Goal: Task Accomplishment & Management: Complete application form

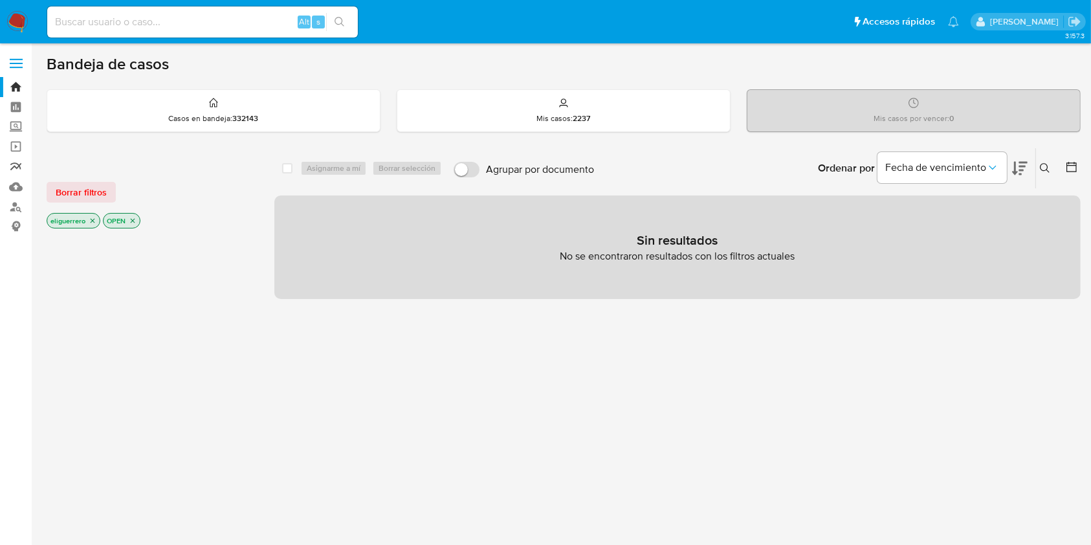
click at [16, 163] on link "Reportes" at bounding box center [77, 167] width 154 height 20
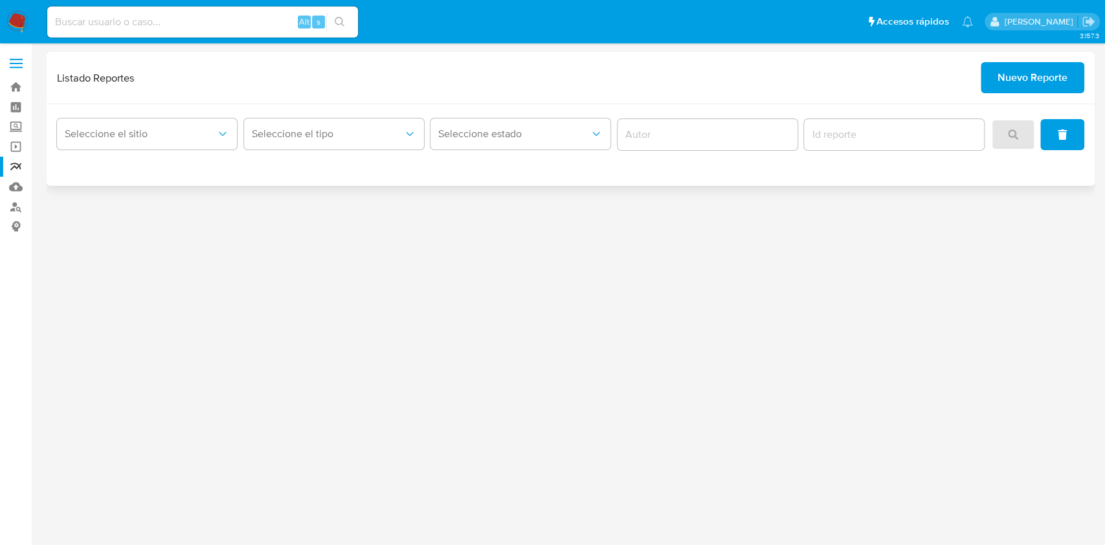
click at [1055, 80] on span "Nuevo Reporte" at bounding box center [1032, 77] width 70 height 28
click at [1036, 74] on span "Nuevo Reporte" at bounding box center [1032, 77] width 70 height 28
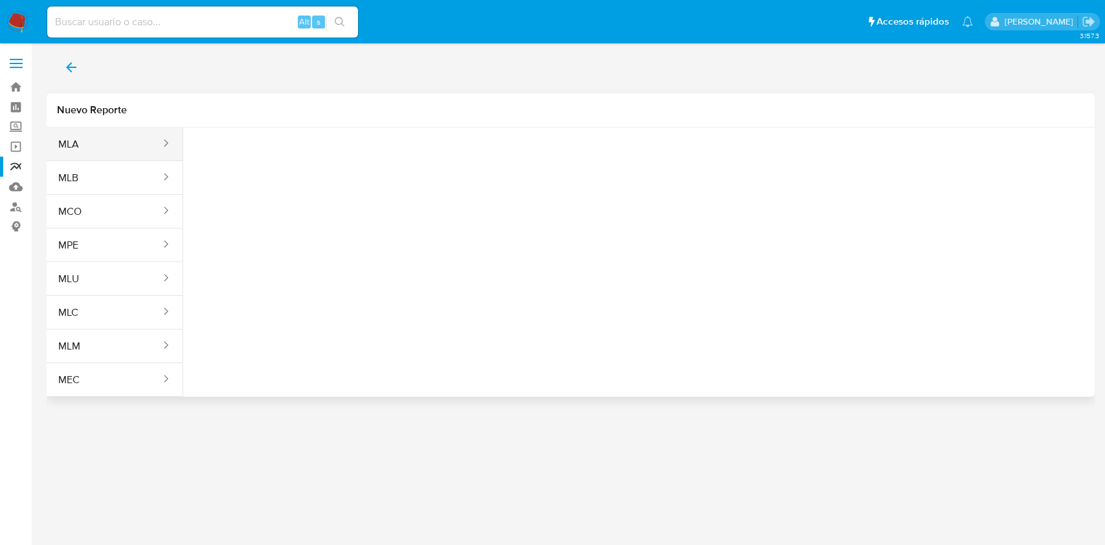
click at [154, 135] on div "sites" at bounding box center [161, 143] width 21 height 33
click at [104, 142] on button "MLA" at bounding box center [104, 144] width 115 height 31
click at [280, 162] on span "Seleccione una opcion" at bounding box center [258, 161] width 114 height 13
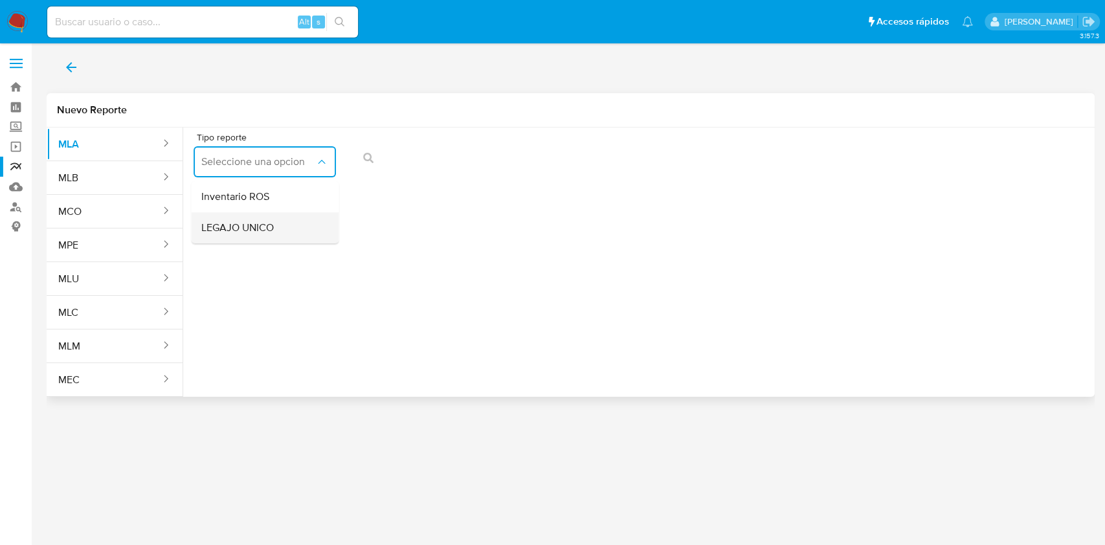
click at [283, 232] on div "LEGAJO UNICO" at bounding box center [260, 227] width 119 height 31
click at [417, 171] on button "CDI" at bounding box center [417, 161] width 142 height 31
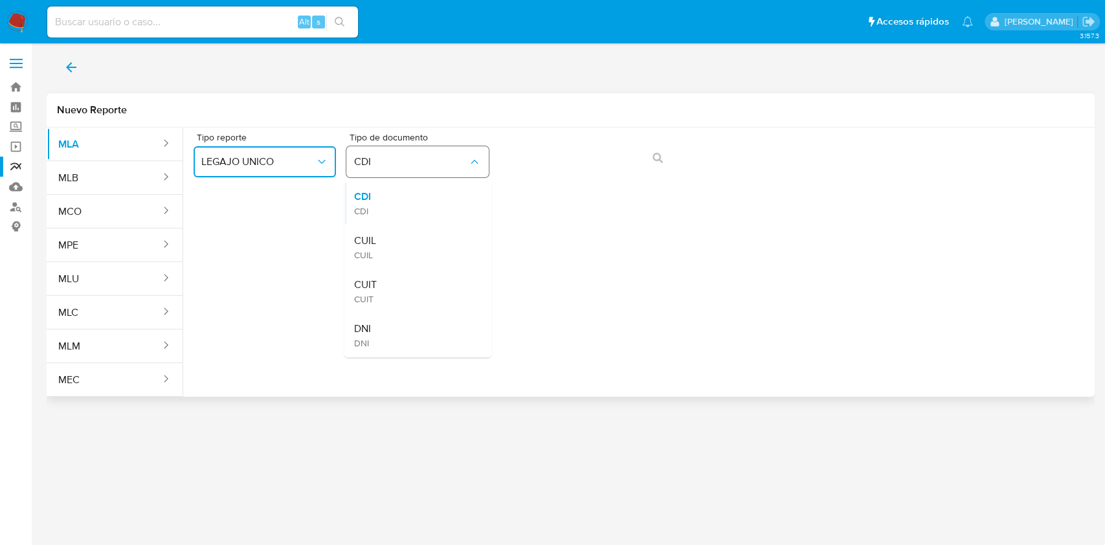
click at [417, 171] on button "CDI" at bounding box center [417, 161] width 142 height 31
drag, startPoint x: 427, startPoint y: 155, endPoint x: 466, endPoint y: 164, distance: 39.9
click at [466, 164] on span "CDI" at bounding box center [411, 161] width 114 height 13
click at [462, 166] on span "CDI" at bounding box center [411, 161] width 114 height 13
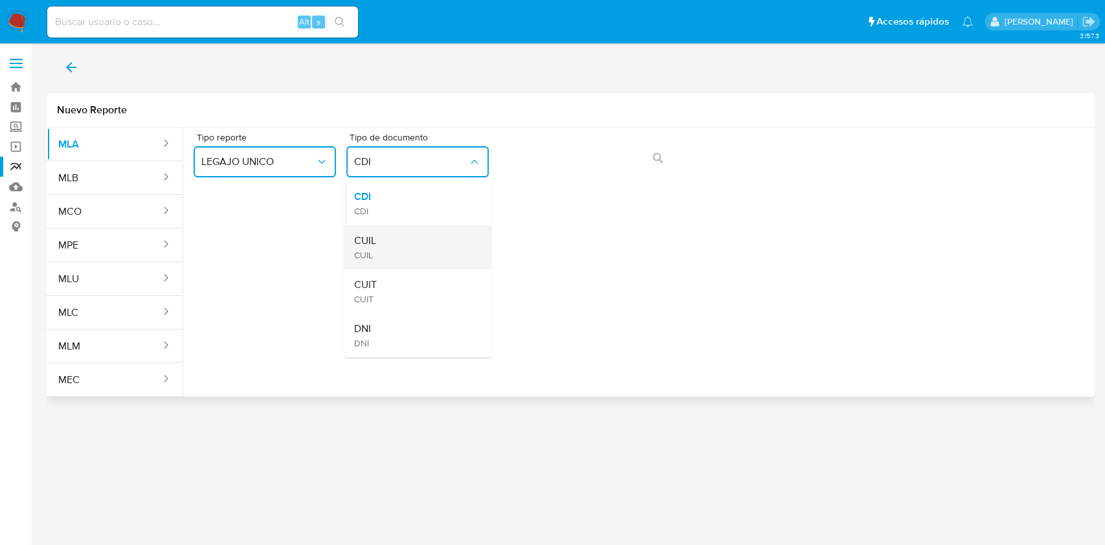
click at [419, 248] on div "CUIL CUIL" at bounding box center [413, 247] width 119 height 44
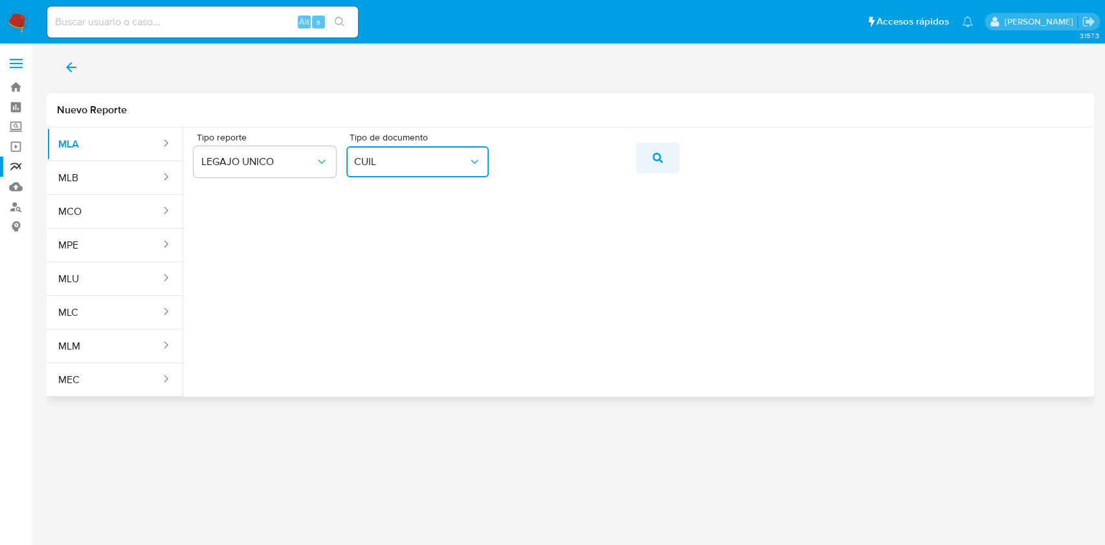
click at [650, 162] on button "action-search" at bounding box center [657, 157] width 44 height 31
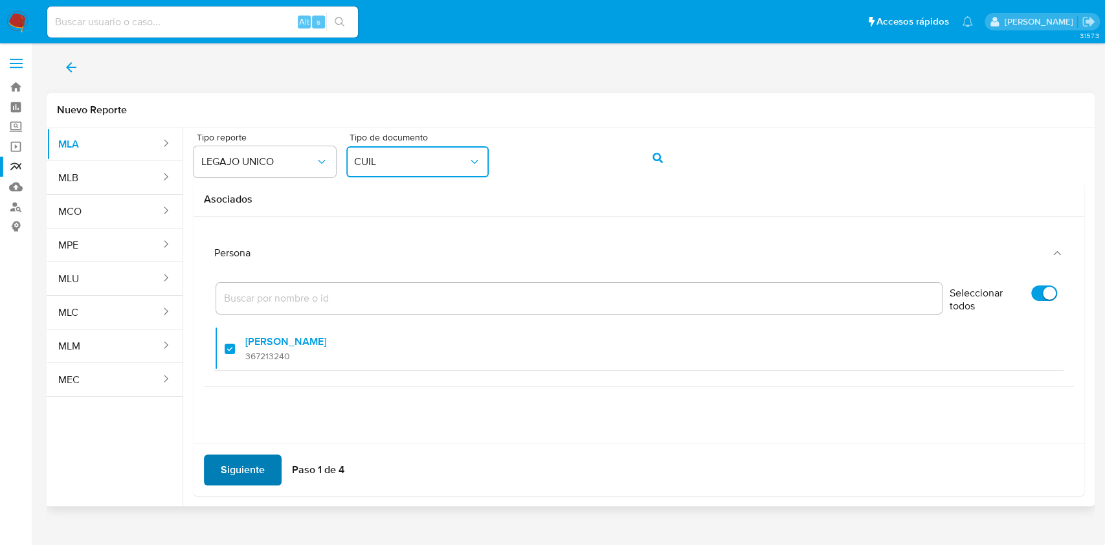
click at [238, 463] on span "Siguiente" at bounding box center [243, 470] width 44 height 28
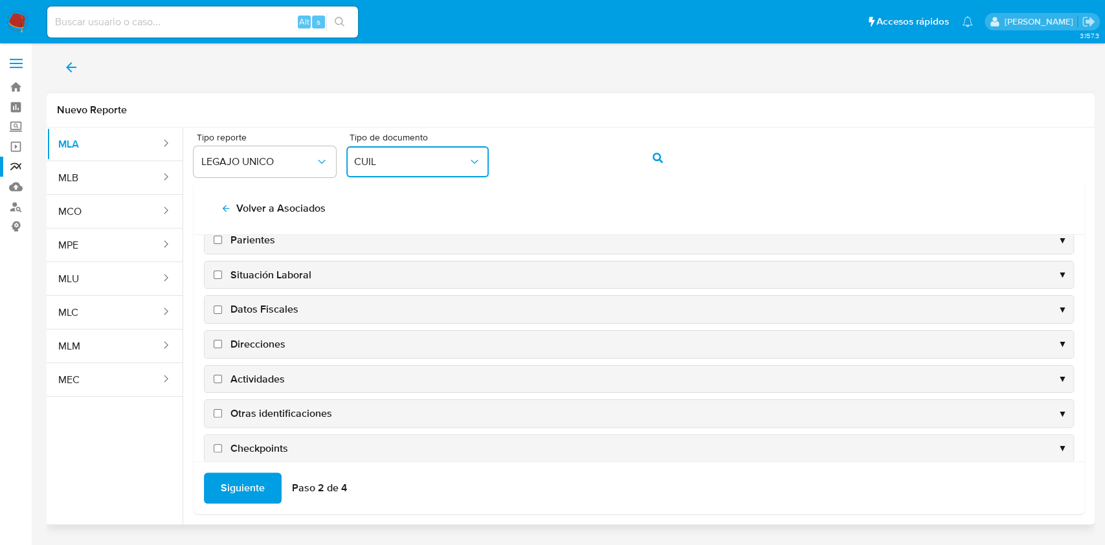
scroll to position [124, 0]
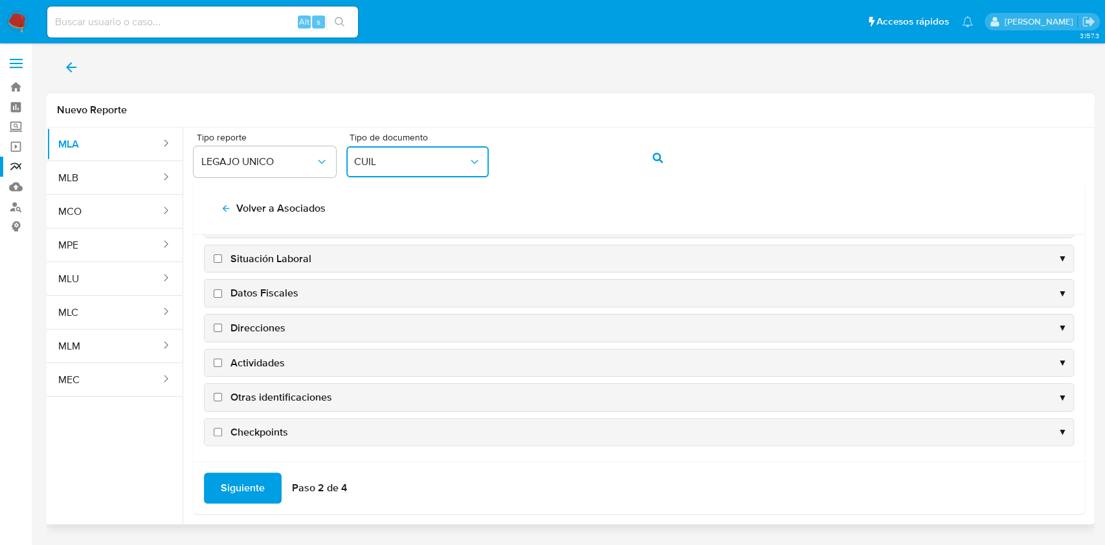
click at [357, 293] on div "Datos Fiscales ▼" at bounding box center [638, 293] width 868 height 27
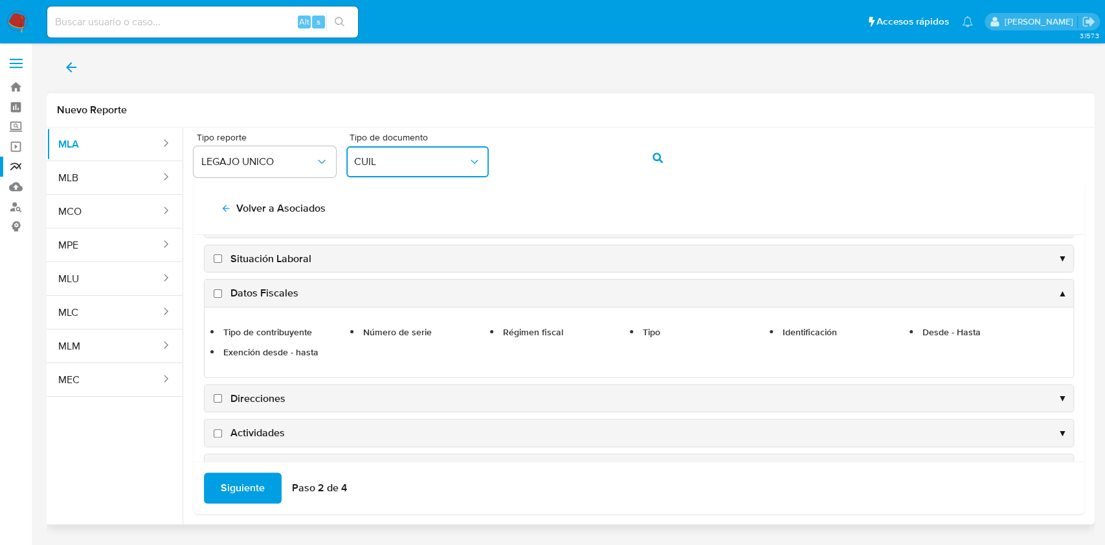
click at [259, 290] on span "Datos Fiscales" at bounding box center [264, 293] width 68 height 14
click at [222, 290] on input "Datos Fiscales" at bounding box center [218, 293] width 8 height 8
checkbox input "true"
click at [238, 399] on span "Direcciones" at bounding box center [257, 399] width 55 height 14
click at [222, 399] on input "Direcciones" at bounding box center [218, 398] width 8 height 8
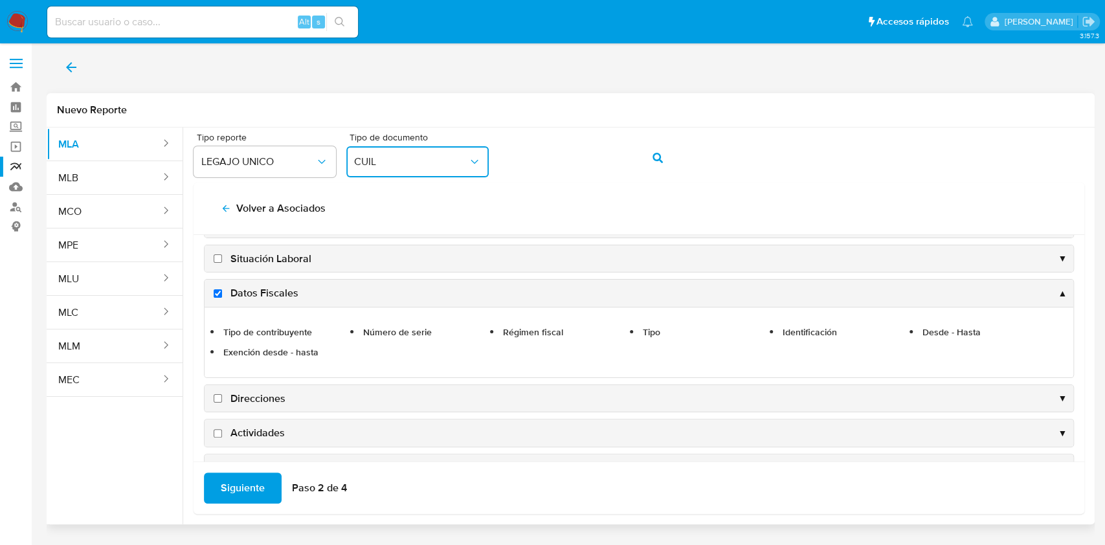
checkbox input "true"
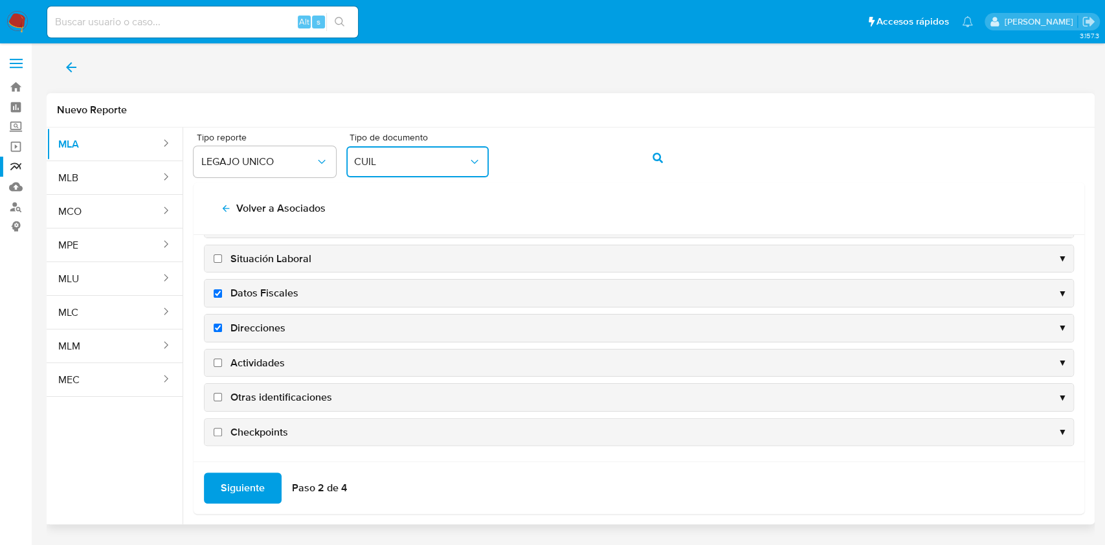
click at [220, 360] on input "Actividades" at bounding box center [218, 363] width 8 height 8
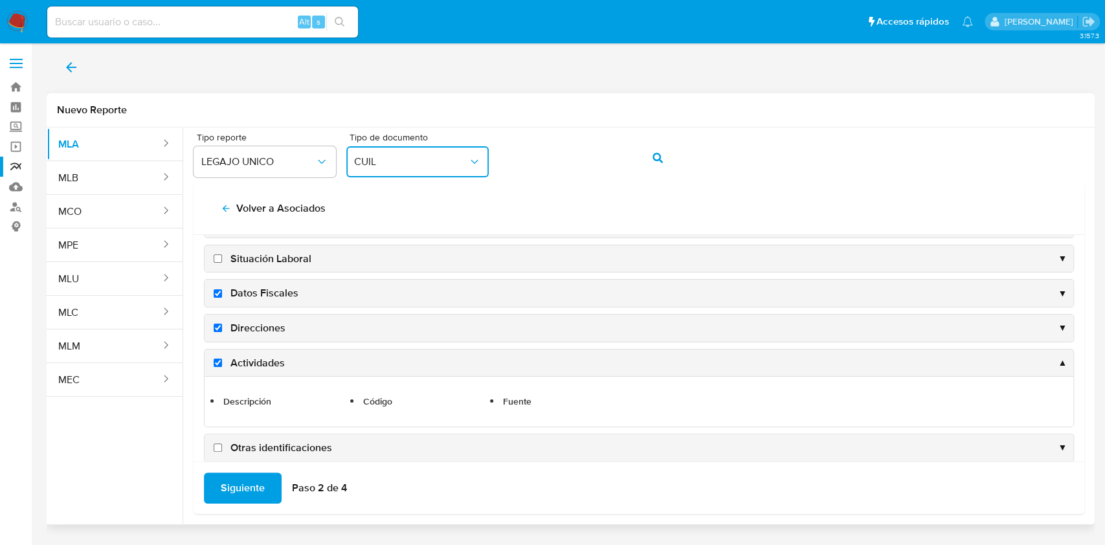
click at [250, 364] on span "Actividades" at bounding box center [257, 363] width 54 height 14
click at [222, 364] on input "Actividades" at bounding box center [218, 363] width 8 height 8
click at [254, 351] on div "Actividades ▲" at bounding box center [638, 362] width 868 height 27
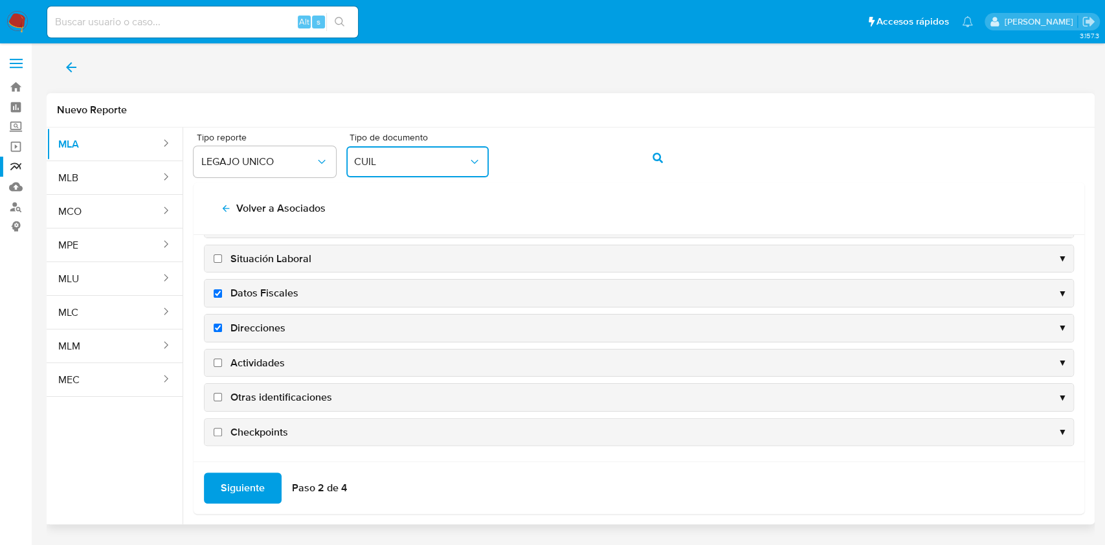
click at [219, 359] on input "Actividades" at bounding box center [218, 363] width 8 height 8
checkbox input "true"
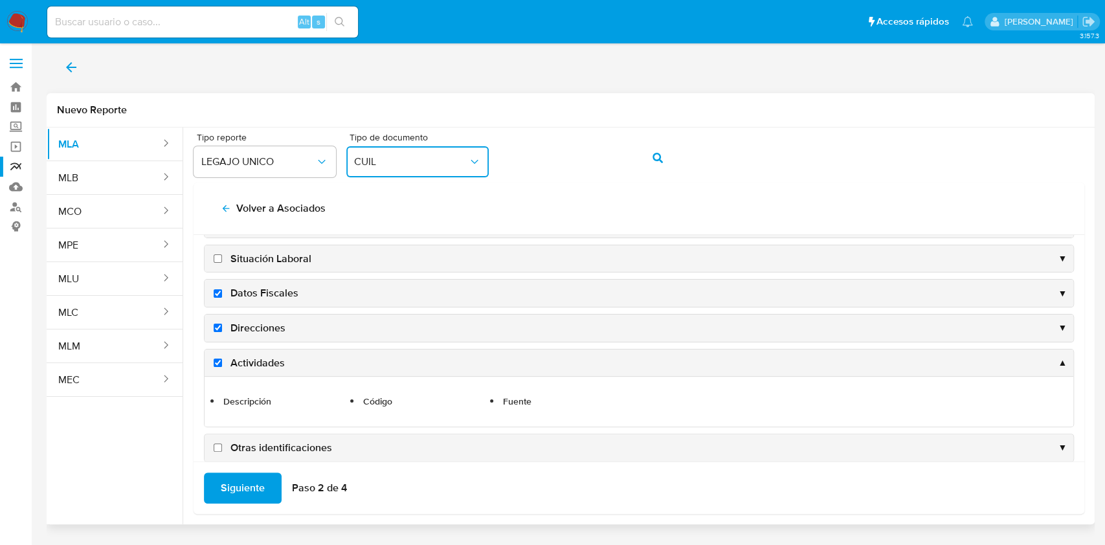
click at [220, 446] on input "Otras identificaciones" at bounding box center [218, 447] width 8 height 8
checkbox input "true"
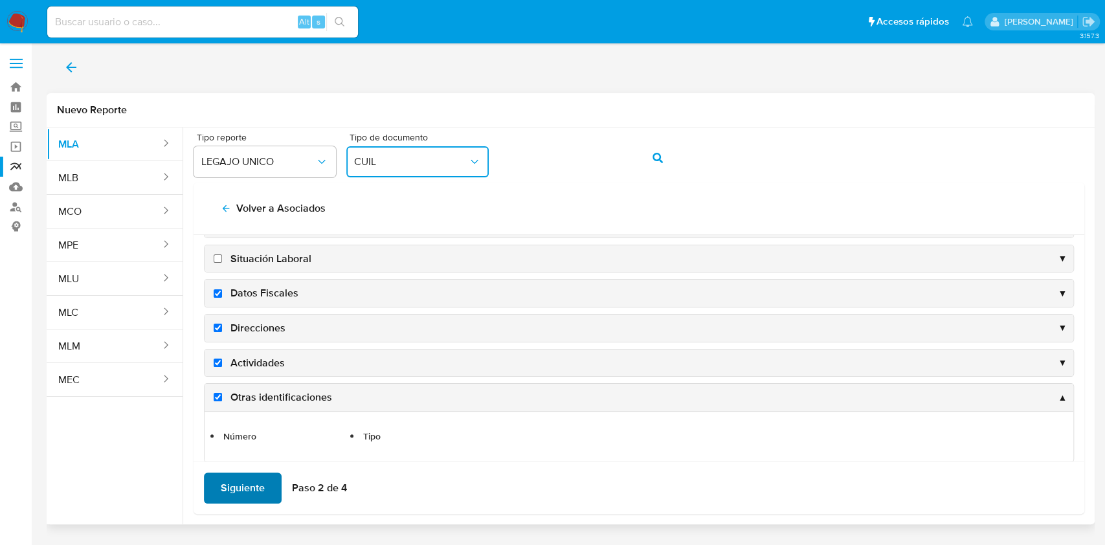
click at [252, 485] on span "Siguiente" at bounding box center [243, 488] width 44 height 28
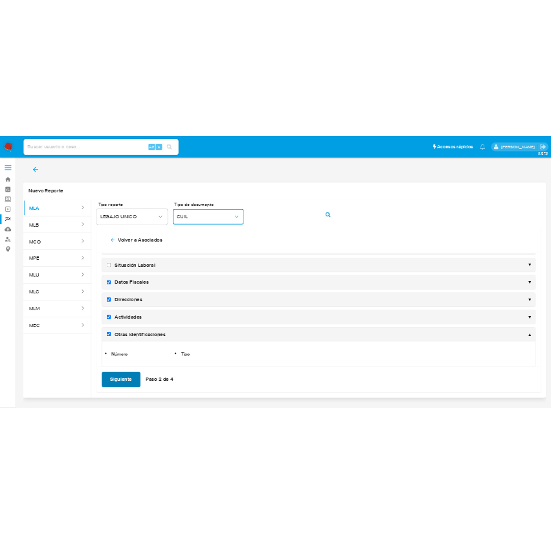
scroll to position [0, 0]
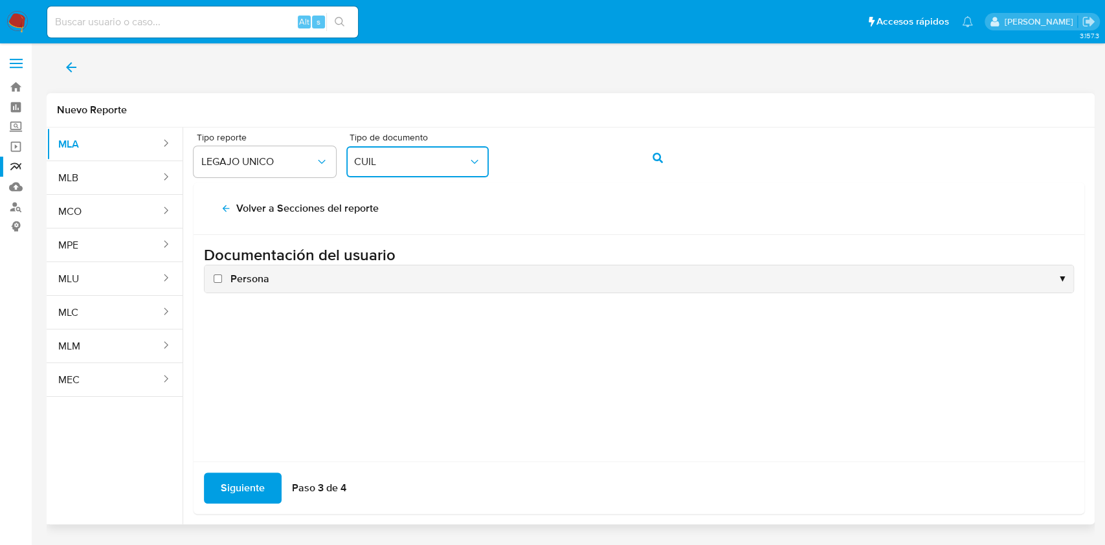
click at [220, 282] on input "Persona" at bounding box center [218, 278] width 8 height 8
checkbox input "true"
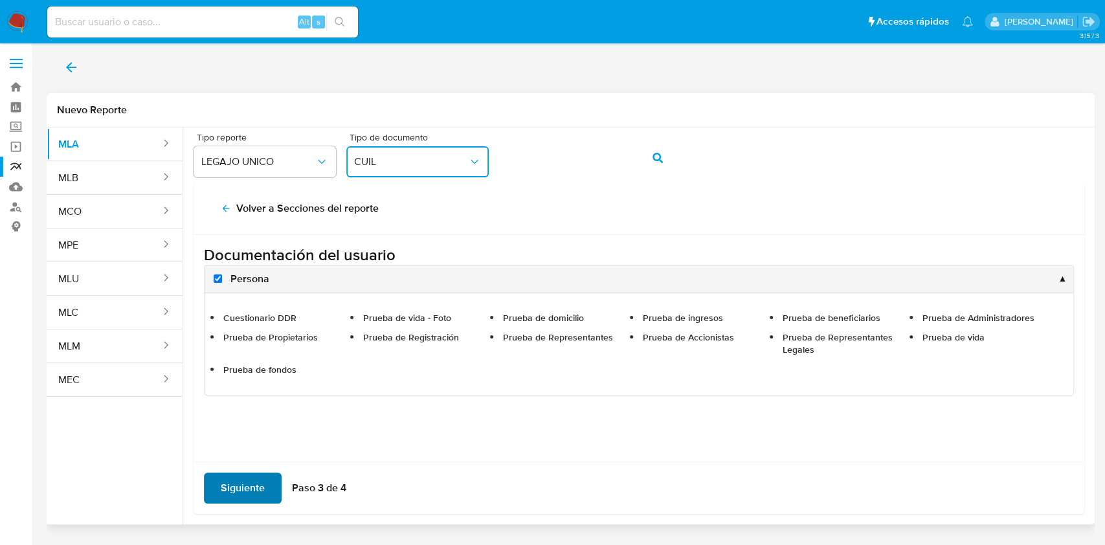
click at [246, 483] on span "Siguiente" at bounding box center [243, 488] width 44 height 28
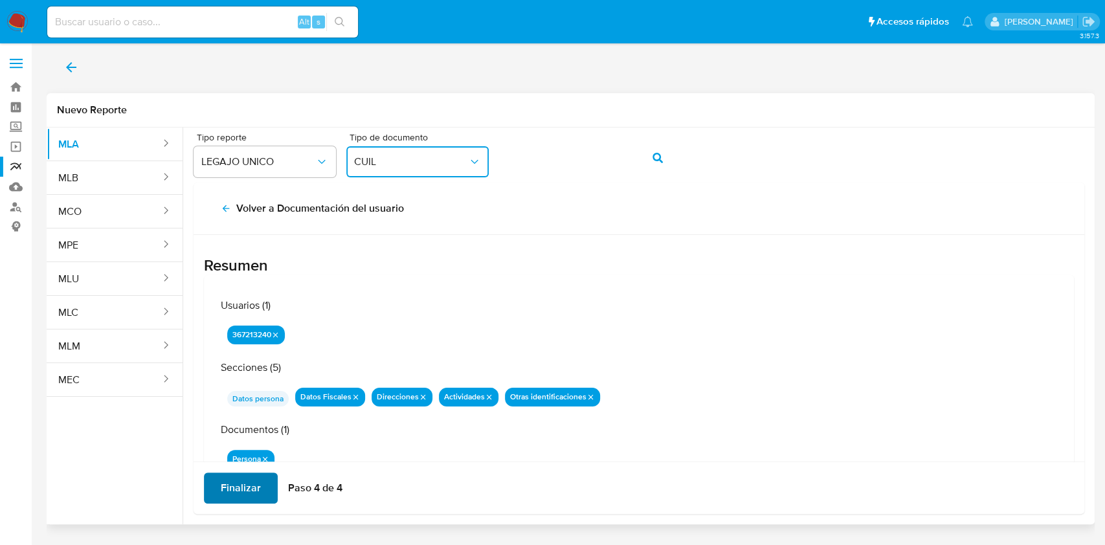
click at [246, 483] on span "Finalizar" at bounding box center [241, 488] width 40 height 28
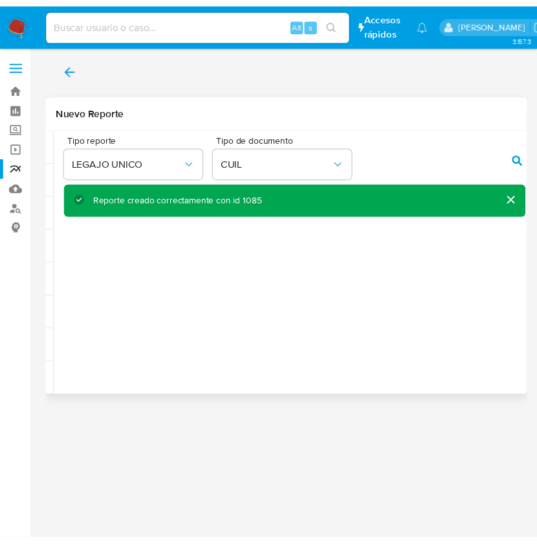
scroll to position [0, 68]
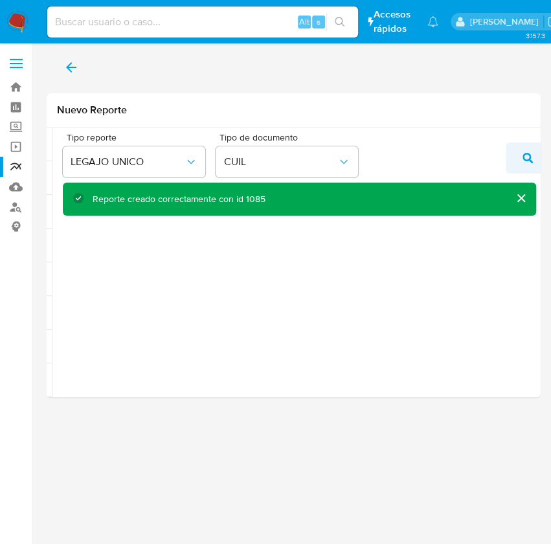
click at [523, 153] on icon "action-search" at bounding box center [527, 158] width 10 height 10
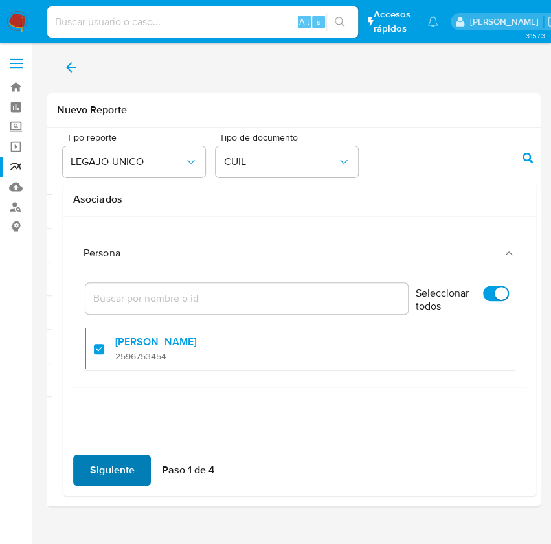
click at [96, 468] on span "Siguiente" at bounding box center [112, 470] width 44 height 28
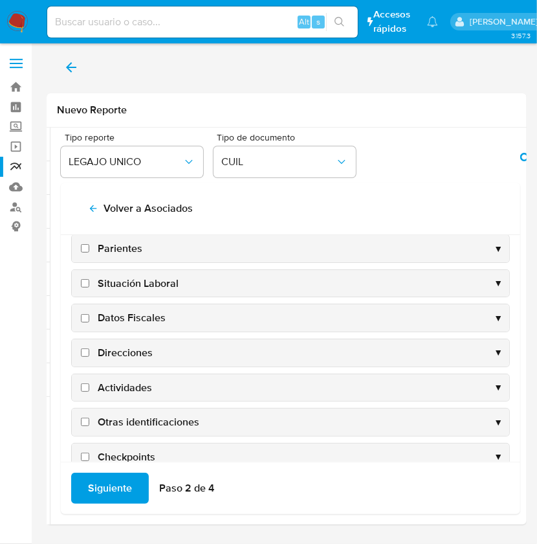
scroll to position [124, 0]
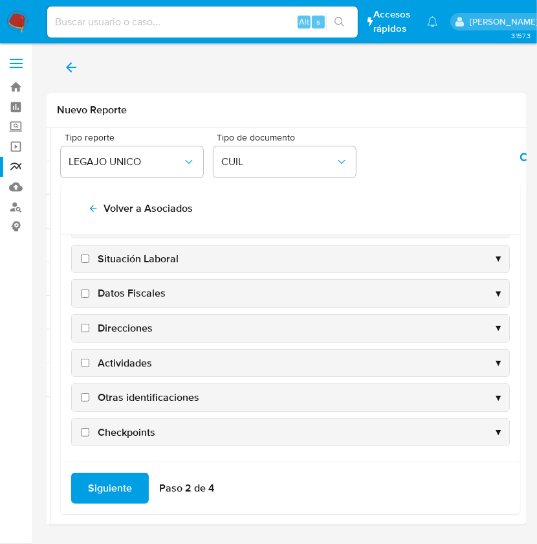
click at [129, 286] on span "Datos Fiscales" at bounding box center [132, 293] width 68 height 14
click at [89, 289] on input "Datos Fiscales" at bounding box center [85, 293] width 8 height 8
checkbox input "true"
click at [109, 321] on span "Direcciones" at bounding box center [125, 328] width 55 height 14
click at [89, 324] on input "Direcciones" at bounding box center [85, 328] width 8 height 8
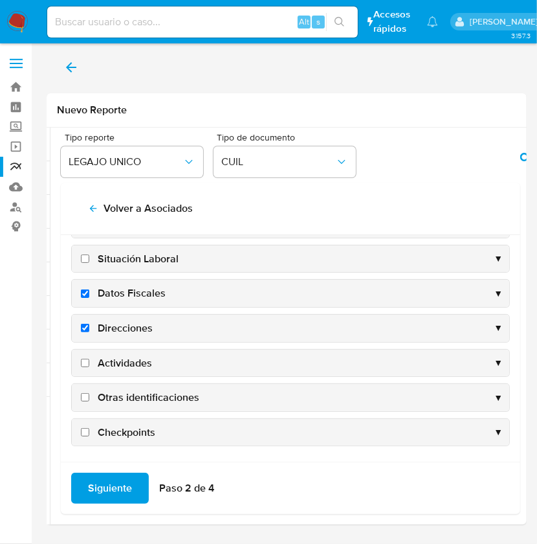
checkbox input "true"
click at [118, 361] on span "Actividades" at bounding box center [125, 363] width 54 height 14
click at [89, 361] on input "Actividades" at bounding box center [85, 363] width 8 height 8
checkbox input "true"
click at [124, 390] on span "Otras identificaciones" at bounding box center [149, 397] width 102 height 14
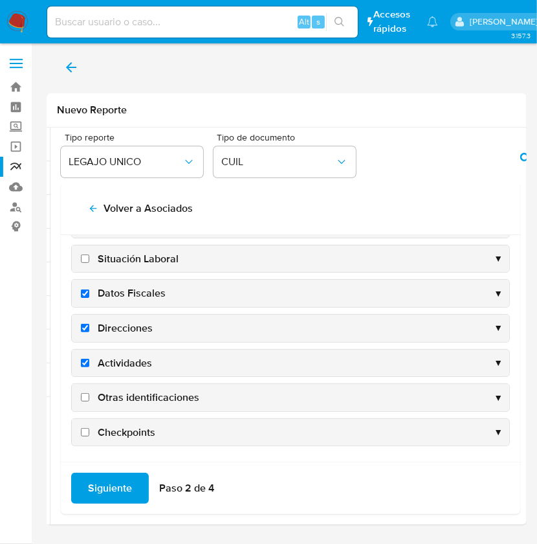
click at [89, 393] on input "Otras identificaciones" at bounding box center [85, 397] width 8 height 8
checkbox input "true"
click at [107, 490] on span "Siguiente" at bounding box center [110, 488] width 44 height 28
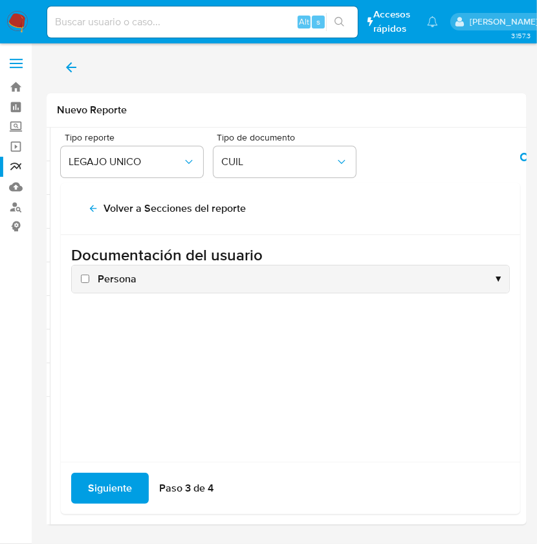
click at [107, 278] on span "Persona" at bounding box center [117, 279] width 39 height 14
click at [89, 278] on input "Persona" at bounding box center [85, 278] width 8 height 8
checkbox input "true"
click at [104, 489] on span "Siguiente" at bounding box center [110, 488] width 44 height 28
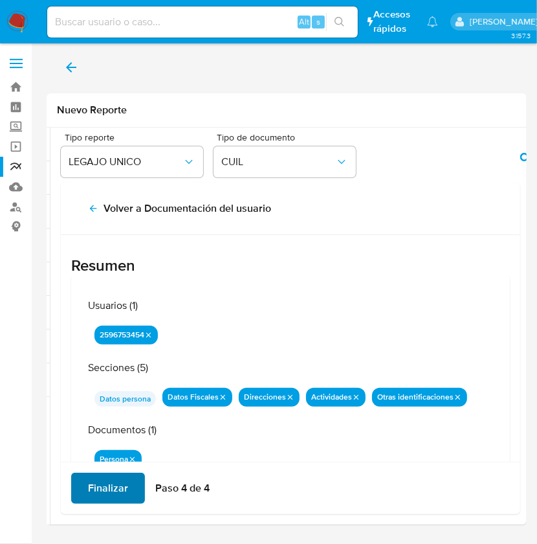
click at [104, 489] on span "Finalizar" at bounding box center [108, 488] width 40 height 28
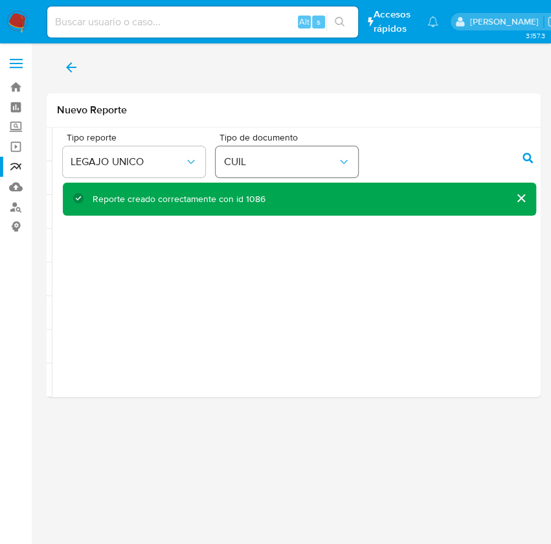
click at [347, 160] on icon "Tipo de documento" at bounding box center [343, 161] width 13 height 13
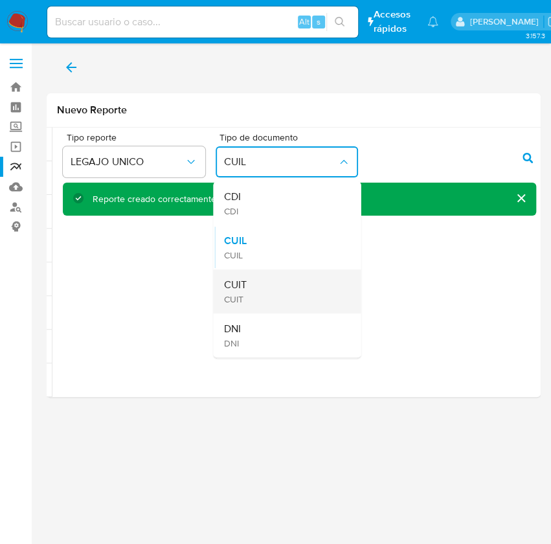
click at [267, 287] on div "CUIT CUIT" at bounding box center [283, 291] width 119 height 44
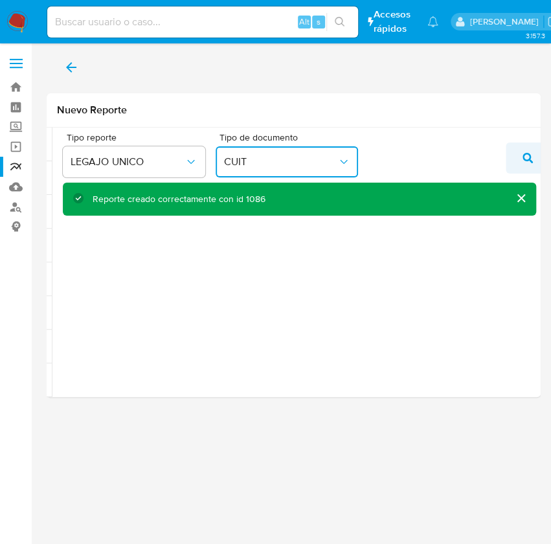
click at [518, 160] on button "action-search" at bounding box center [527, 157] width 44 height 31
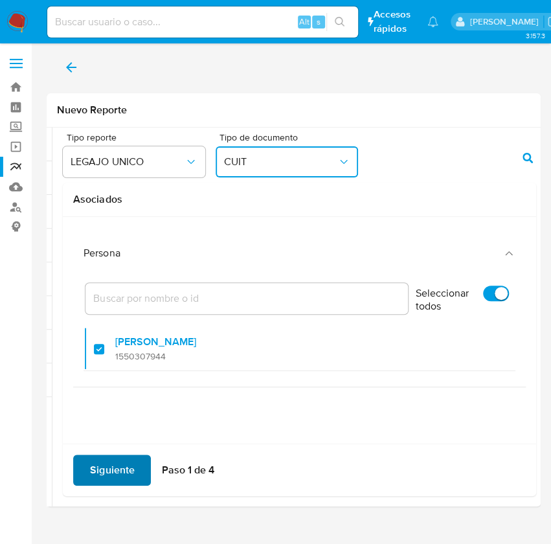
click at [104, 465] on span "Siguiente" at bounding box center [112, 470] width 44 height 28
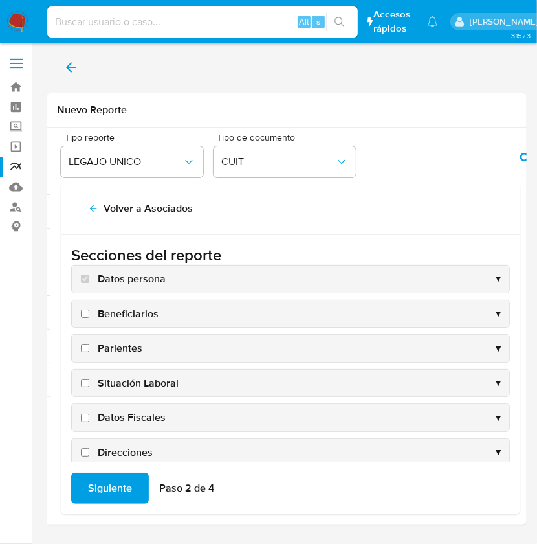
click at [137, 394] on div "Situación Laboral ▼" at bounding box center [290, 383] width 437 height 27
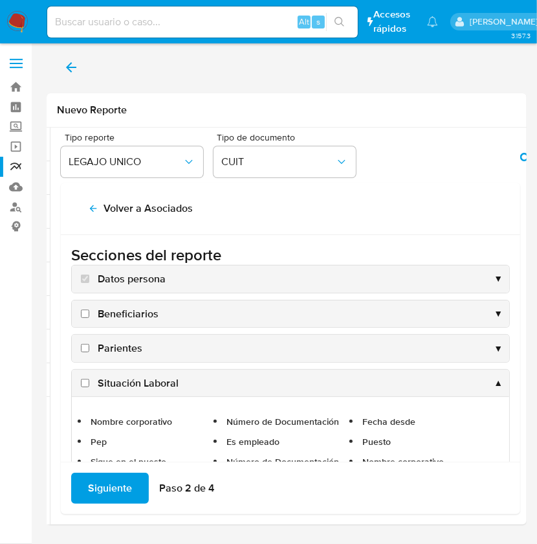
click at [145, 392] on div "Situación Laboral ▲" at bounding box center [290, 383] width 437 height 27
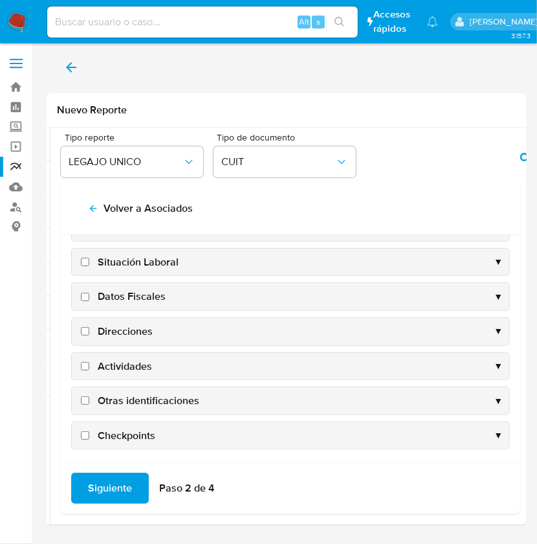
scroll to position [124, 0]
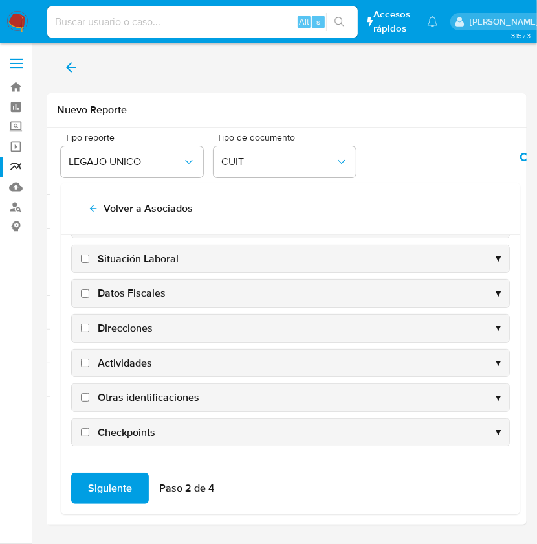
click at [104, 287] on span "Datos Fiscales" at bounding box center [132, 293] width 68 height 14
click at [89, 289] on input "Datos Fiscales" at bounding box center [85, 293] width 8 height 8
checkbox input "true"
click at [115, 322] on span "Direcciones" at bounding box center [125, 328] width 55 height 14
click at [89, 324] on input "Direcciones" at bounding box center [85, 328] width 8 height 8
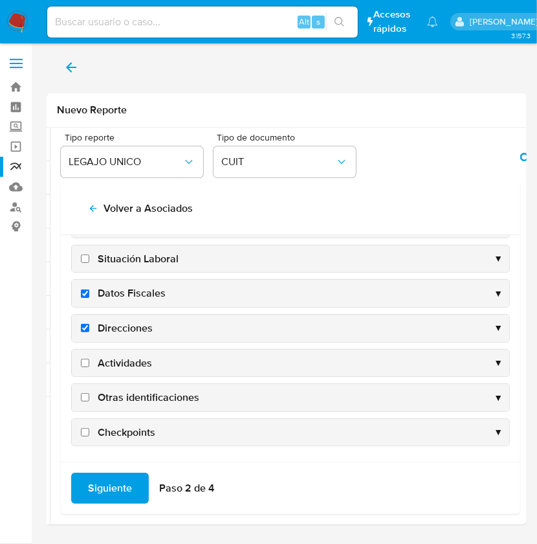
checkbox input "true"
click at [112, 365] on span "Actividades" at bounding box center [125, 363] width 54 height 14
click at [89, 365] on input "Actividades" at bounding box center [85, 363] width 8 height 8
checkbox input "true"
click at [121, 395] on span "Otras identificaciones" at bounding box center [149, 397] width 102 height 14
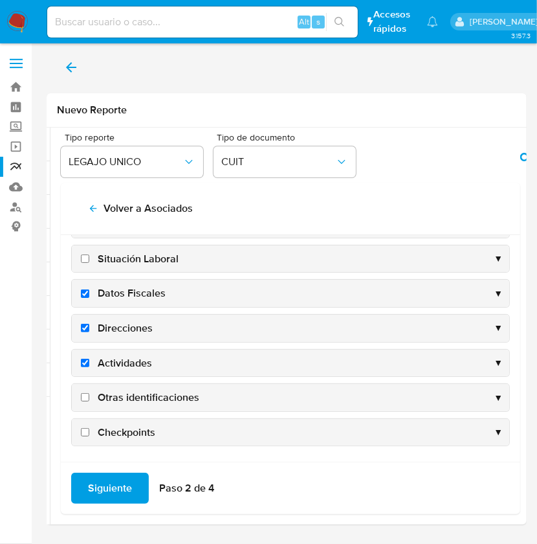
click at [89, 395] on input "Otras identificaciones" at bounding box center [85, 397] width 8 height 8
checkbox input "true"
click at [94, 486] on span "Siguiente" at bounding box center [110, 488] width 44 height 28
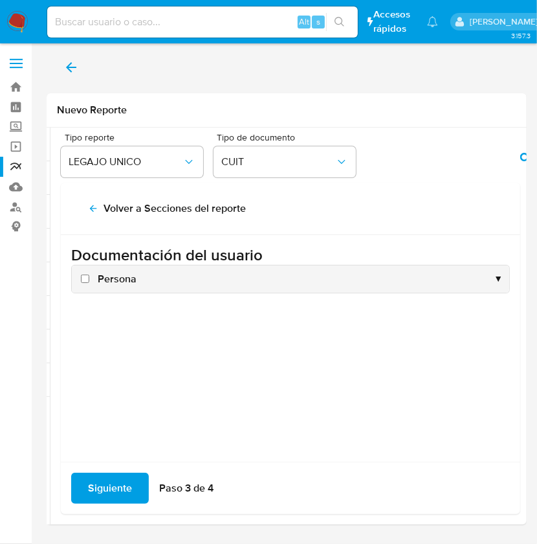
click at [105, 283] on span "Persona" at bounding box center [117, 279] width 39 height 14
click at [89, 283] on input "Persona" at bounding box center [85, 278] width 8 height 8
checkbox input "true"
click at [114, 490] on span "Siguiente" at bounding box center [110, 488] width 44 height 28
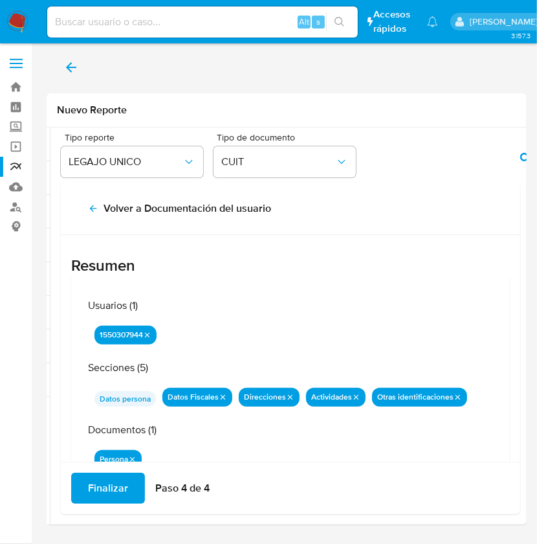
click at [114, 491] on span "Finalizar" at bounding box center [108, 488] width 40 height 28
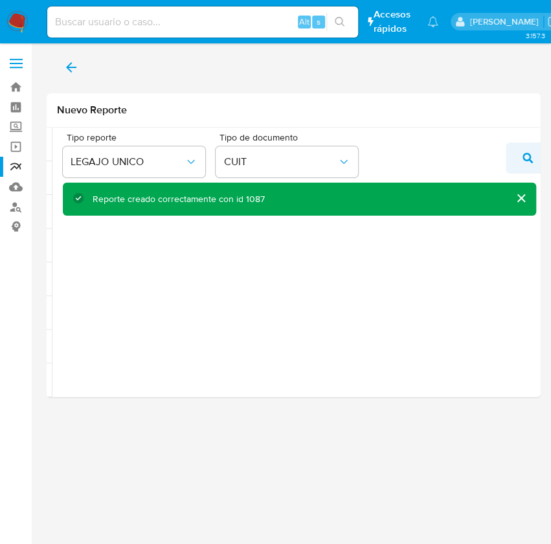
click at [518, 159] on button "action-search" at bounding box center [527, 157] width 44 height 31
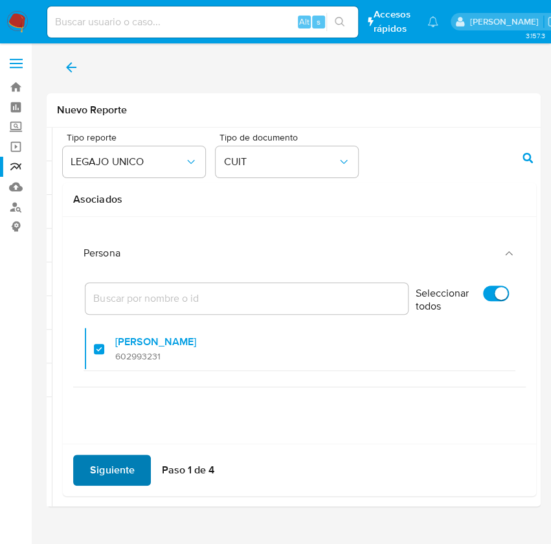
click at [98, 467] on span "Siguiente" at bounding box center [112, 470] width 44 height 28
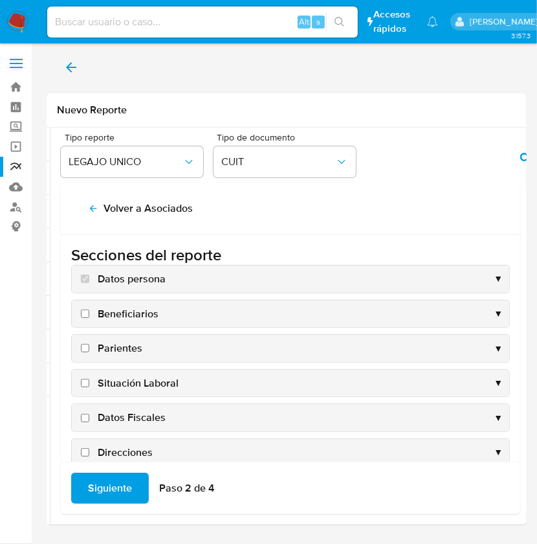
click at [149, 377] on span "Situación Laboral" at bounding box center [138, 383] width 81 height 14
click at [89, 379] on input "Situación Laboral" at bounding box center [85, 383] width 8 height 8
checkbox input "true"
click at [127, 412] on span "Datos Fiscales" at bounding box center [132, 417] width 68 height 14
click at [89, 414] on input "Datos Fiscales" at bounding box center [85, 418] width 8 height 8
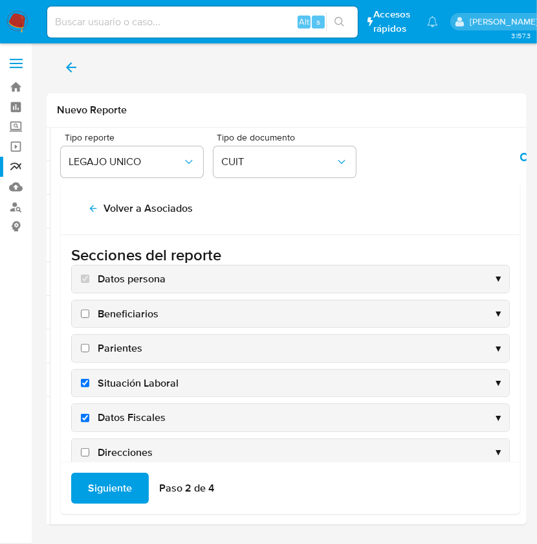
checkbox input "true"
click at [123, 445] on span "Direcciones" at bounding box center [125, 452] width 55 height 14
click at [89, 448] on input "Direcciones" at bounding box center [85, 452] width 8 height 8
checkbox input "true"
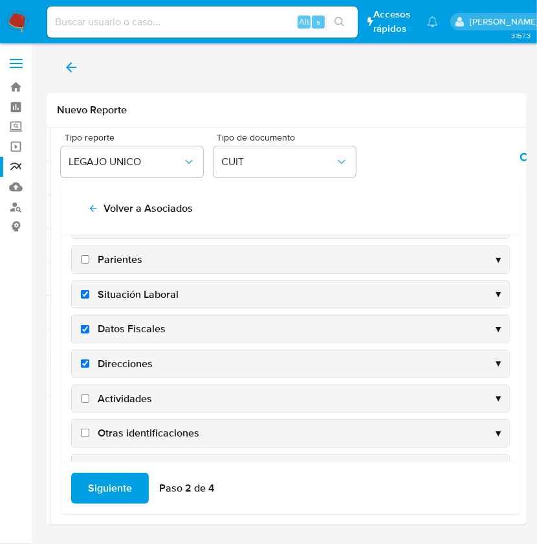
scroll to position [96, 0]
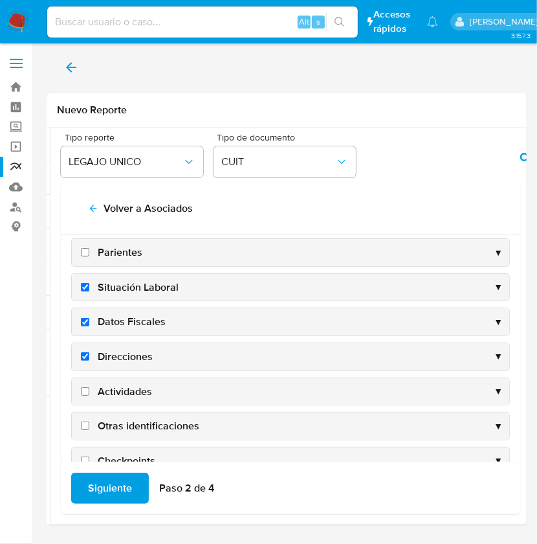
click at [112, 387] on span "Actividades" at bounding box center [125, 391] width 54 height 14
click at [89, 387] on input "Actividades" at bounding box center [85, 391] width 8 height 8
checkbox input "true"
click at [122, 425] on span "Otras identificaciones" at bounding box center [149, 426] width 102 height 14
click at [89, 425] on input "Otras identificaciones" at bounding box center [85, 425] width 8 height 8
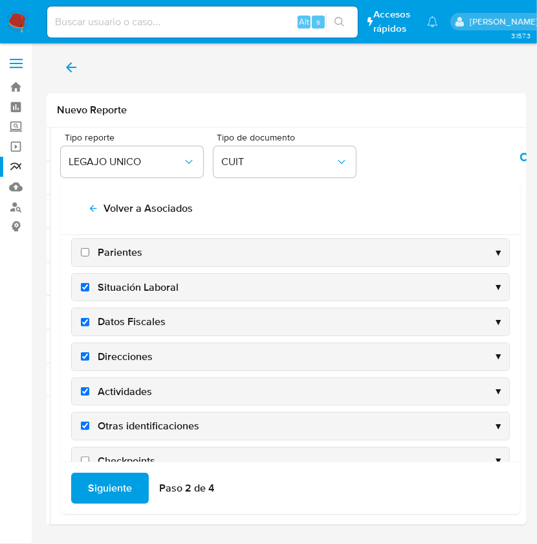
checkbox input "true"
click at [129, 276] on div "Situación Laboral ▼" at bounding box center [290, 287] width 437 height 27
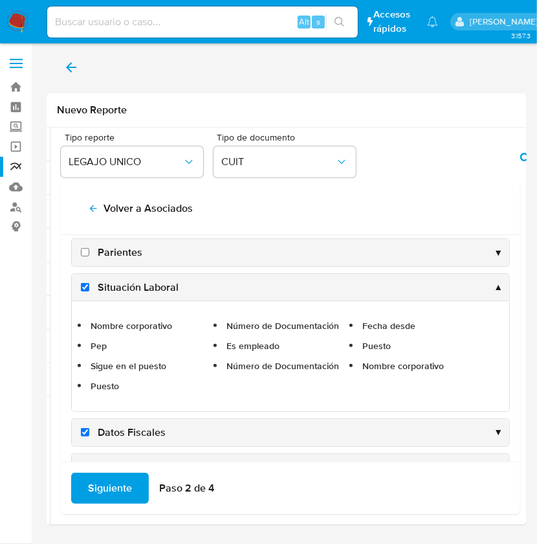
click at [102, 285] on span "Situación Laboral" at bounding box center [138, 287] width 81 height 14
click at [89, 285] on input "Situación Laboral" at bounding box center [85, 287] width 8 height 8
checkbox input "false"
click at [116, 486] on span "Siguiente" at bounding box center [110, 488] width 44 height 28
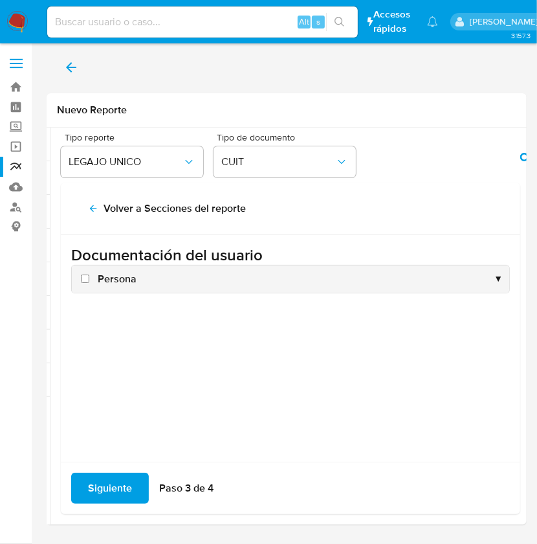
click at [109, 278] on span "Persona" at bounding box center [117, 279] width 39 height 14
click at [89, 278] on input "Persona" at bounding box center [85, 278] width 8 height 8
checkbox input "true"
click at [105, 484] on span "Siguiente" at bounding box center [110, 488] width 44 height 28
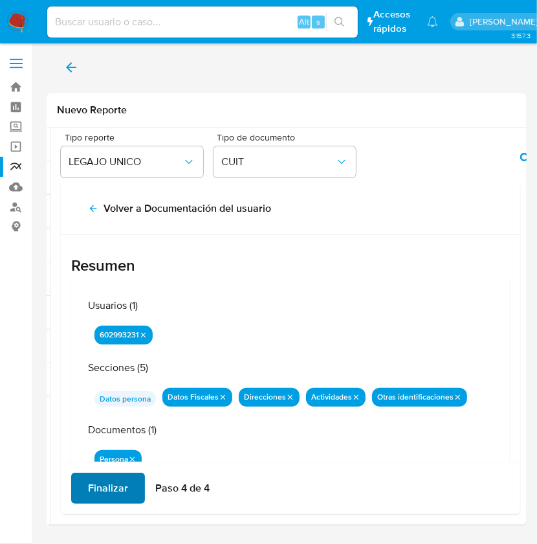
click at [105, 487] on span "Finalizar" at bounding box center [108, 488] width 40 height 28
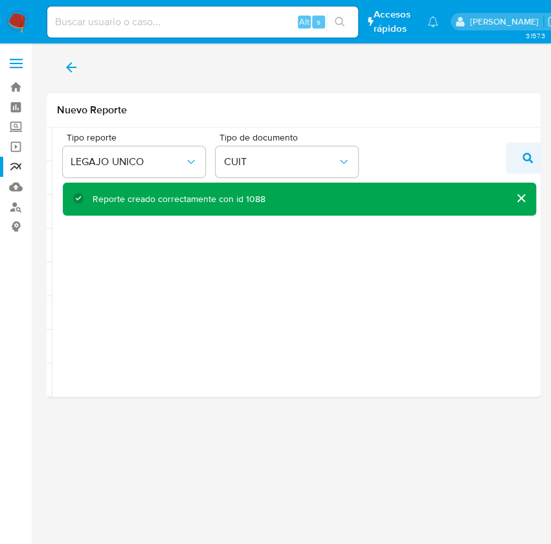
click at [523, 155] on icon "action-search" at bounding box center [527, 158] width 10 height 10
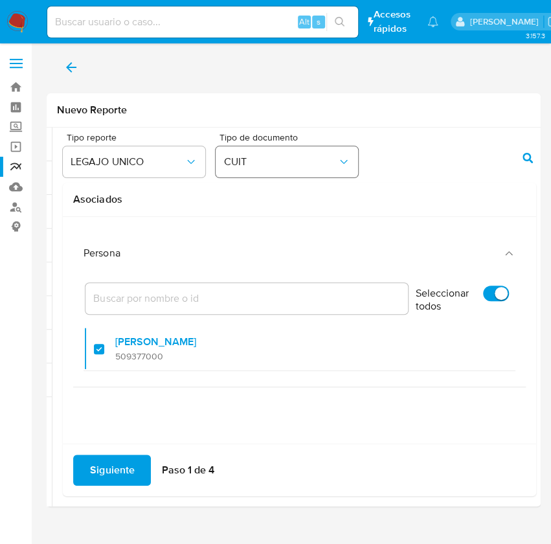
click at [322, 168] on button "CUIT" at bounding box center [286, 161] width 142 height 31
click at [155, 202] on h2 "Asociados" at bounding box center [299, 199] width 452 height 13
click at [103, 462] on span "Siguiente" at bounding box center [112, 470] width 44 height 28
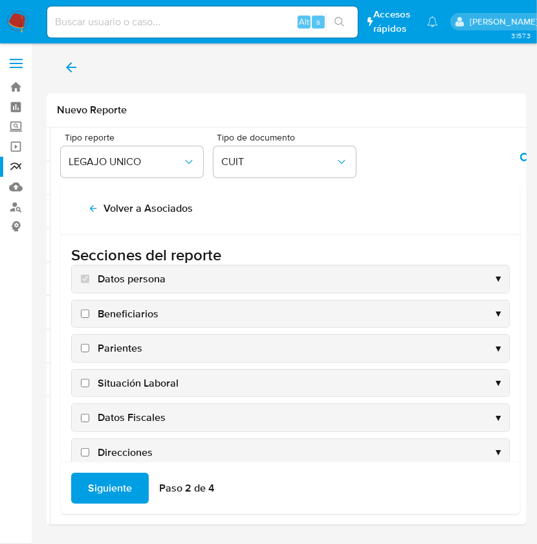
click at [126, 419] on span "Datos Fiscales" at bounding box center [132, 417] width 68 height 14
click at [89, 419] on input "Datos Fiscales" at bounding box center [85, 418] width 8 height 8
checkbox input "true"
click at [127, 448] on span "Direcciones" at bounding box center [125, 452] width 55 height 14
click at [89, 448] on input "Direcciones" at bounding box center [85, 452] width 8 height 8
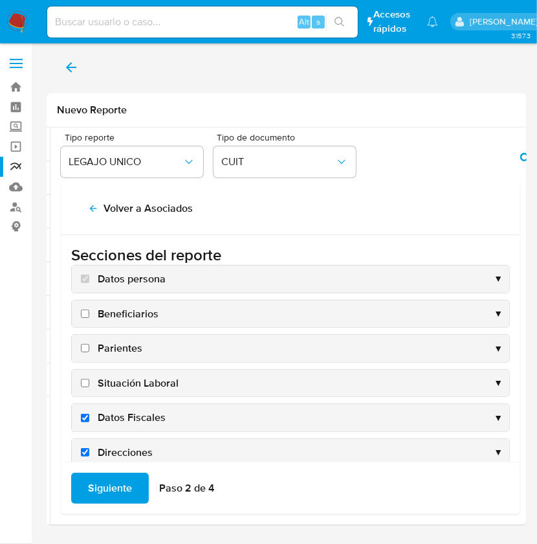
checkbox input "true"
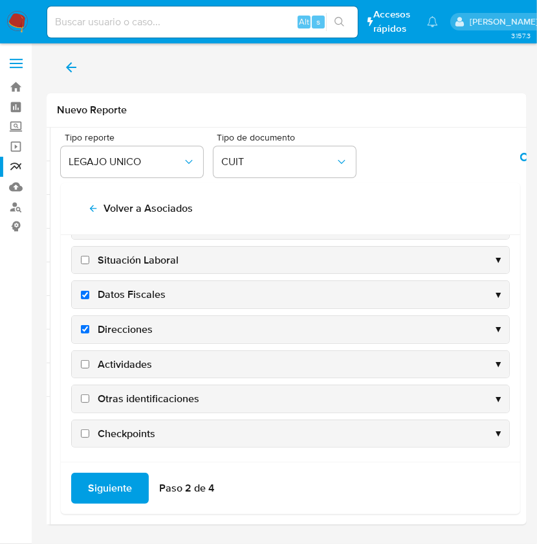
scroll to position [124, 0]
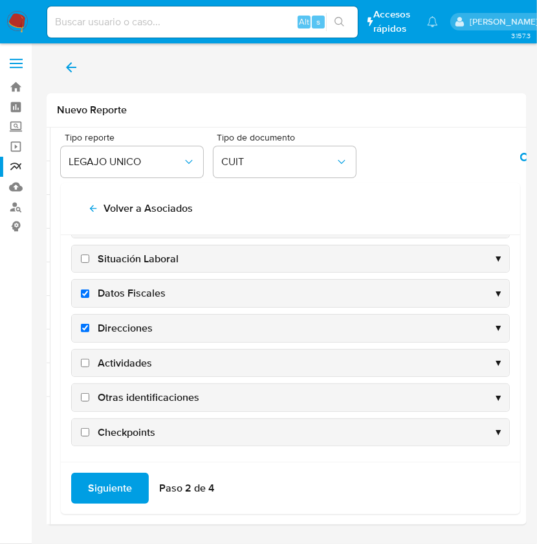
click at [114, 358] on span "Actividades" at bounding box center [125, 363] width 54 height 14
click at [89, 359] on input "Actividades" at bounding box center [85, 363] width 8 height 8
checkbox input "true"
click at [124, 396] on span "Otras identificaciones" at bounding box center [149, 397] width 102 height 14
click at [89, 396] on input "Otras identificaciones" at bounding box center [85, 397] width 8 height 8
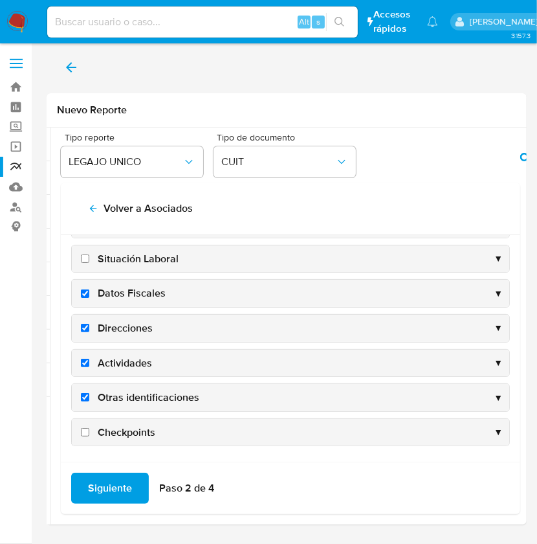
checkbox input "true"
click at [103, 483] on span "Siguiente" at bounding box center [110, 488] width 44 height 28
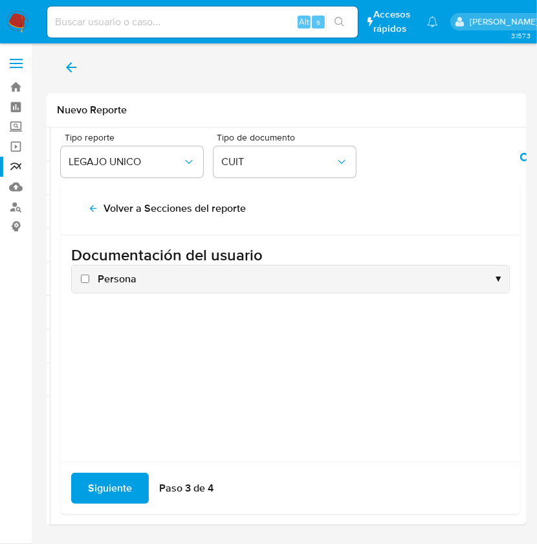
scroll to position [0, 0]
click at [115, 276] on span "Persona" at bounding box center [117, 279] width 39 height 14
click at [89, 276] on input "Persona" at bounding box center [85, 278] width 8 height 8
checkbox input "true"
click at [118, 484] on span "Siguiente" at bounding box center [110, 488] width 44 height 28
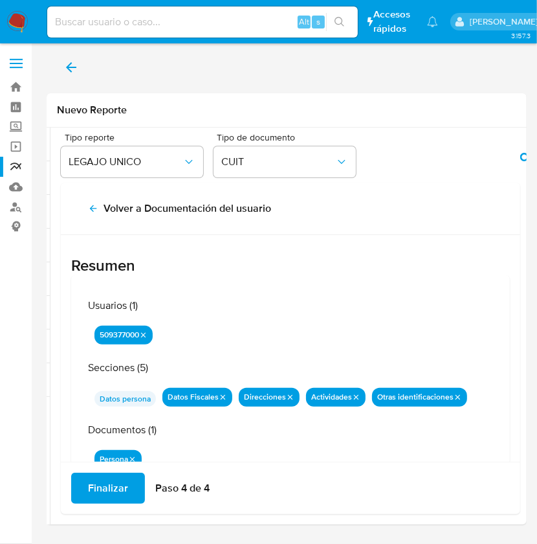
click at [118, 483] on span "Finalizar" at bounding box center [108, 488] width 40 height 28
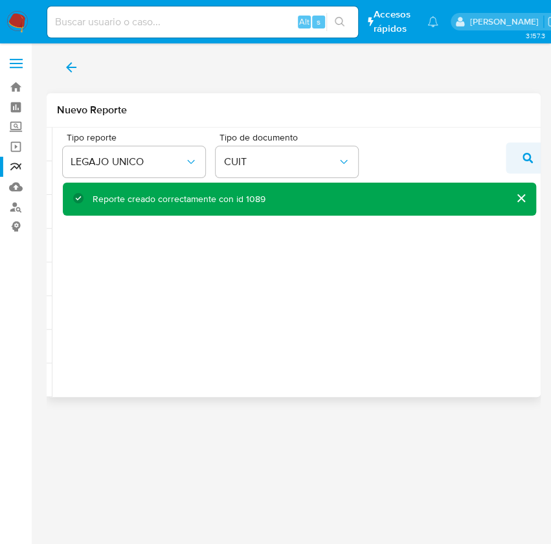
click at [527, 159] on icon "action-search" at bounding box center [527, 158] width 10 height 10
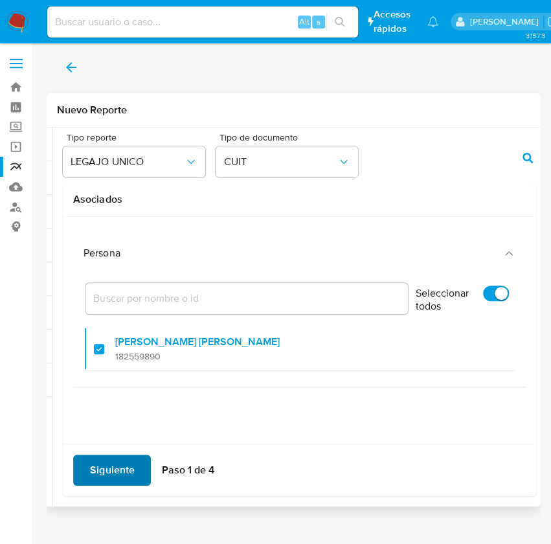
click at [135, 476] on button "Siguiente" at bounding box center [112, 469] width 78 height 31
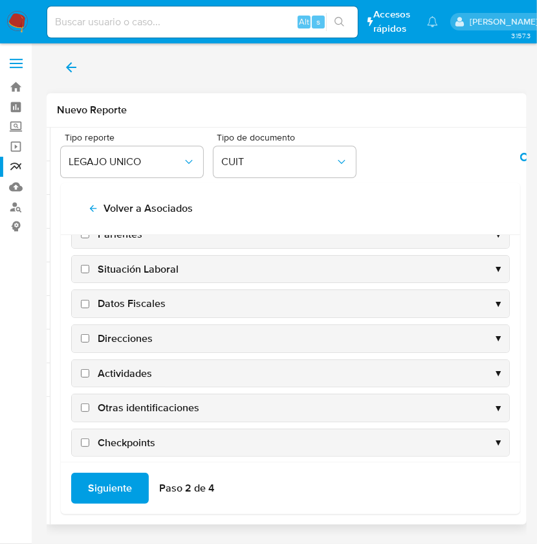
scroll to position [124, 0]
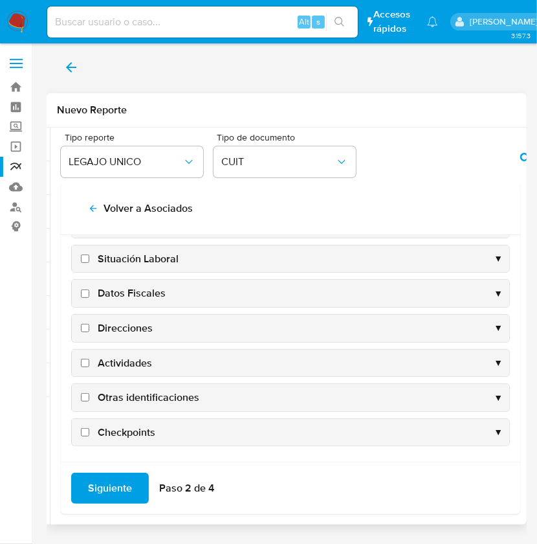
click at [145, 293] on span "Datos Fiscales" at bounding box center [132, 293] width 68 height 14
click at [89, 293] on input "Datos Fiscales" at bounding box center [85, 293] width 8 height 8
checkbox input "true"
click at [124, 324] on span "Direcciones" at bounding box center [125, 328] width 55 height 14
click at [89, 324] on input "Direcciones" at bounding box center [85, 328] width 8 height 8
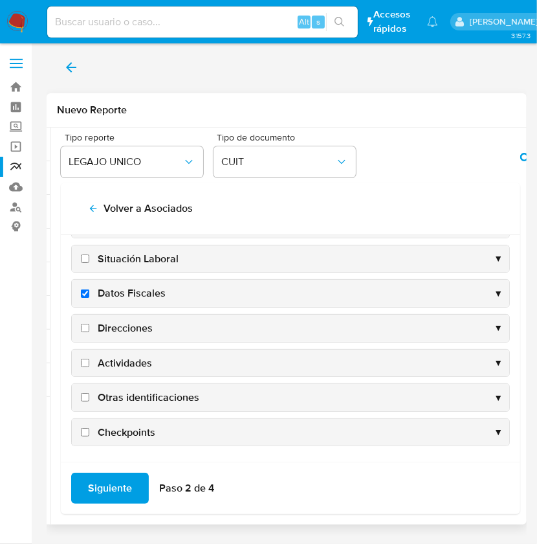
checkbox input "true"
click at [118, 359] on span "Actividades" at bounding box center [125, 363] width 54 height 14
click at [89, 359] on input "Actividades" at bounding box center [85, 363] width 8 height 8
checkbox input "true"
click at [120, 392] on span "Otras identificaciones" at bounding box center [149, 397] width 102 height 14
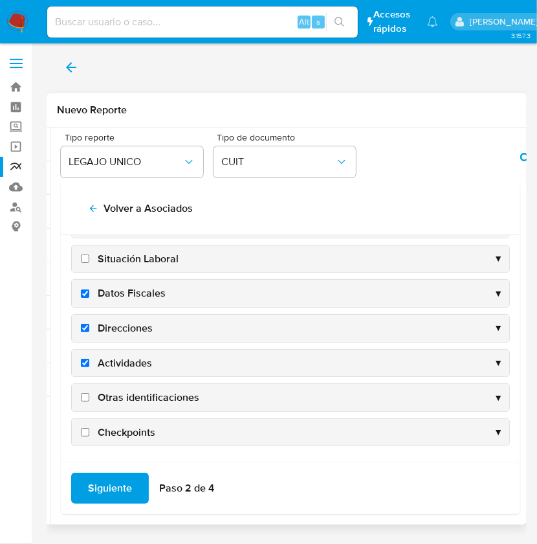
click at [89, 393] on input "Otras identificaciones" at bounding box center [85, 397] width 8 height 8
checkbox input "true"
click at [99, 490] on span "Siguiente" at bounding box center [110, 488] width 44 height 28
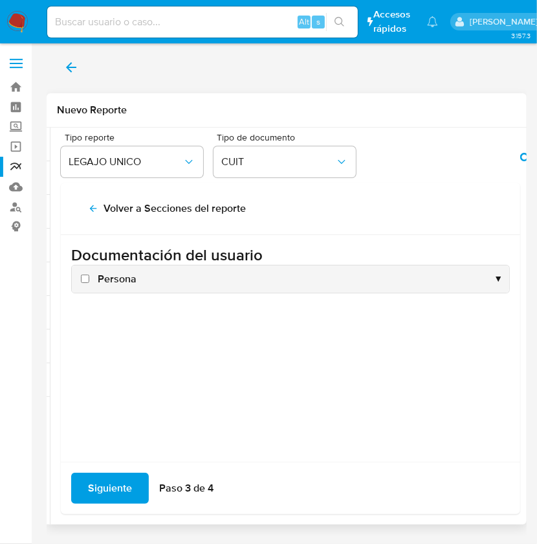
click at [119, 280] on span "Persona" at bounding box center [117, 279] width 39 height 14
click at [89, 280] on input "Persona" at bounding box center [85, 278] width 8 height 8
checkbox input "true"
click at [99, 492] on span "Siguiente" at bounding box center [110, 488] width 44 height 28
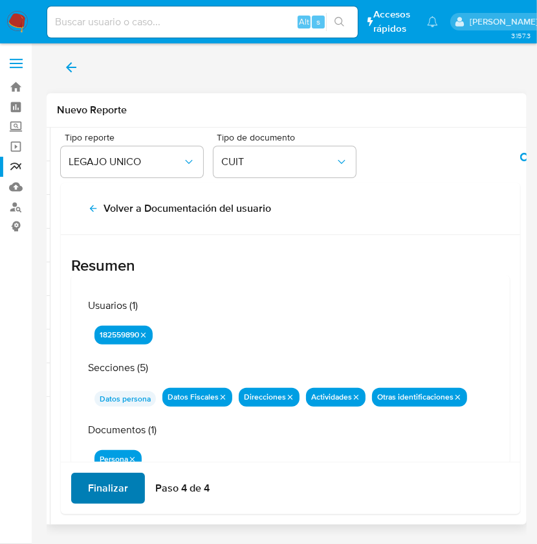
click at [104, 486] on span "Finalizar" at bounding box center [108, 488] width 40 height 28
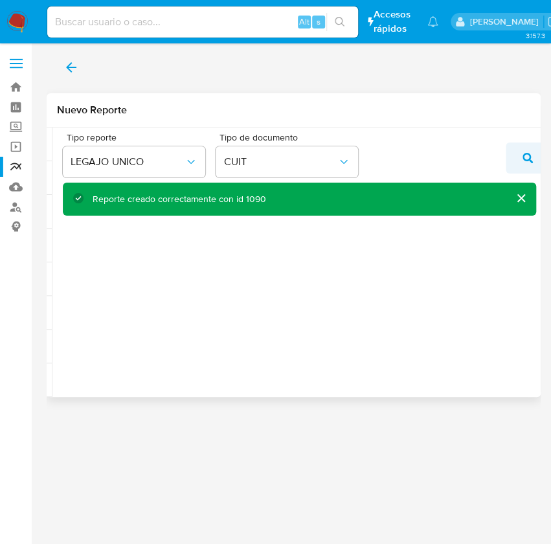
click at [525, 158] on icon "action-search" at bounding box center [527, 158] width 10 height 10
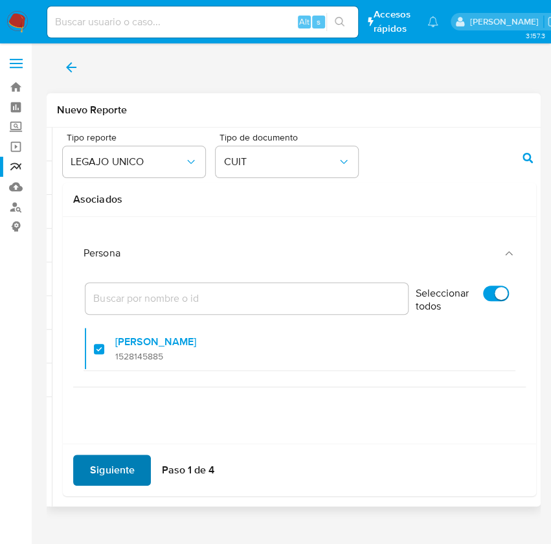
click at [105, 474] on span "Siguiente" at bounding box center [112, 470] width 44 height 28
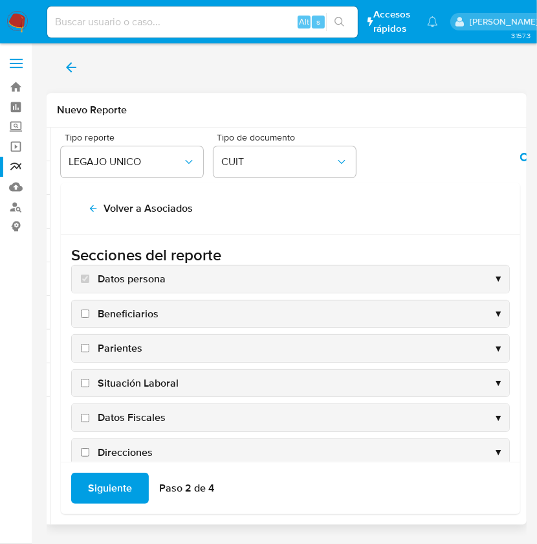
click at [134, 414] on span "Datos Fiscales" at bounding box center [132, 417] width 68 height 14
click at [89, 414] on input "Datos Fiscales" at bounding box center [85, 418] width 8 height 8
checkbox input "true"
click at [126, 445] on span "Direcciones" at bounding box center [125, 452] width 55 height 14
click at [89, 448] on input "Direcciones" at bounding box center [85, 452] width 8 height 8
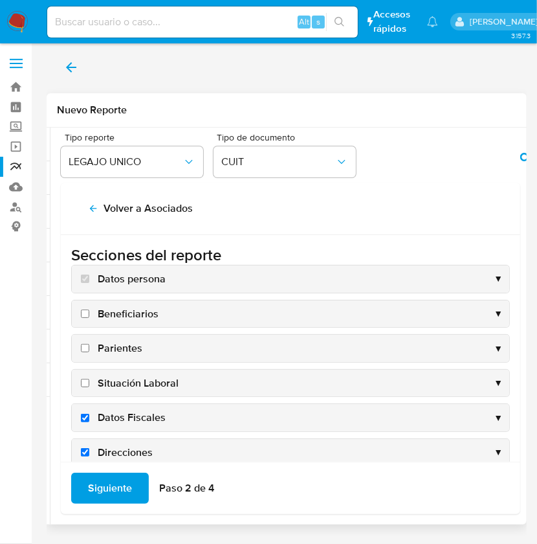
checkbox input "true"
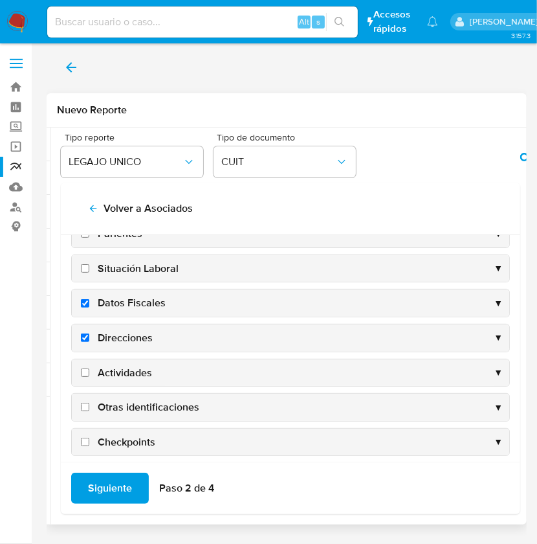
scroll to position [124, 0]
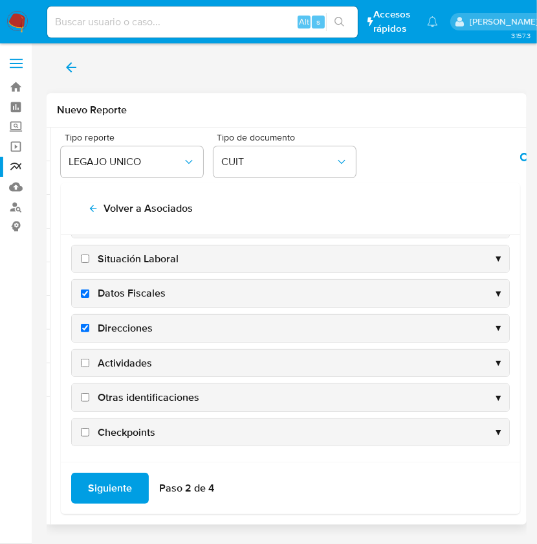
click at [111, 362] on span "Actividades" at bounding box center [125, 363] width 54 height 14
click at [89, 362] on input "Actividades" at bounding box center [85, 363] width 8 height 8
checkbox input "true"
click at [127, 396] on span "Otras identificaciones" at bounding box center [149, 397] width 102 height 14
click at [89, 396] on input "Otras identificaciones" at bounding box center [85, 397] width 8 height 8
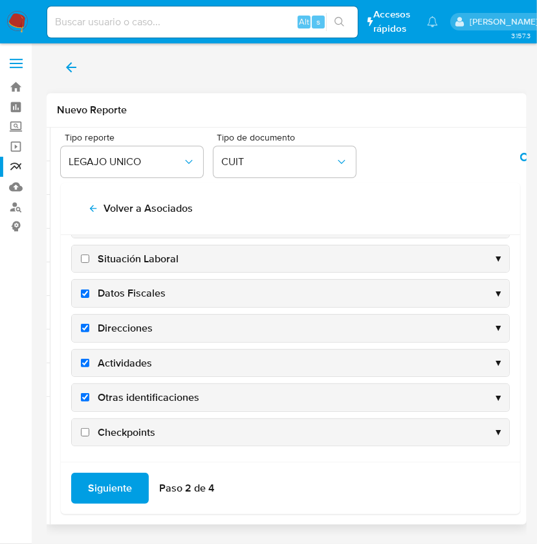
checkbox input "true"
click at [111, 483] on span "Siguiente" at bounding box center [110, 488] width 44 height 28
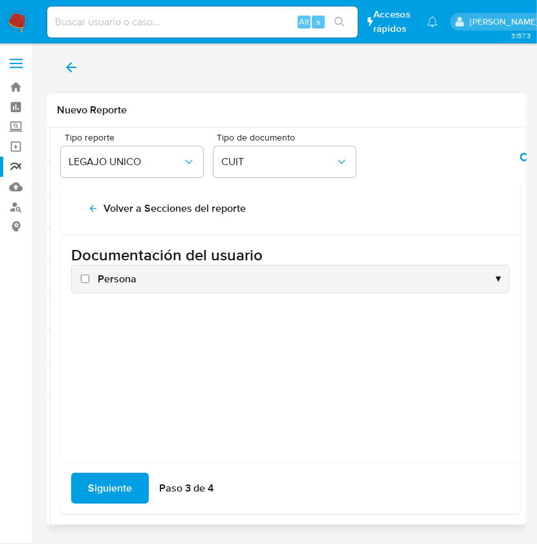
click at [115, 282] on span "Persona" at bounding box center [117, 279] width 39 height 14
click at [89, 282] on input "Persona" at bounding box center [85, 278] width 8 height 8
checkbox input "true"
click at [109, 496] on span "Siguiente" at bounding box center [110, 488] width 44 height 28
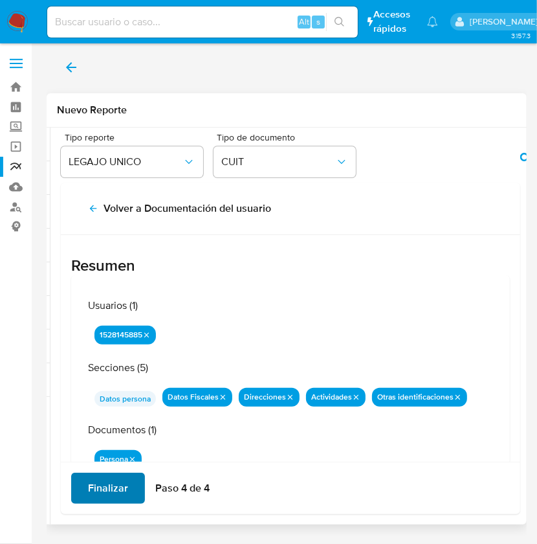
click at [109, 496] on span "Finalizar" at bounding box center [108, 488] width 40 height 28
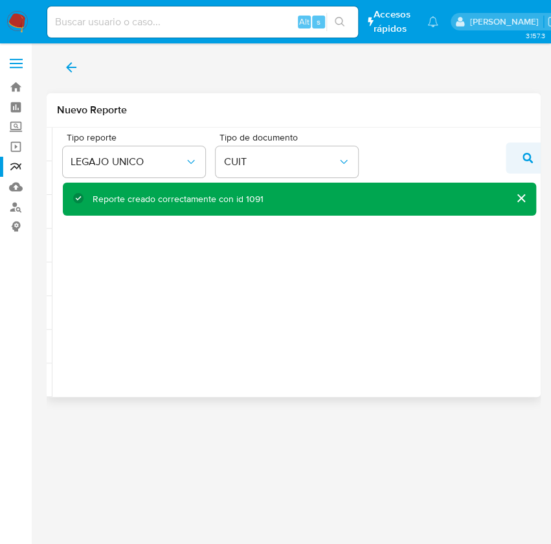
click at [526, 153] on icon "action-search" at bounding box center [527, 158] width 10 height 10
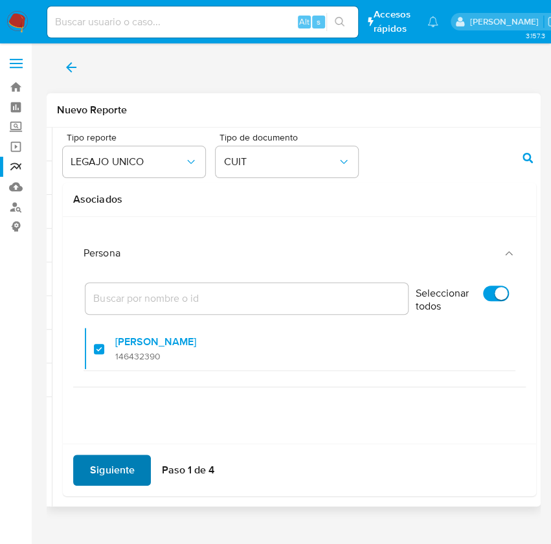
click at [100, 465] on span "Siguiente" at bounding box center [112, 470] width 44 height 28
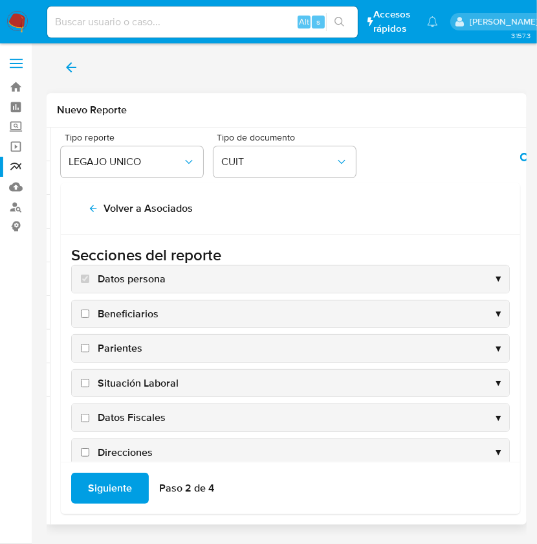
click at [142, 379] on span "Situación Laboral" at bounding box center [138, 383] width 81 height 14
click at [89, 379] on input "Situación Laboral" at bounding box center [85, 383] width 8 height 8
checkbox input "true"
click at [135, 413] on span "Datos Fiscales" at bounding box center [132, 417] width 68 height 14
click at [89, 414] on input "Datos Fiscales" at bounding box center [85, 418] width 8 height 8
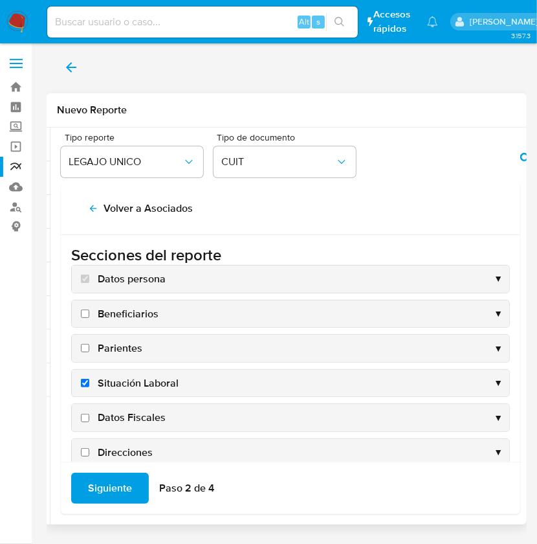
checkbox input "true"
click at [135, 441] on div "Direcciones ▼" at bounding box center [290, 452] width 437 height 27
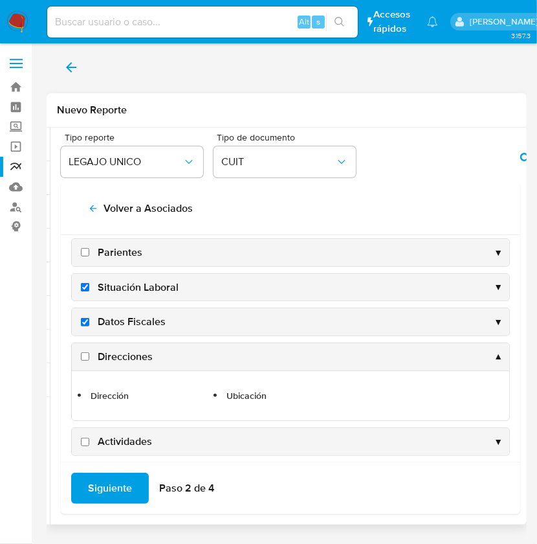
scroll to position [100, 0]
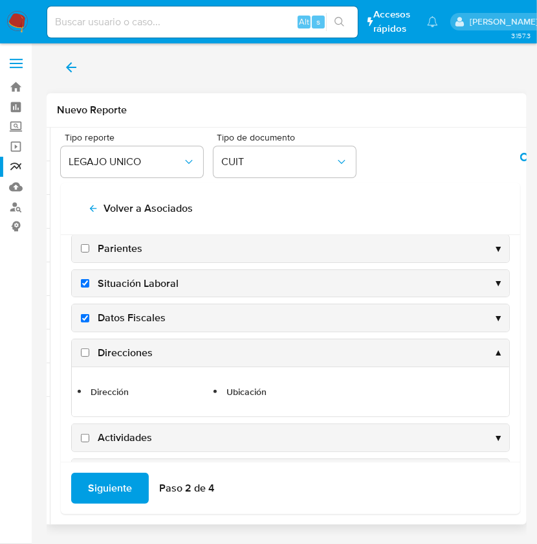
click at [107, 430] on span "Actividades" at bounding box center [125, 437] width 54 height 14
click at [89, 434] on input "Actividades" at bounding box center [85, 438] width 8 height 8
checkbox input "true"
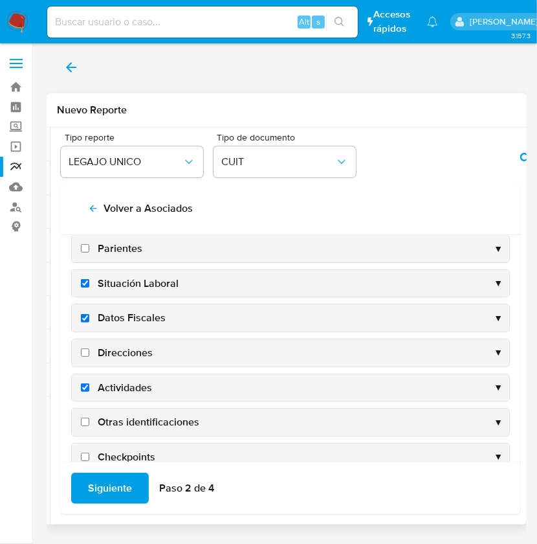
click at [135, 347] on span "Direcciones" at bounding box center [125, 353] width 55 height 14
click at [89, 348] on input "Direcciones" at bounding box center [85, 352] width 8 height 8
checkbox input "true"
click at [151, 287] on span "Situación Laboral" at bounding box center [138, 283] width 81 height 14
click at [89, 287] on input "Situación Laboral" at bounding box center [85, 283] width 8 height 8
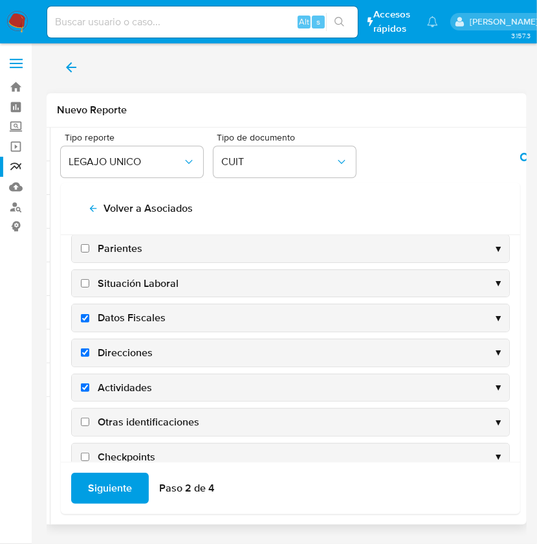
checkbox input "false"
click at [124, 419] on span "Otras identificaciones" at bounding box center [149, 422] width 102 height 14
click at [89, 419] on input "Otras identificaciones" at bounding box center [85, 421] width 8 height 8
checkbox input "true"
click at [107, 479] on span "Siguiente" at bounding box center [110, 488] width 44 height 28
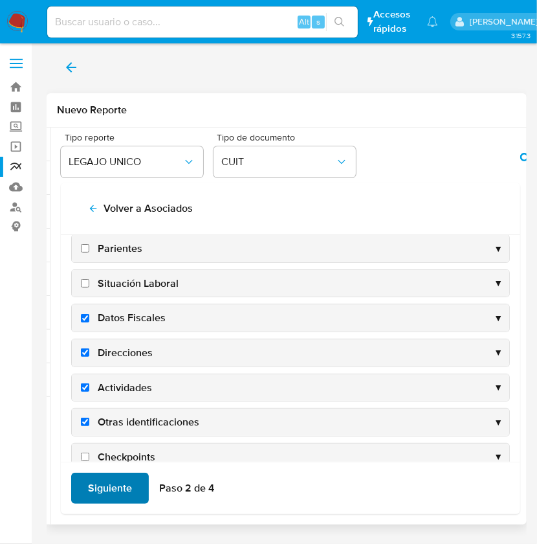
scroll to position [0, 0]
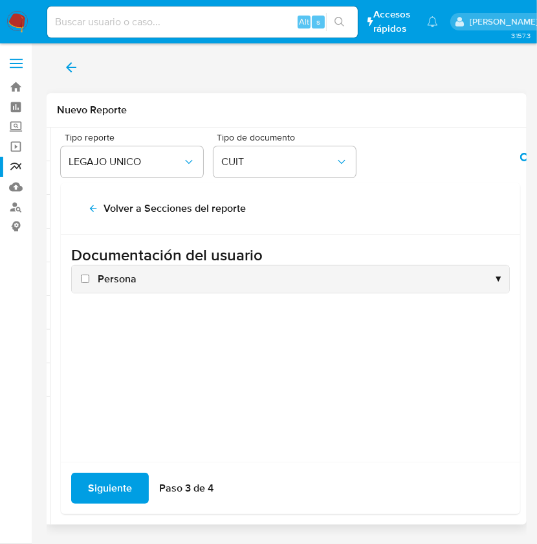
click at [115, 277] on span "Persona" at bounding box center [117, 279] width 39 height 14
click at [89, 277] on input "Persona" at bounding box center [85, 278] width 8 height 8
checkbox input "true"
click at [112, 480] on span "Siguiente" at bounding box center [110, 488] width 44 height 28
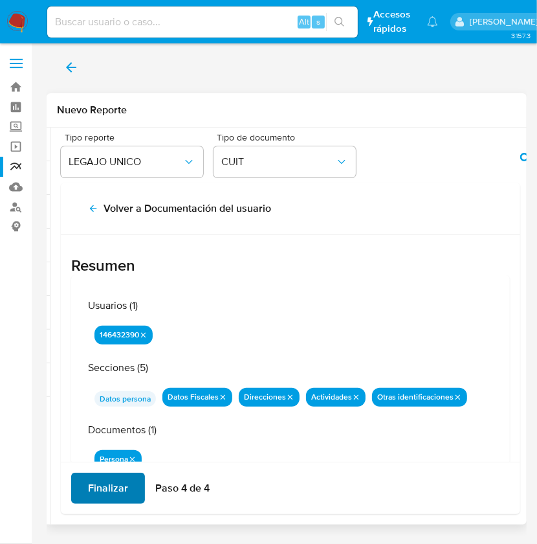
click at [112, 480] on span "Finalizar" at bounding box center [108, 488] width 40 height 28
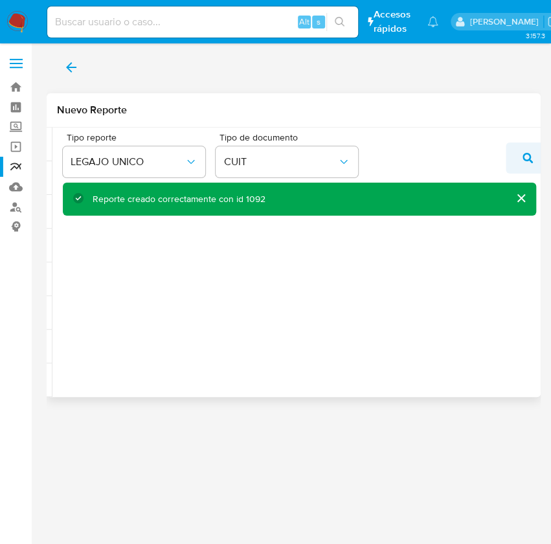
click at [533, 159] on button "action-search" at bounding box center [527, 157] width 44 height 31
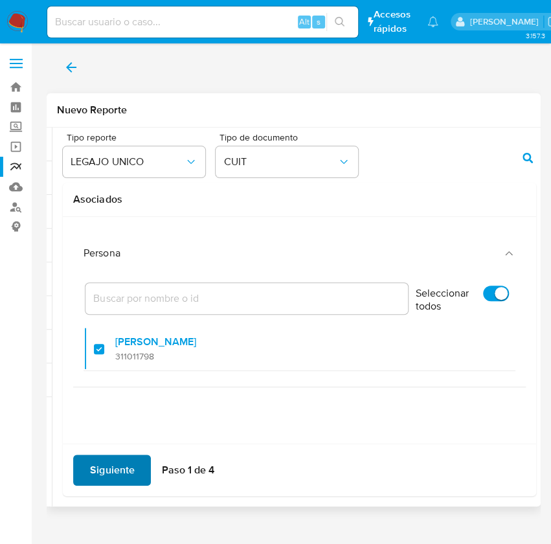
click at [97, 469] on span "Siguiente" at bounding box center [112, 470] width 44 height 28
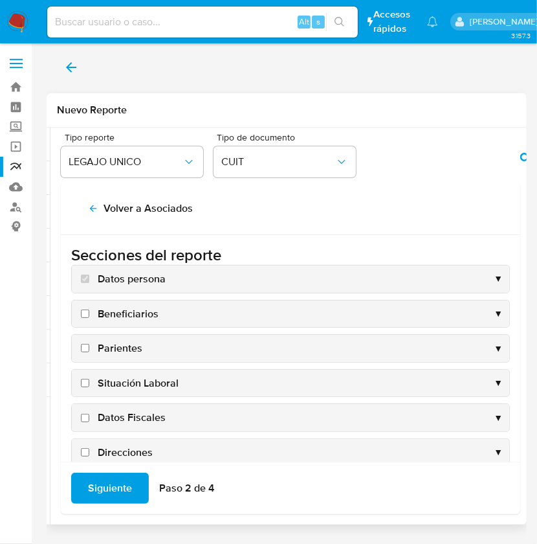
click at [115, 417] on span "Datos Fiscales" at bounding box center [132, 417] width 68 height 14
click at [89, 417] on input "Datos Fiscales" at bounding box center [85, 418] width 8 height 8
checkbox input "true"
click at [118, 445] on span "Direcciones" at bounding box center [125, 452] width 55 height 14
click at [89, 448] on input "Direcciones" at bounding box center [85, 452] width 8 height 8
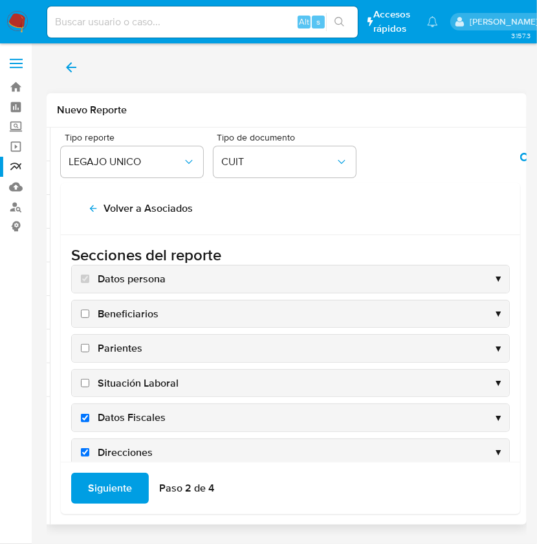
checkbox input "true"
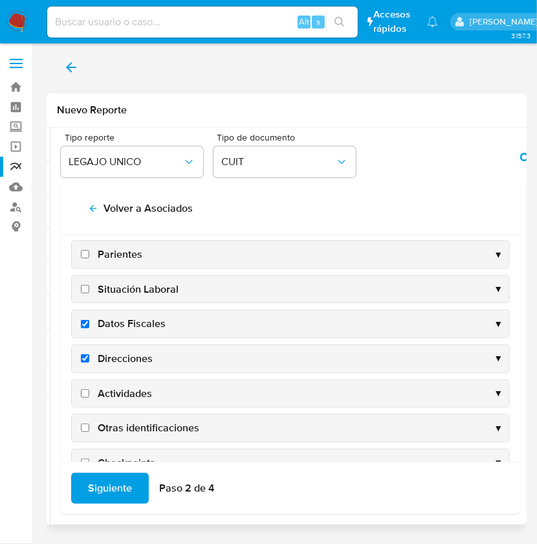
scroll to position [124, 0]
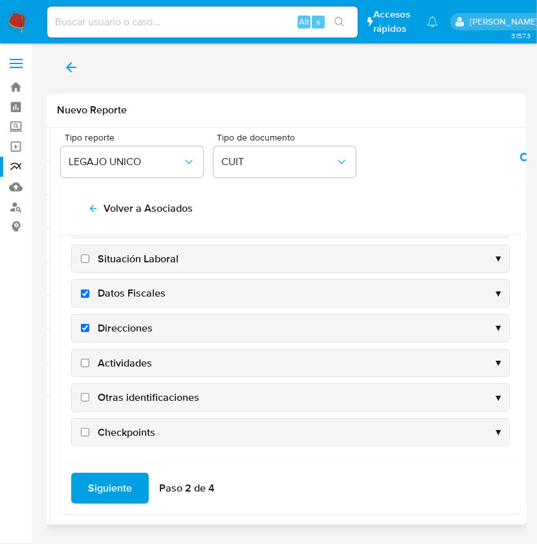
click at [109, 362] on span "Actividades" at bounding box center [125, 363] width 54 height 14
click at [89, 362] on input "Actividades" at bounding box center [85, 363] width 8 height 8
checkbox input "true"
click at [116, 392] on span "Otras identificaciones" at bounding box center [149, 397] width 102 height 14
click at [89, 393] on input "Otras identificaciones" at bounding box center [85, 397] width 8 height 8
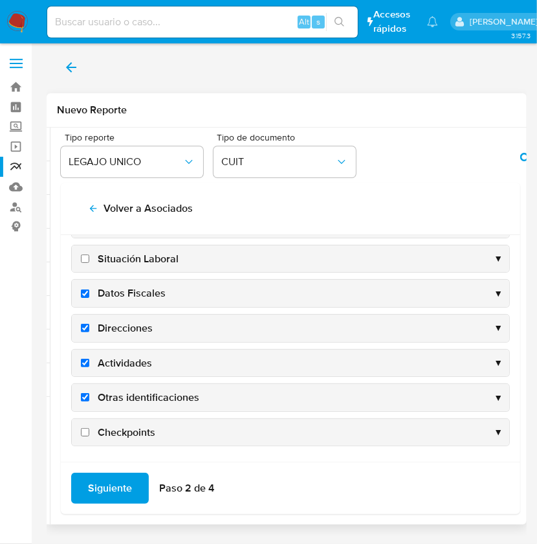
checkbox input "true"
click at [111, 489] on span "Siguiente" at bounding box center [110, 488] width 44 height 28
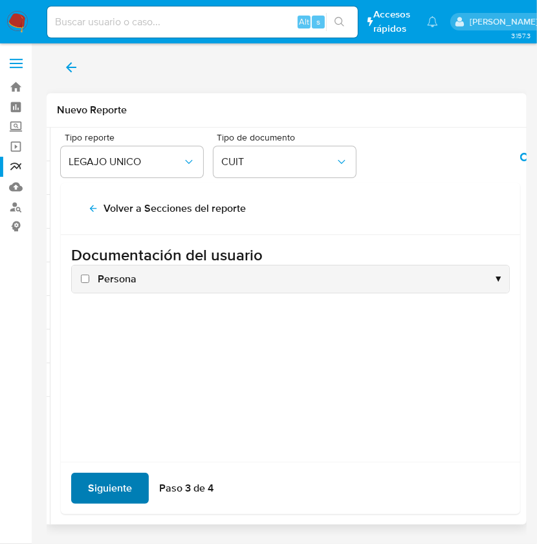
scroll to position [0, 0]
click at [111, 489] on span "Siguiente" at bounding box center [110, 488] width 44 height 28
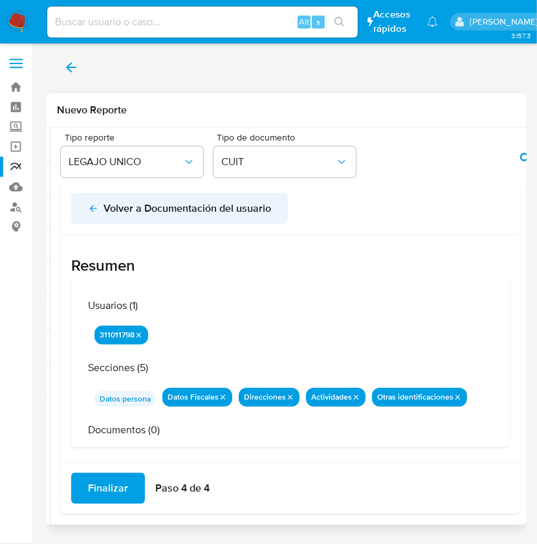
click at [93, 212] on icon "back" at bounding box center [93, 208] width 10 height 10
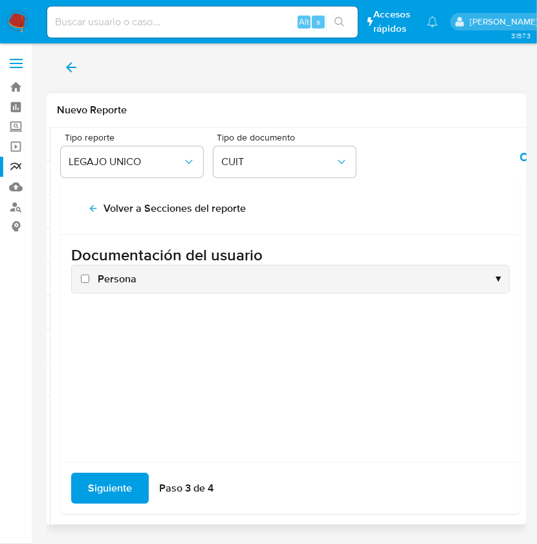
click at [109, 272] on span "Persona" at bounding box center [117, 279] width 39 height 14
click at [89, 274] on input "Persona" at bounding box center [85, 278] width 8 height 8
click at [109, 272] on span "Persona" at bounding box center [117, 279] width 39 height 14
click at [89, 274] on input "Persona" at bounding box center [85, 278] width 8 height 8
click at [109, 272] on span "Persona" at bounding box center [117, 279] width 39 height 14
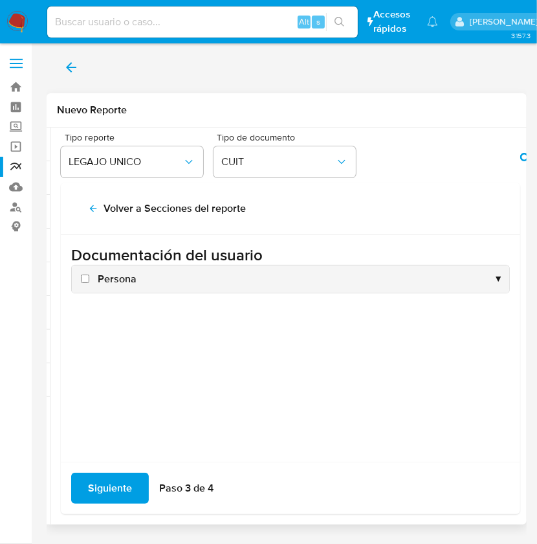
click at [89, 274] on input "Persona" at bounding box center [85, 278] width 8 height 8
checkbox input "true"
click at [107, 486] on span "Siguiente" at bounding box center [110, 488] width 44 height 28
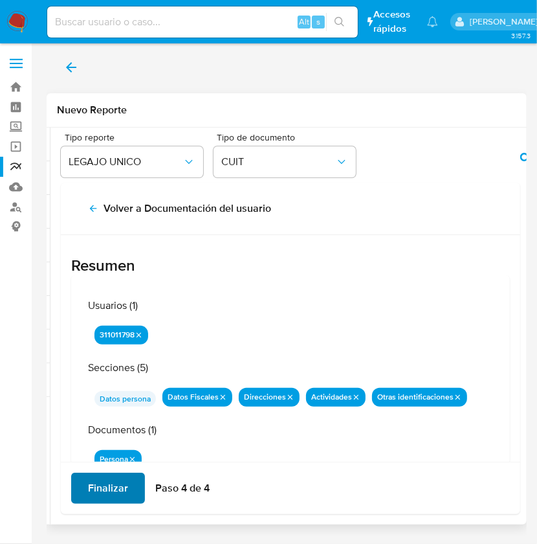
click at [107, 486] on span "Finalizar" at bounding box center [108, 488] width 40 height 28
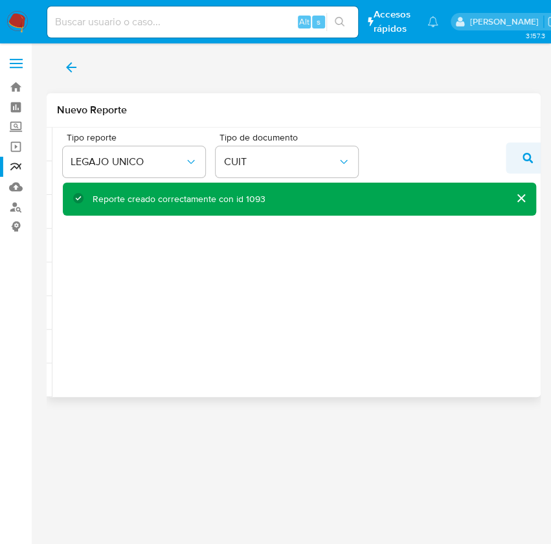
click at [524, 151] on span "action-search" at bounding box center [527, 158] width 10 height 28
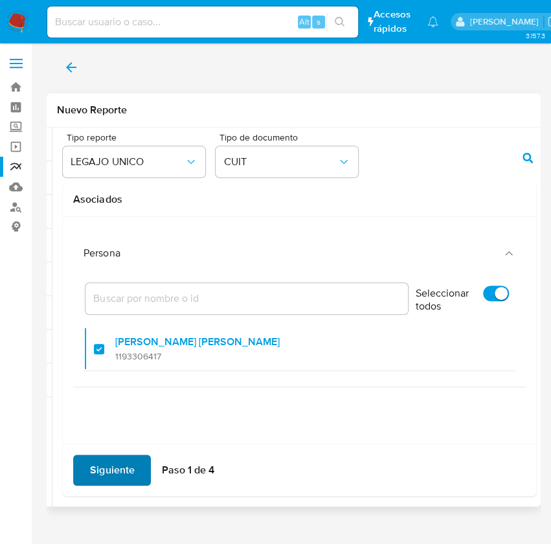
click at [115, 458] on span "Siguiente" at bounding box center [112, 470] width 44 height 28
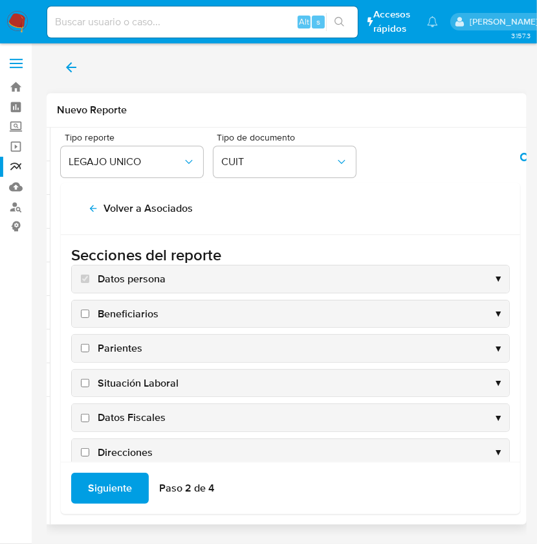
click at [135, 415] on span "Datos Fiscales" at bounding box center [132, 417] width 68 height 14
click at [89, 415] on input "Datos Fiscales" at bounding box center [85, 418] width 8 height 8
checkbox input "true"
click at [132, 454] on span "Direcciones" at bounding box center [125, 452] width 55 height 14
click at [89, 454] on input "Direcciones" at bounding box center [85, 452] width 8 height 8
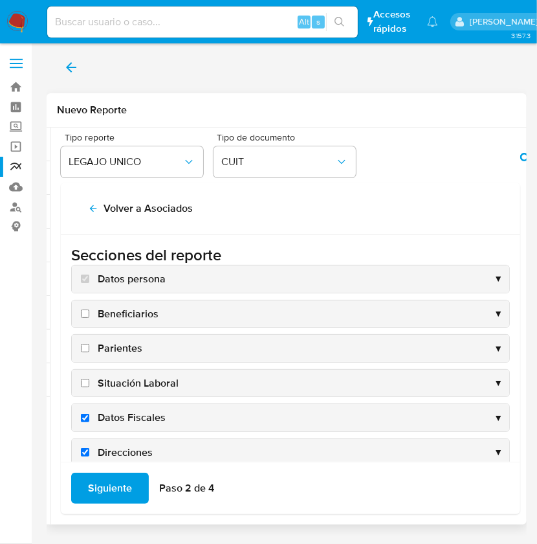
checkbox input "true"
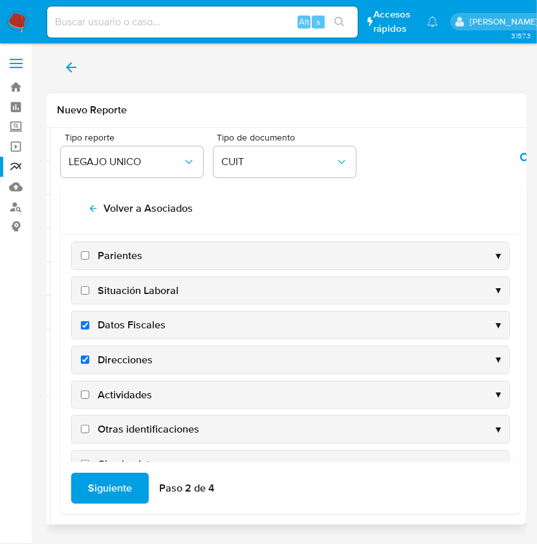
scroll to position [124, 0]
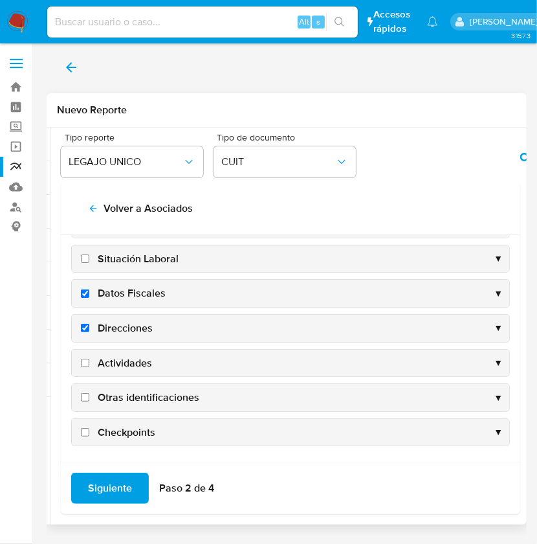
click at [133, 363] on span "Actividades" at bounding box center [125, 363] width 54 height 14
click at [89, 363] on input "Actividades" at bounding box center [85, 363] width 8 height 8
checkbox input "true"
click at [145, 390] on span "Otras identificaciones" at bounding box center [149, 397] width 102 height 14
click at [89, 393] on input "Otras identificaciones" at bounding box center [85, 397] width 8 height 8
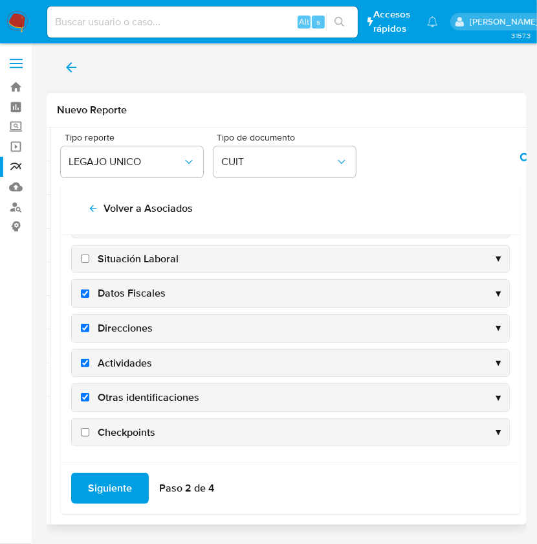
checkbox input "true"
drag, startPoint x: 145, startPoint y: 389, endPoint x: 110, endPoint y: 483, distance: 100.7
click at [110, 483] on div "Volver a Asociados Secciones del reporte Datos persona ▼ Beneficiarios ▼ Parien…" at bounding box center [290, 347] width 459 height 331
click at [110, 483] on span "Siguiente" at bounding box center [110, 488] width 44 height 28
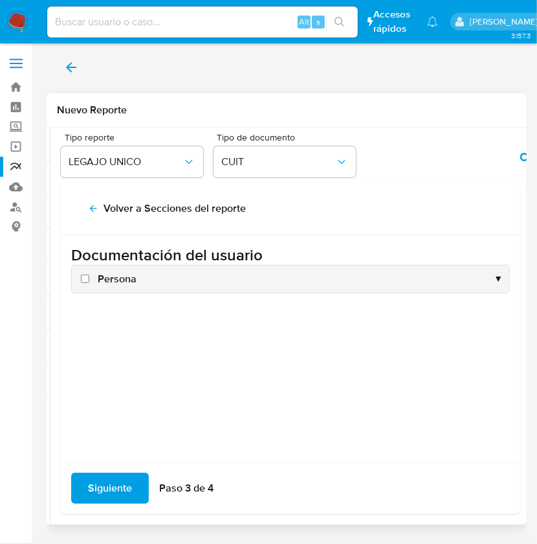
click at [113, 275] on span "Persona" at bounding box center [117, 279] width 39 height 14
click at [89, 275] on input "Persona" at bounding box center [85, 278] width 8 height 8
checkbox input "true"
click at [107, 494] on span "Siguiente" at bounding box center [110, 488] width 44 height 28
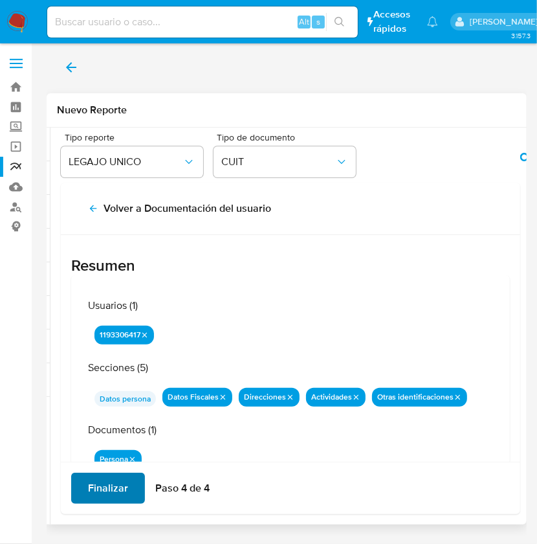
click at [107, 494] on span "Finalizar" at bounding box center [108, 488] width 40 height 28
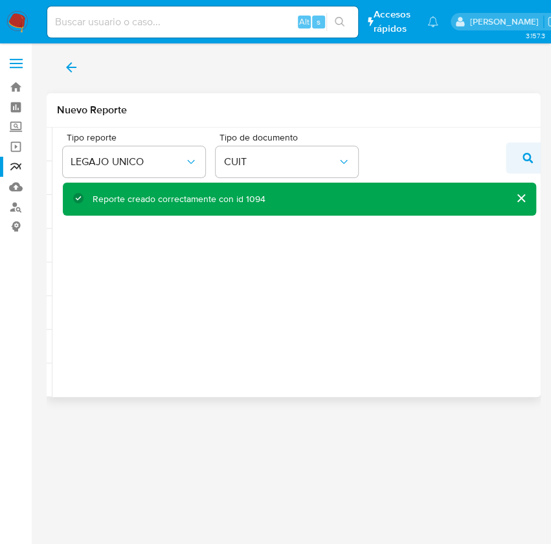
click at [522, 153] on icon "action-search" at bounding box center [527, 158] width 10 height 10
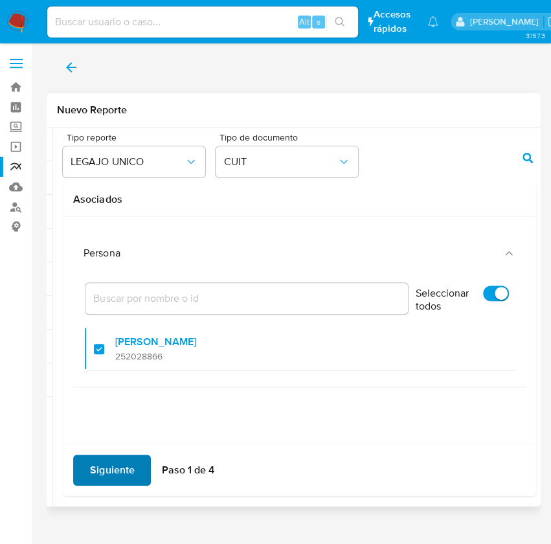
click at [105, 463] on span "Siguiente" at bounding box center [112, 470] width 44 height 28
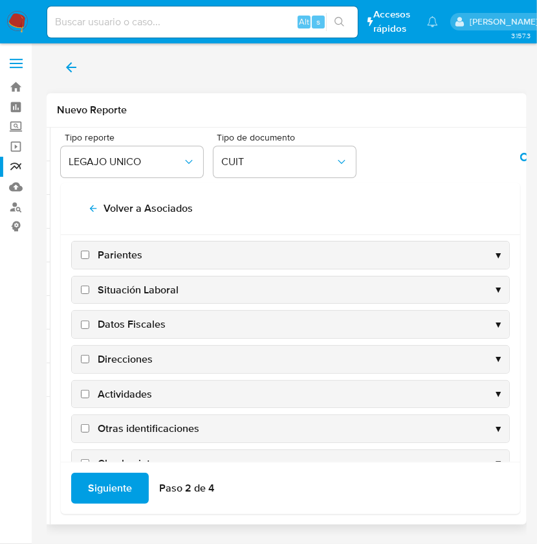
scroll to position [109, 0]
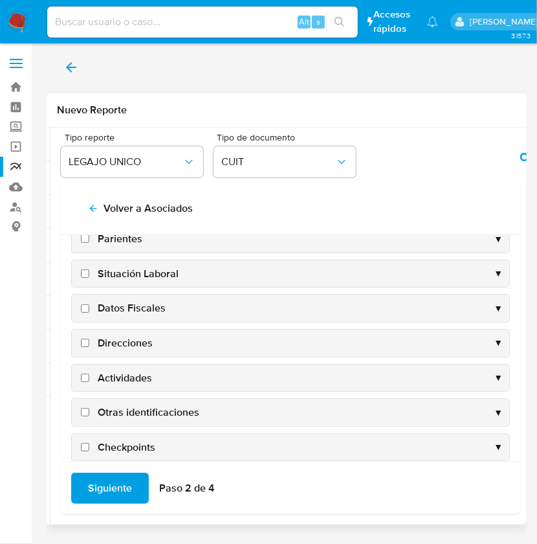
click at [149, 309] on span "Datos Fiscales" at bounding box center [132, 308] width 68 height 14
click at [89, 309] on input "Datos Fiscales" at bounding box center [85, 308] width 8 height 8
checkbox input "true"
click at [146, 344] on span "Direcciones" at bounding box center [125, 343] width 55 height 14
click at [89, 344] on input "Direcciones" at bounding box center [85, 342] width 8 height 8
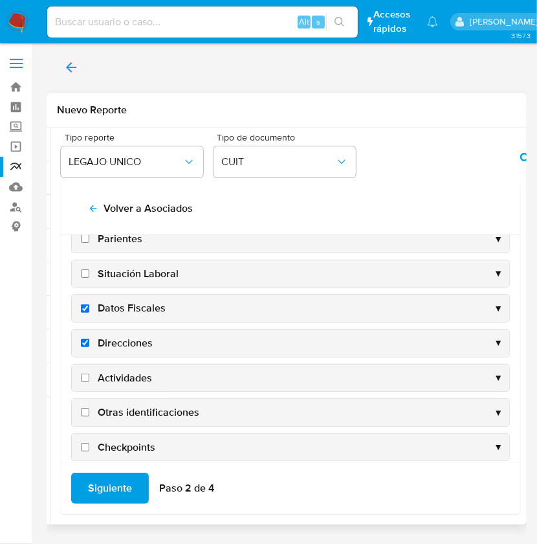
checkbox input "true"
click at [136, 371] on span "Actividades" at bounding box center [125, 378] width 54 height 14
click at [89, 373] on input "Actividades" at bounding box center [85, 377] width 8 height 8
checkbox input "true"
click at [131, 409] on span "Otras identificaciones" at bounding box center [149, 412] width 102 height 14
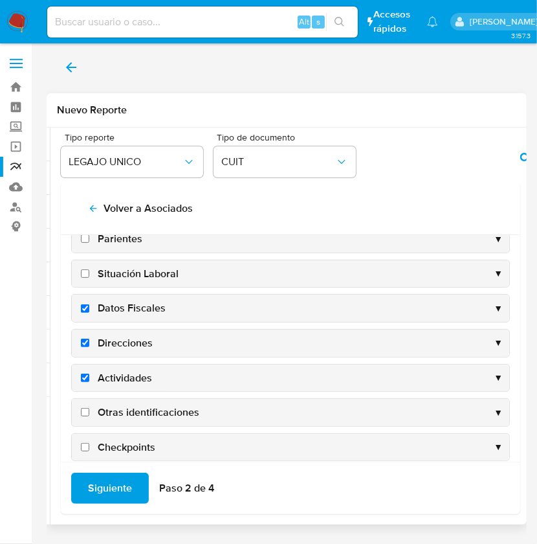
click at [89, 409] on input "Otras identificaciones" at bounding box center [85, 412] width 8 height 8
checkbox input "true"
click at [103, 480] on span "Siguiente" at bounding box center [110, 488] width 44 height 28
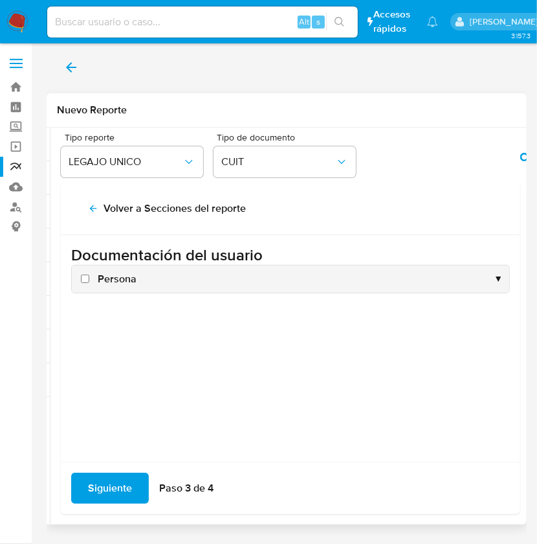
click at [103, 277] on span "Persona" at bounding box center [117, 279] width 39 height 14
click at [89, 277] on input "Persona" at bounding box center [85, 278] width 8 height 8
checkbox input "true"
click at [89, 483] on span "Siguiente" at bounding box center [110, 488] width 44 height 28
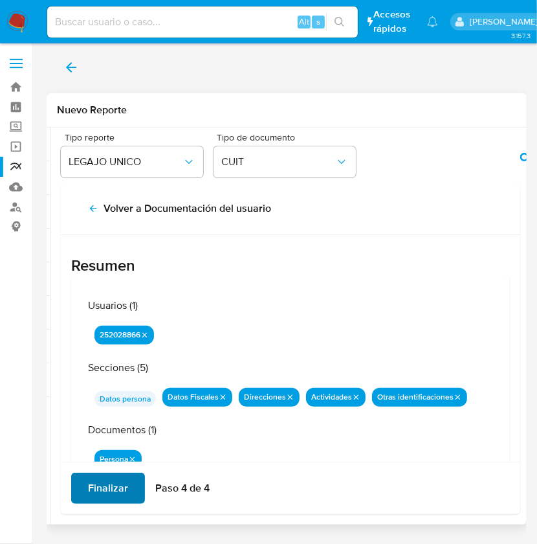
click at [89, 483] on span "Finalizar" at bounding box center [108, 488] width 40 height 28
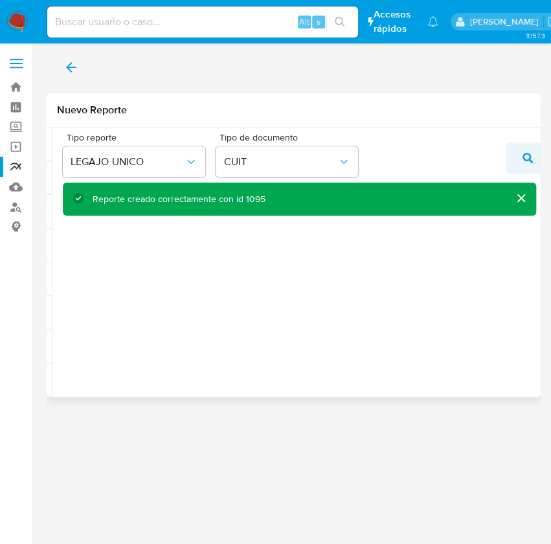
click at [527, 160] on icon "action-search" at bounding box center [527, 158] width 10 height 10
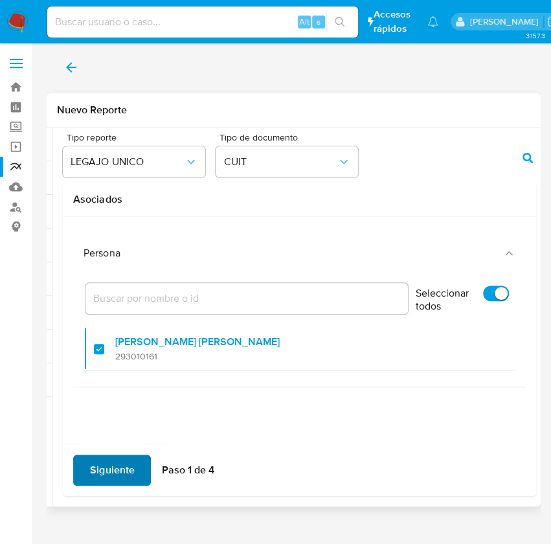
click at [100, 479] on span "Siguiente" at bounding box center [112, 470] width 44 height 28
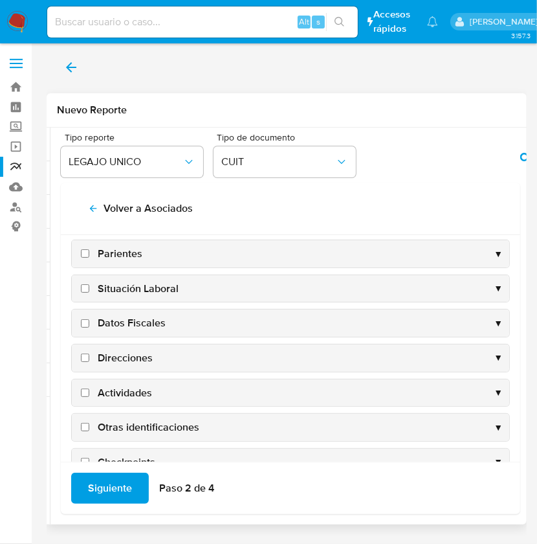
scroll to position [98, 0]
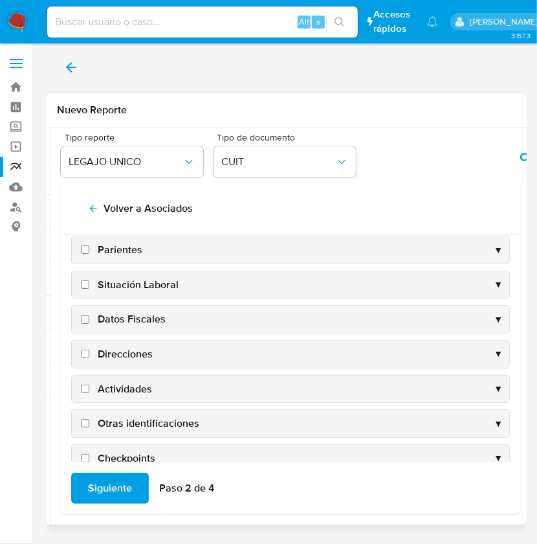
click at [145, 324] on span "Datos Fiscales" at bounding box center [132, 319] width 68 height 14
click at [89, 324] on input "Datos Fiscales" at bounding box center [85, 319] width 8 height 8
checkbox input "true"
click at [131, 354] on span "Direcciones" at bounding box center [125, 354] width 55 height 14
click at [89, 354] on input "Direcciones" at bounding box center [85, 353] width 8 height 8
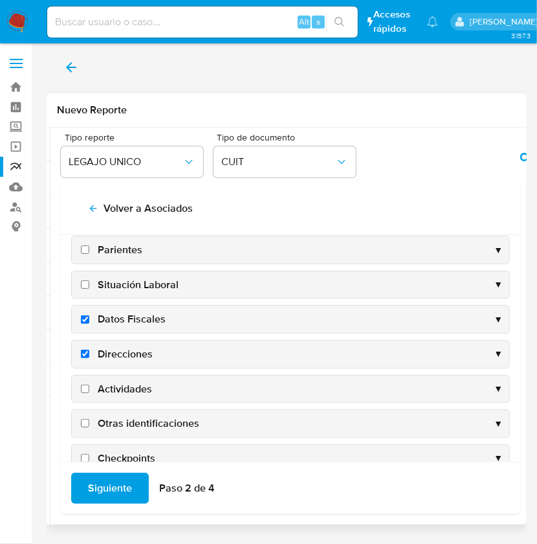
checkbox input "true"
click at [129, 384] on span "Actividades" at bounding box center [125, 389] width 54 height 14
click at [89, 384] on input "Actividades" at bounding box center [85, 388] width 8 height 8
checkbox input "true"
click at [129, 423] on span "Otras identificaciones" at bounding box center [149, 423] width 102 height 14
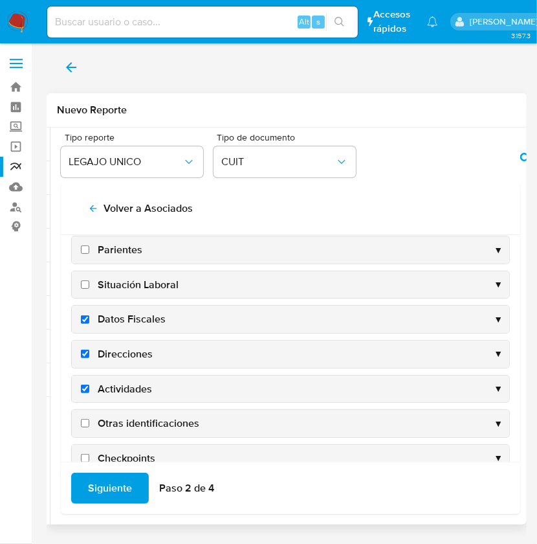
click at [89, 423] on input "Otras identificaciones" at bounding box center [85, 423] width 8 height 8
checkbox input "true"
click at [105, 491] on span "Siguiente" at bounding box center [110, 488] width 44 height 28
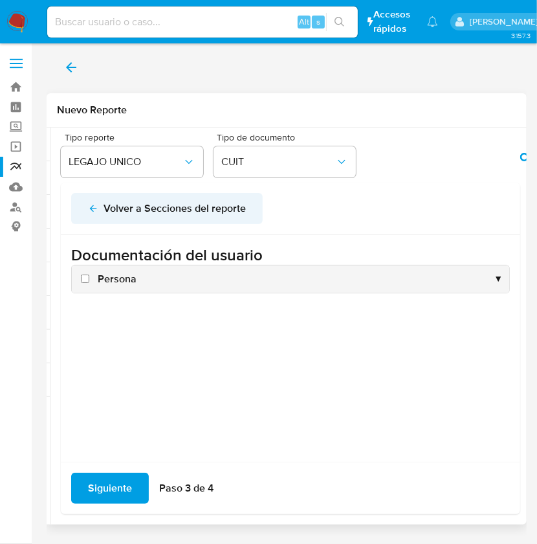
click at [97, 206] on icon "back" at bounding box center [93, 208] width 10 height 10
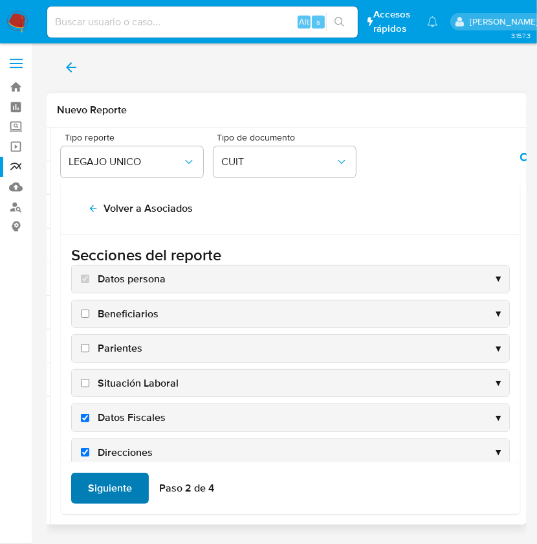
click at [93, 484] on span "Siguiente" at bounding box center [110, 488] width 44 height 28
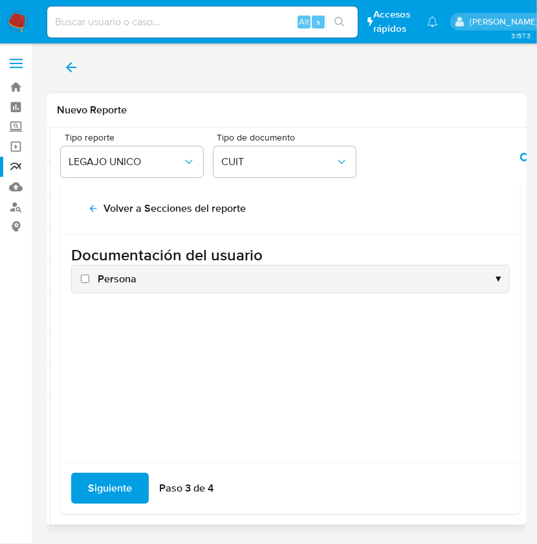
click at [127, 276] on span "Persona" at bounding box center [117, 279] width 39 height 14
click at [89, 276] on input "Persona" at bounding box center [85, 278] width 8 height 8
checkbox input "true"
click at [119, 485] on span "Siguiente" at bounding box center [110, 488] width 44 height 28
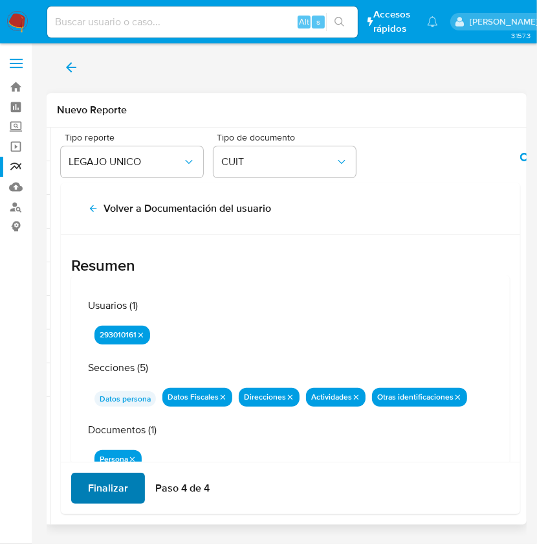
click at [119, 485] on span "Finalizar" at bounding box center [108, 488] width 40 height 28
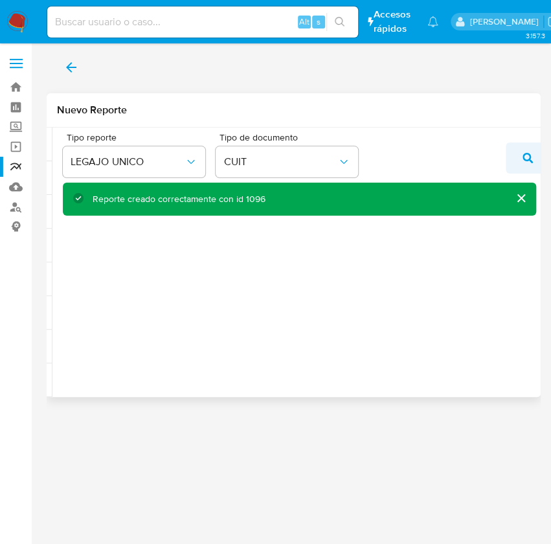
click at [523, 158] on icon "action-search" at bounding box center [527, 158] width 10 height 10
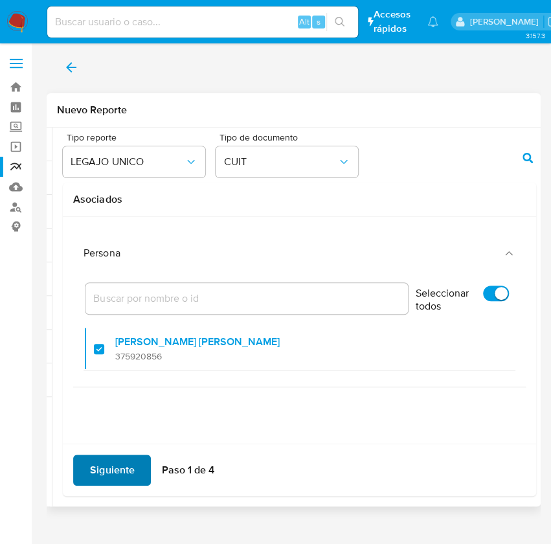
click at [135, 469] on button "Siguiente" at bounding box center [112, 469] width 78 height 31
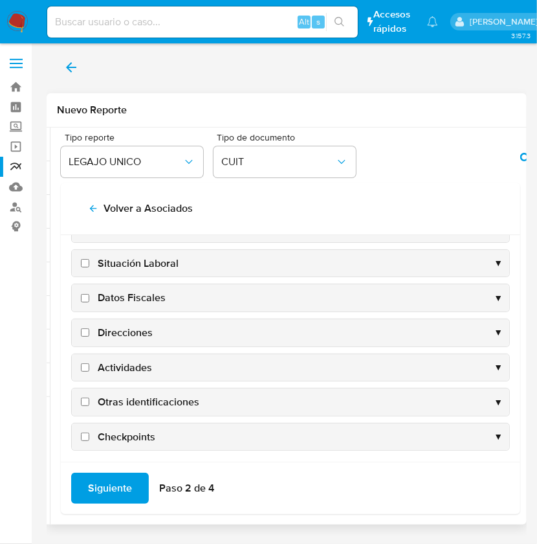
scroll to position [124, 0]
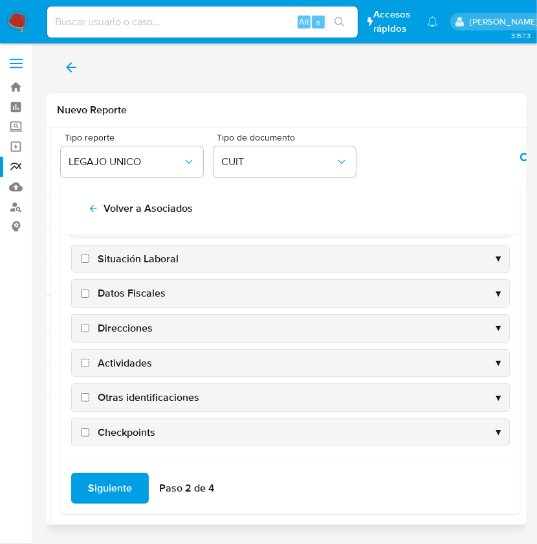
click at [122, 288] on span "Datos Fiscales" at bounding box center [132, 293] width 68 height 14
click at [89, 289] on input "Datos Fiscales" at bounding box center [85, 293] width 8 height 8
checkbox input "true"
click at [119, 323] on span "Direcciones" at bounding box center [125, 328] width 55 height 14
click at [89, 324] on input "Direcciones" at bounding box center [85, 328] width 8 height 8
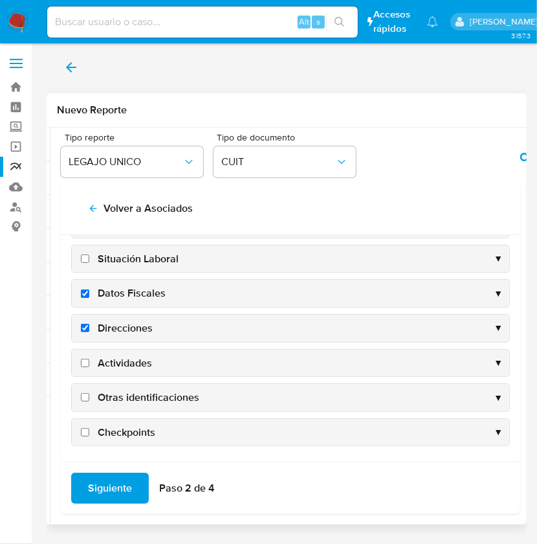
checkbox input "true"
click at [122, 360] on span "Actividades" at bounding box center [125, 363] width 54 height 14
click at [89, 360] on input "Actividades" at bounding box center [85, 363] width 8 height 8
checkbox input "true"
drag, startPoint x: 131, startPoint y: 392, endPoint x: 122, endPoint y: 396, distance: 9.3
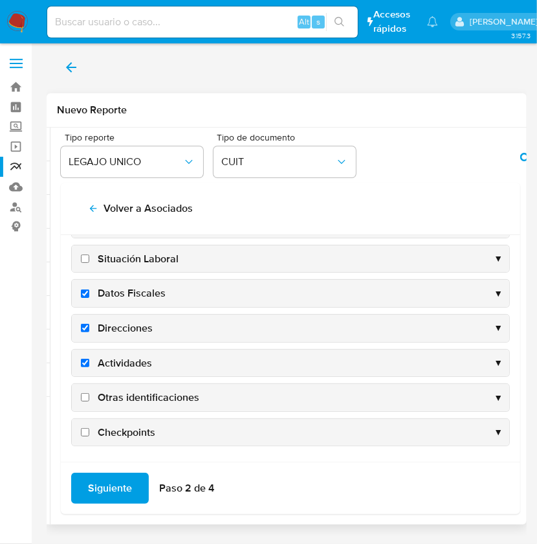
click at [122, 396] on span "Otras identificaciones" at bounding box center [149, 397] width 102 height 14
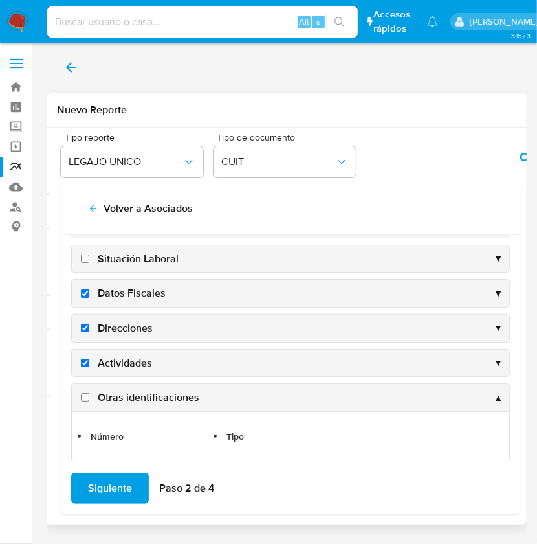
click at [122, 396] on span "Otras identificaciones" at bounding box center [149, 397] width 102 height 14
click at [89, 396] on input "Otras identificaciones" at bounding box center [85, 397] width 8 height 8
click at [122, 396] on span "Otras identificaciones" at bounding box center [149, 397] width 102 height 14
click at [89, 396] on input "Otras identificaciones" at bounding box center [85, 397] width 8 height 8
click at [122, 396] on span "Otras identificaciones" at bounding box center [149, 397] width 102 height 14
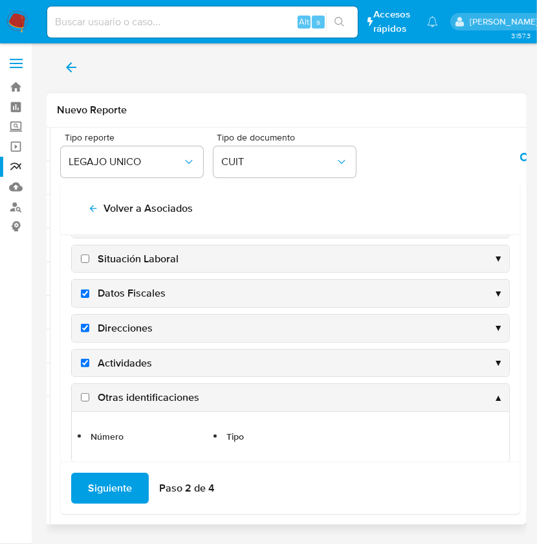
click at [89, 396] on input "Otras identificaciones" at bounding box center [85, 397] width 8 height 8
checkbox input "true"
click at [113, 490] on span "Siguiente" at bounding box center [110, 488] width 44 height 28
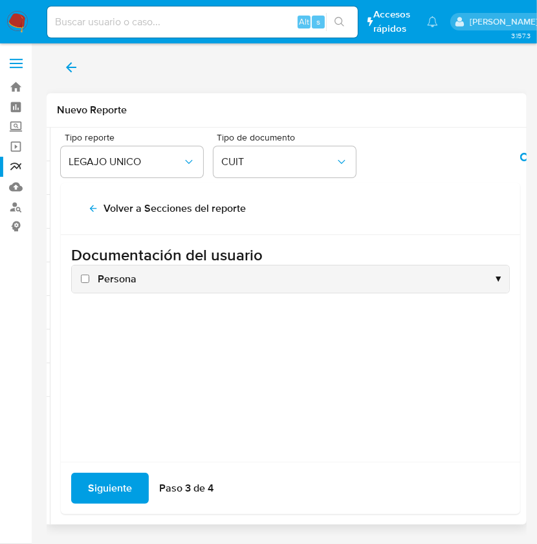
click at [117, 283] on span "Persona" at bounding box center [117, 279] width 39 height 14
click at [89, 283] on input "Persona" at bounding box center [85, 278] width 8 height 8
checkbox input "true"
click at [92, 481] on span "Siguiente" at bounding box center [110, 488] width 44 height 28
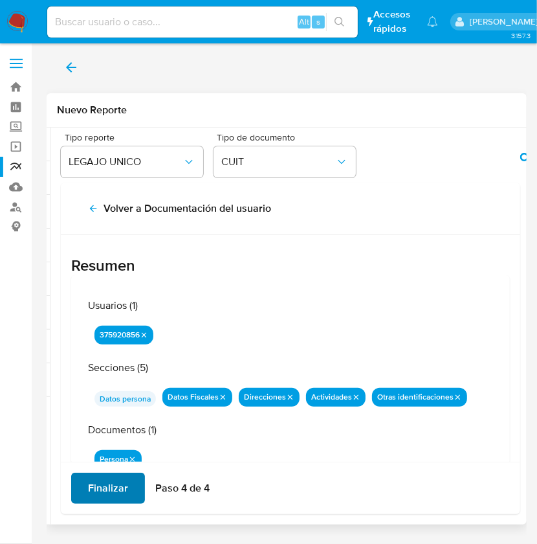
click at [92, 481] on span "Finalizar" at bounding box center [108, 488] width 40 height 28
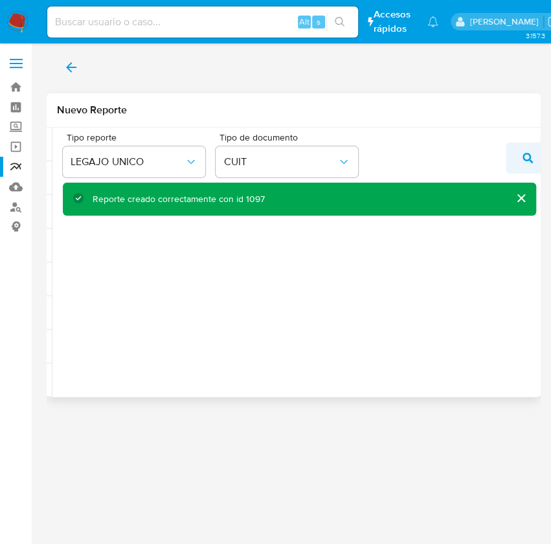
click at [524, 156] on icon "action-search" at bounding box center [527, 158] width 10 height 10
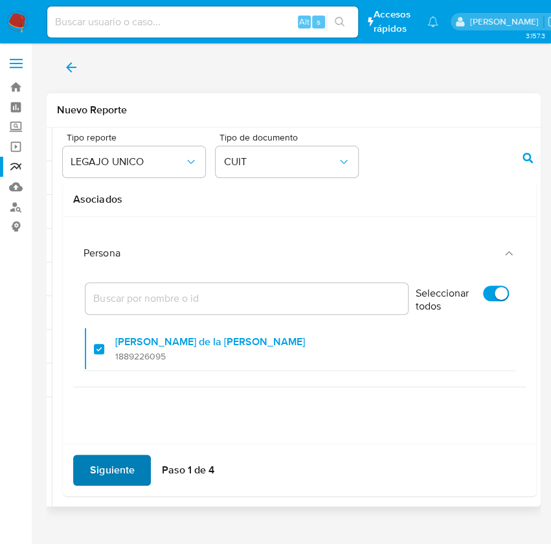
click at [116, 480] on span "Siguiente" at bounding box center [112, 470] width 44 height 28
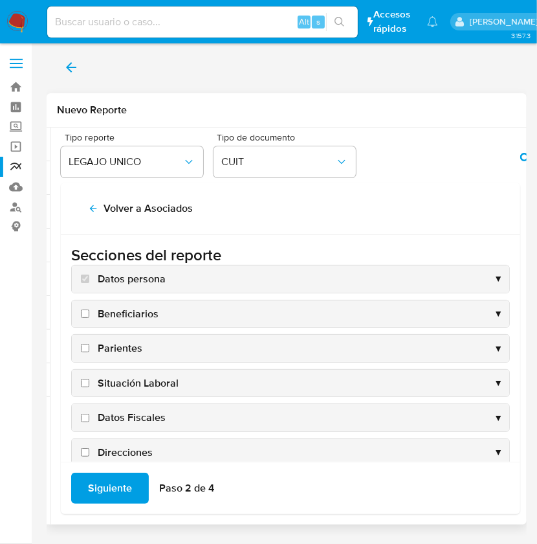
click at [505, 305] on div "Secciones del reporte Datos persona ▼ Beneficiarios ▼ Parientes ▼ Situación Lab…" at bounding box center [290, 348] width 459 height 226
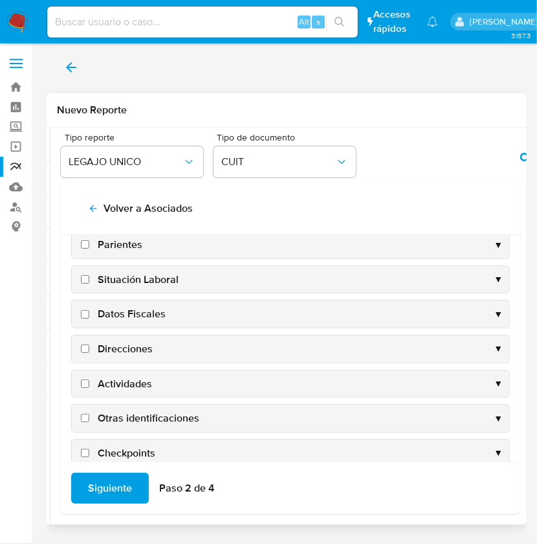
scroll to position [104, 0]
drag, startPoint x: 148, startPoint y: 312, endPoint x: 109, endPoint y: 305, distance: 39.4
click at [109, 306] on span "Datos Fiscales" at bounding box center [132, 313] width 68 height 14
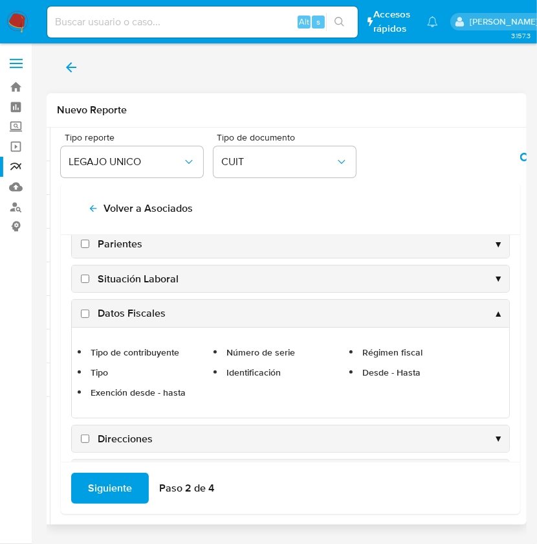
click at [109, 306] on span "Datos Fiscales" at bounding box center [132, 313] width 68 height 14
click at [89, 309] on input "Datos Fiscales" at bounding box center [85, 313] width 8 height 8
checkbox input "true"
click at [186, 311] on div "Datos Fiscales ▲" at bounding box center [290, 313] width 437 height 27
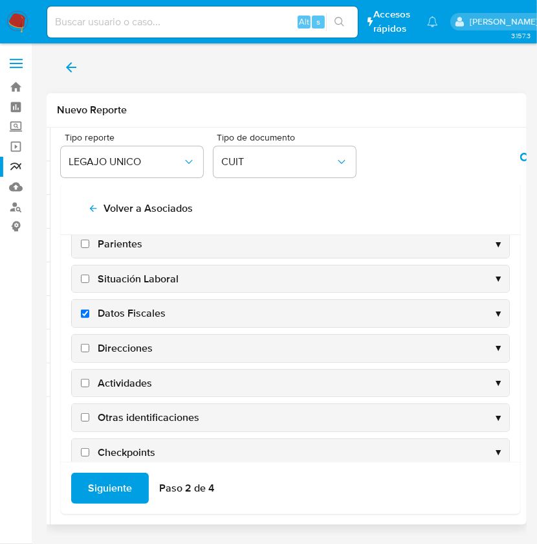
click at [111, 349] on span "Direcciones" at bounding box center [125, 348] width 55 height 14
click at [89, 349] on input "Direcciones" at bounding box center [85, 348] width 8 height 8
checkbox input "true"
click at [113, 376] on span "Actividades" at bounding box center [125, 383] width 54 height 14
click at [89, 379] on input "Actividades" at bounding box center [85, 383] width 8 height 8
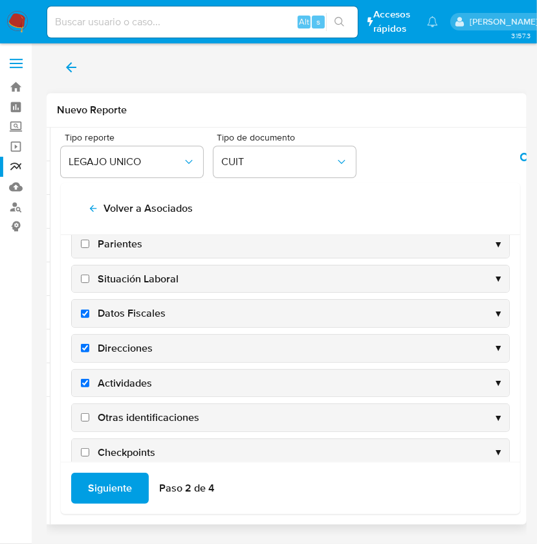
checkbox input "true"
click at [115, 415] on span "Otras identificaciones" at bounding box center [149, 417] width 102 height 14
click at [89, 415] on input "Otras identificaciones" at bounding box center [85, 417] width 8 height 8
checkbox input "true"
click at [104, 489] on span "Siguiente" at bounding box center [110, 488] width 44 height 28
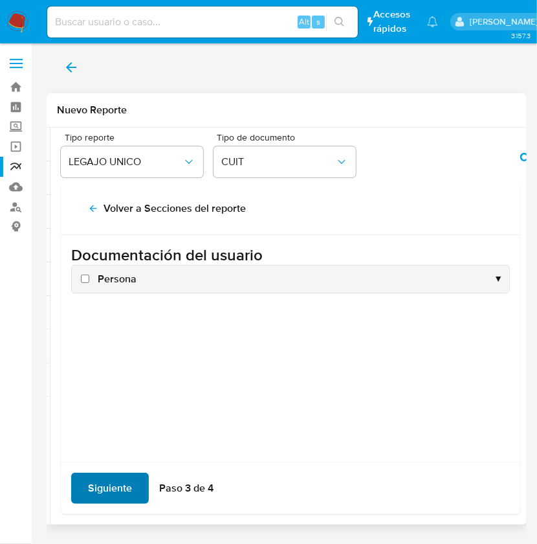
scroll to position [0, 0]
click at [109, 282] on span "Persona" at bounding box center [117, 279] width 39 height 14
click at [89, 282] on input "Persona" at bounding box center [85, 278] width 8 height 8
checkbox input "true"
click at [100, 489] on span "Siguiente" at bounding box center [110, 488] width 44 height 28
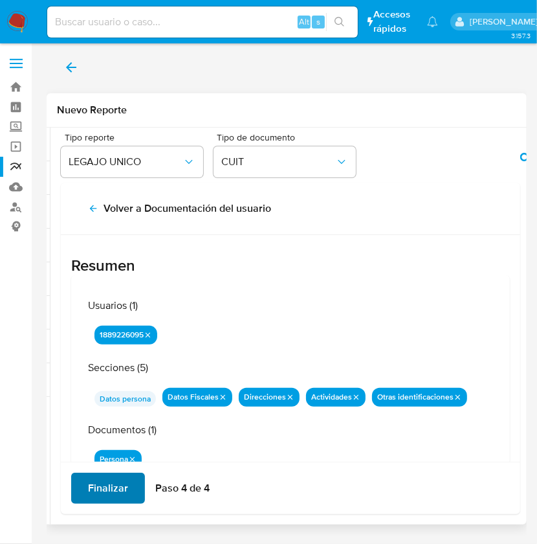
click at [100, 489] on span "Finalizar" at bounding box center [108, 488] width 40 height 28
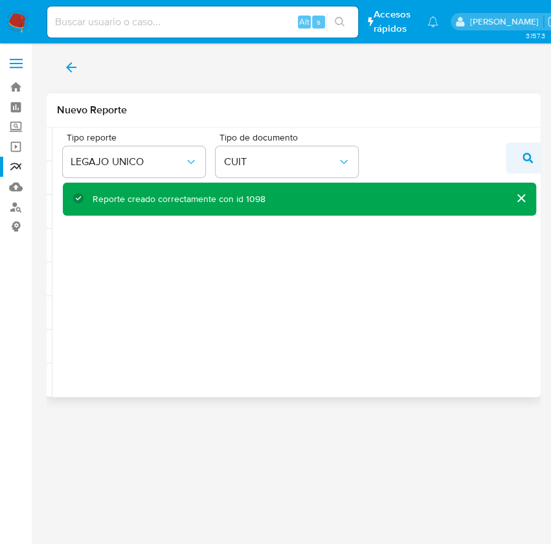
click at [527, 161] on icon "action-search" at bounding box center [527, 158] width 10 height 10
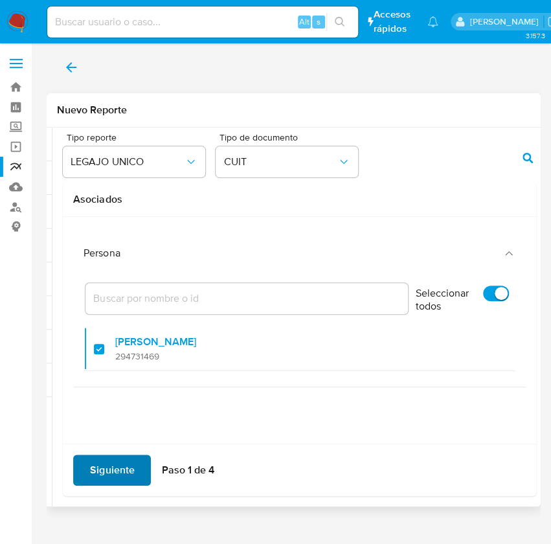
click at [112, 464] on span "Siguiente" at bounding box center [112, 470] width 44 height 28
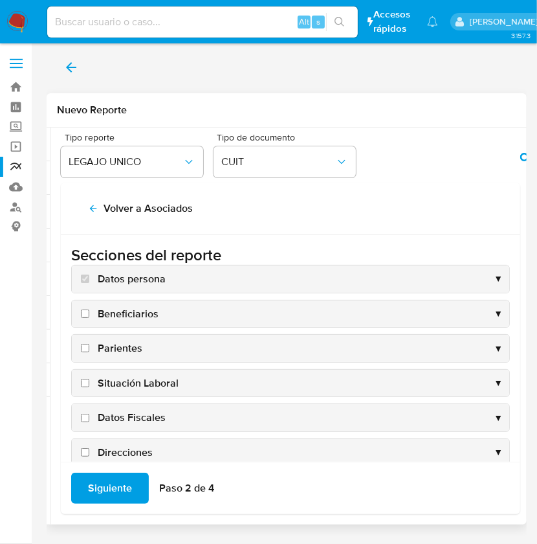
click at [130, 412] on span "Datos Fiscales" at bounding box center [132, 417] width 68 height 14
click at [89, 414] on input "Datos Fiscales" at bounding box center [85, 418] width 8 height 8
checkbox input "true"
click at [123, 449] on span "Direcciones" at bounding box center [125, 452] width 55 height 14
click at [89, 449] on input "Direcciones" at bounding box center [85, 452] width 8 height 8
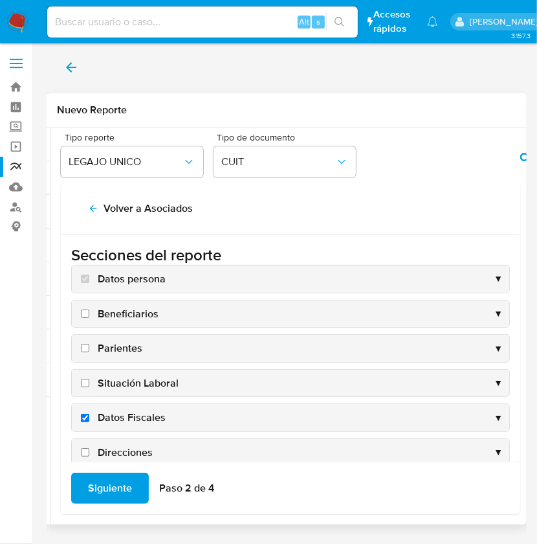
checkbox input "true"
click at [516, 305] on div "Secciones del reporte Datos persona ▼ Beneficiarios ▼ Parientes ▼ Situación Lab…" at bounding box center [290, 348] width 459 height 226
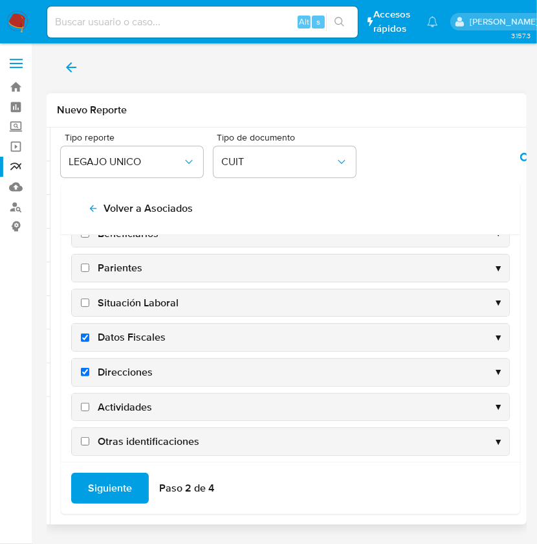
scroll to position [124, 0]
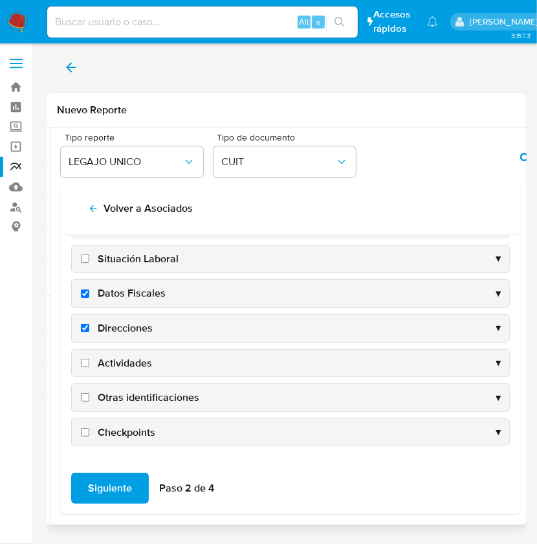
click at [131, 356] on span "Actividades" at bounding box center [125, 363] width 54 height 14
click at [89, 359] on input "Actividades" at bounding box center [85, 363] width 8 height 8
checkbox input "true"
click at [136, 392] on span "Otras identificaciones" at bounding box center [149, 397] width 102 height 14
click at [89, 393] on input "Otras identificaciones" at bounding box center [85, 397] width 8 height 8
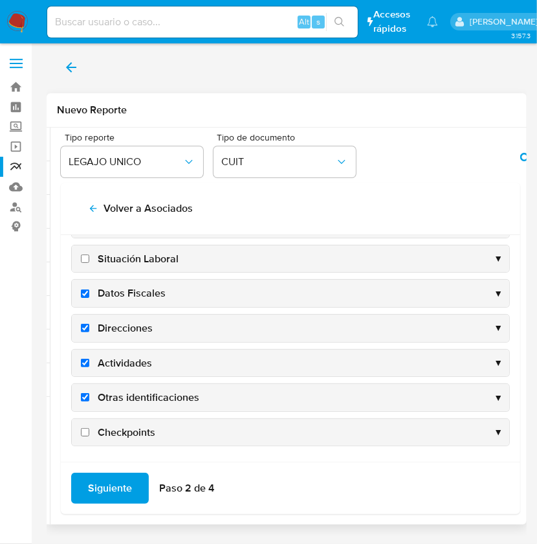
checkbox input "true"
click at [109, 485] on span "Siguiente" at bounding box center [110, 488] width 44 height 28
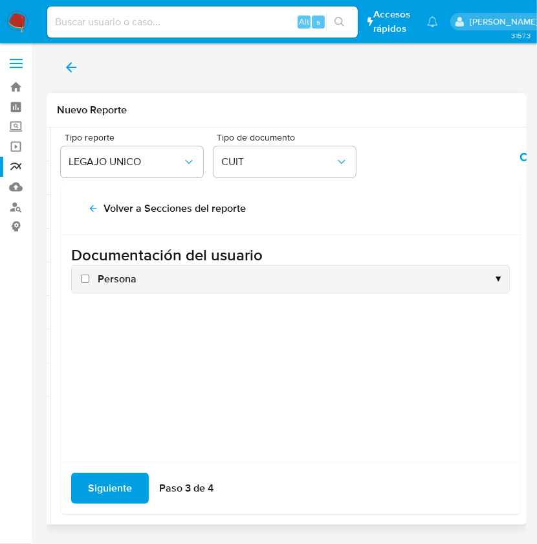
click at [107, 278] on span "Persona" at bounding box center [117, 279] width 39 height 14
click at [89, 278] on input "Persona" at bounding box center [85, 278] width 8 height 8
checkbox input "true"
click at [109, 489] on span "Siguiente" at bounding box center [110, 488] width 44 height 28
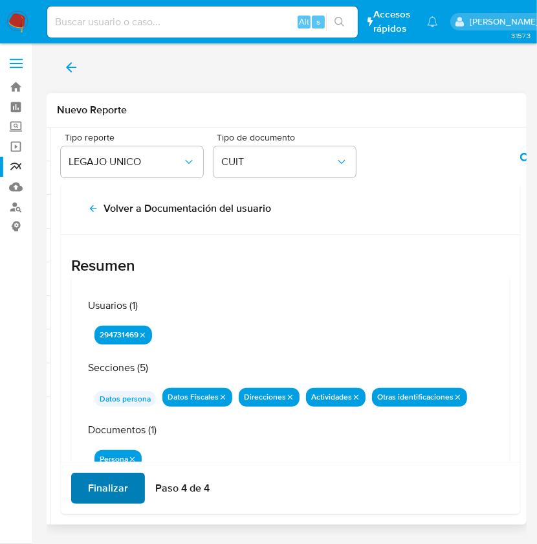
click at [117, 491] on span "Finalizar" at bounding box center [108, 488] width 40 height 28
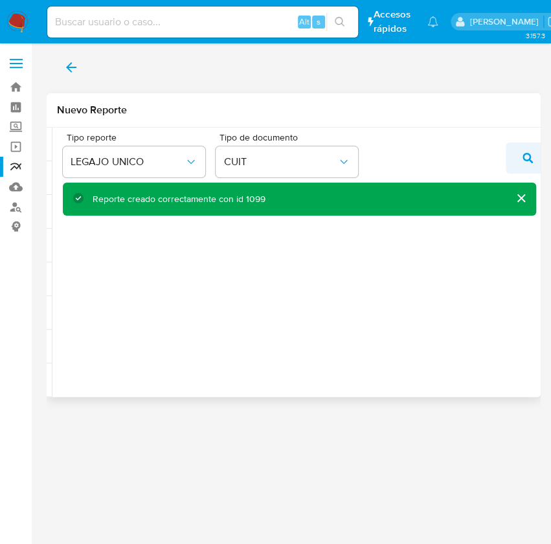
click at [531, 160] on icon "action-search" at bounding box center [527, 158] width 10 height 10
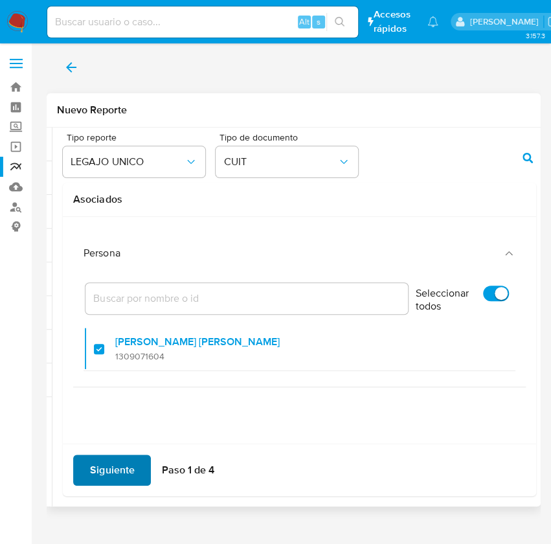
click at [105, 473] on span "Siguiente" at bounding box center [112, 470] width 44 height 28
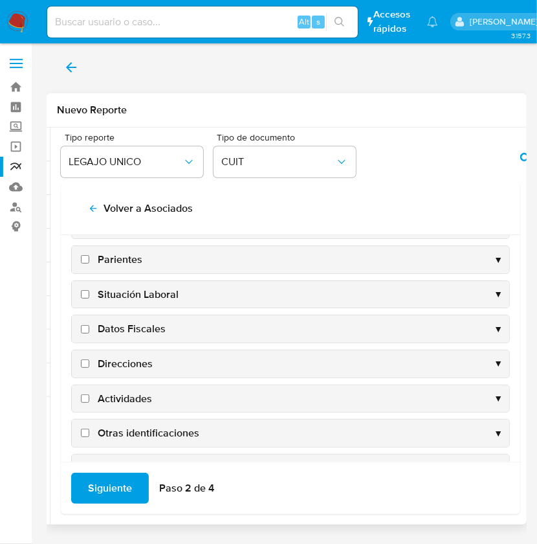
scroll to position [124, 0]
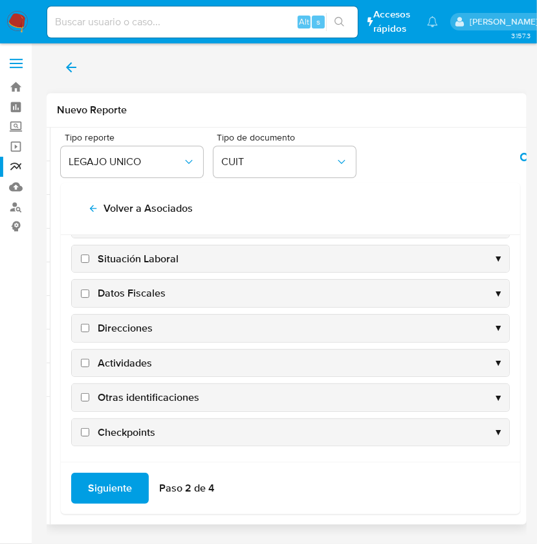
click at [128, 280] on div "Datos Fiscales ▼" at bounding box center [290, 293] width 437 height 27
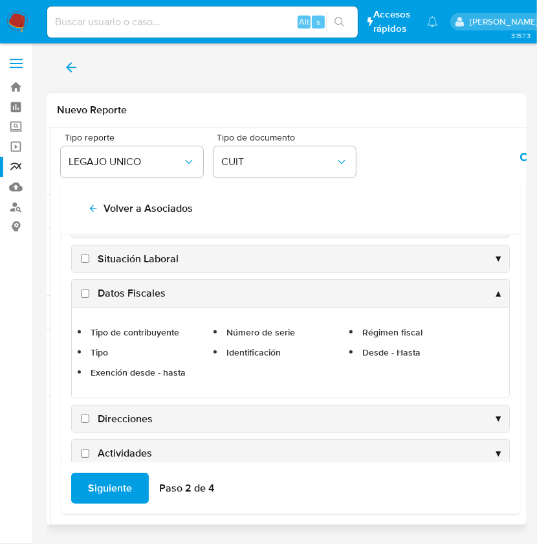
click at [132, 289] on span "Datos Fiscales" at bounding box center [132, 293] width 68 height 14
click at [89, 289] on input "Datos Fiscales" at bounding box center [85, 293] width 8 height 8
checkbox input "true"
click at [111, 426] on span "Direcciones" at bounding box center [125, 419] width 55 height 14
click at [89, 423] on input "Direcciones" at bounding box center [85, 418] width 8 height 8
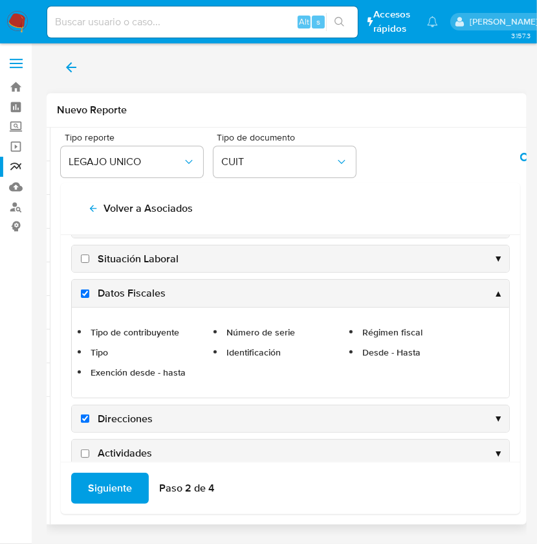
checkbox input "true"
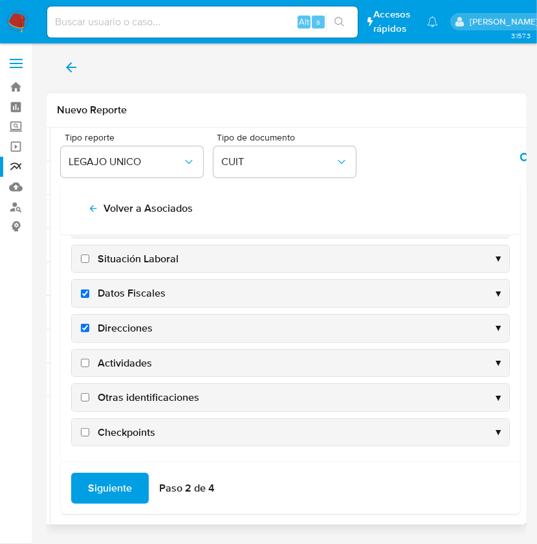
click at [127, 359] on span "Actividades" at bounding box center [125, 363] width 54 height 14
click at [89, 359] on input "Actividades" at bounding box center [85, 363] width 8 height 8
checkbox input "true"
click at [131, 395] on span "Otras identificaciones" at bounding box center [149, 397] width 102 height 14
click at [89, 395] on input "Otras identificaciones" at bounding box center [85, 397] width 8 height 8
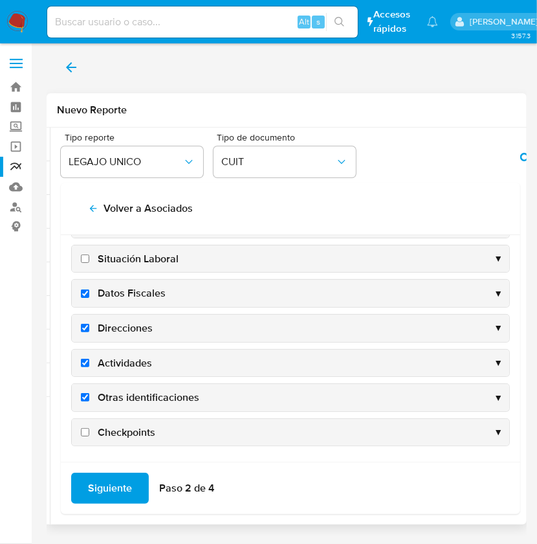
checkbox input "true"
click at [117, 486] on span "Siguiente" at bounding box center [110, 488] width 44 height 28
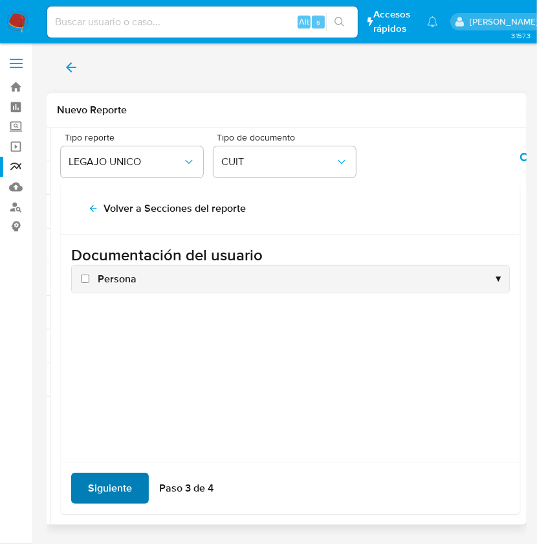
scroll to position [0, 0]
click at [103, 280] on span "Persona" at bounding box center [117, 279] width 39 height 14
click at [89, 280] on input "Persona" at bounding box center [85, 278] width 8 height 8
checkbox input "true"
click at [104, 498] on span "Siguiente" at bounding box center [110, 488] width 44 height 28
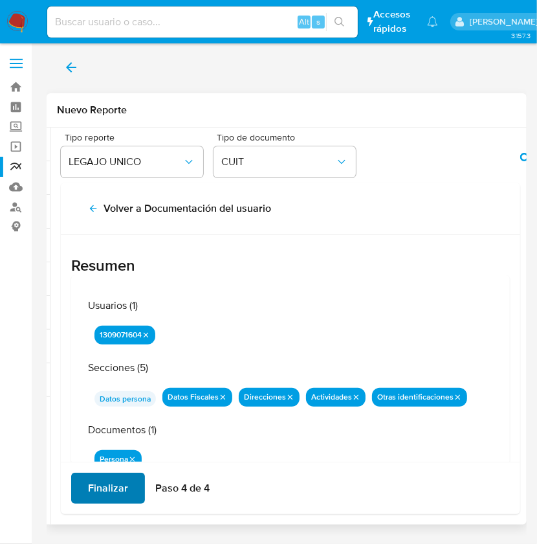
click at [104, 498] on span "Finalizar" at bounding box center [108, 488] width 40 height 28
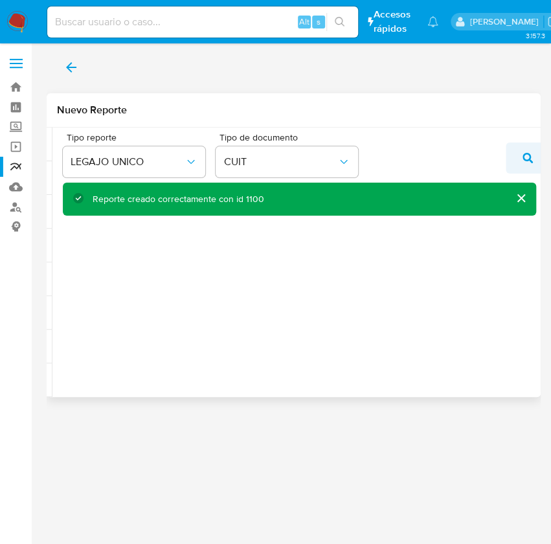
click at [519, 166] on button "action-search" at bounding box center [527, 157] width 44 height 31
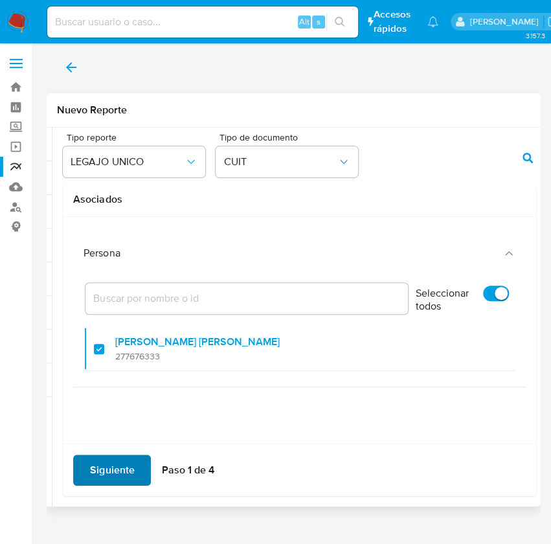
click at [123, 465] on span "Siguiente" at bounding box center [112, 470] width 44 height 28
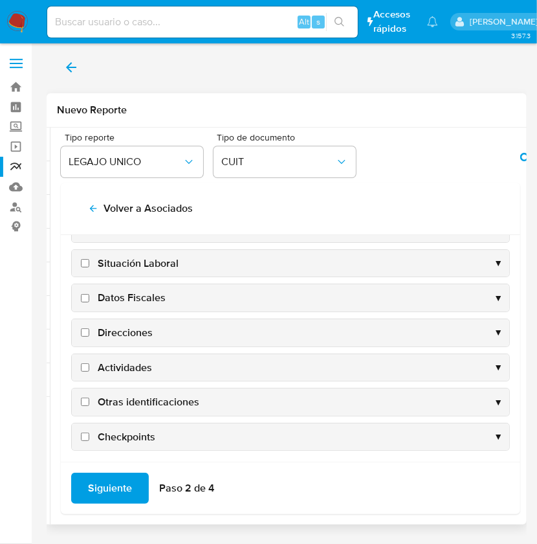
scroll to position [124, 0]
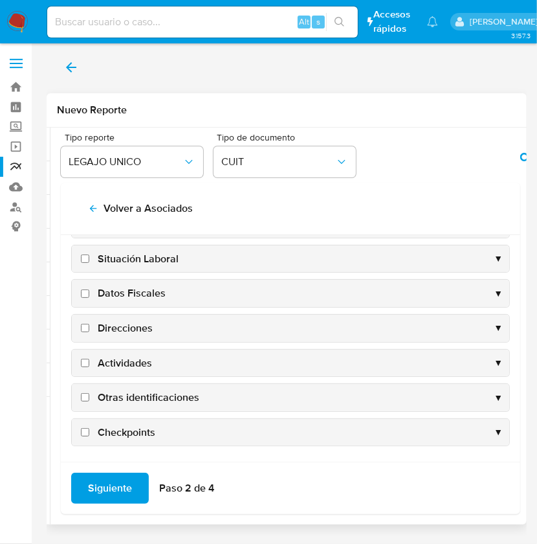
click at [129, 287] on span "Datos Fiscales" at bounding box center [132, 293] width 68 height 14
click at [89, 289] on input "Datos Fiscales" at bounding box center [85, 293] width 8 height 8
checkbox input "true"
click at [124, 326] on span "Direcciones" at bounding box center [125, 328] width 55 height 14
click at [89, 326] on input "Direcciones" at bounding box center [85, 328] width 8 height 8
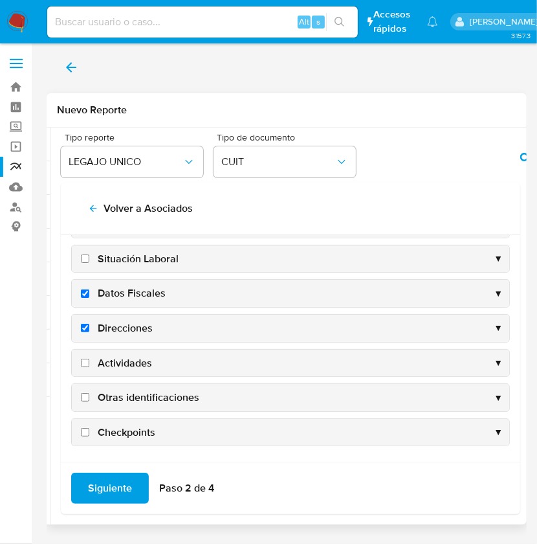
checkbox input "true"
click at [127, 360] on span "Actividades" at bounding box center [125, 363] width 54 height 14
click at [89, 360] on input "Actividades" at bounding box center [85, 363] width 8 height 8
checkbox input "true"
click at [125, 398] on span "Otras identificaciones" at bounding box center [149, 397] width 102 height 14
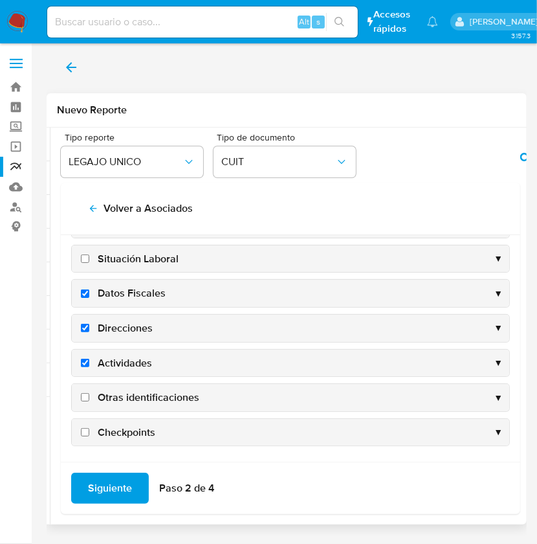
click at [89, 398] on input "Otras identificaciones" at bounding box center [85, 397] width 8 height 8
checkbox input "true"
click at [111, 485] on span "Siguiente" at bounding box center [110, 488] width 44 height 28
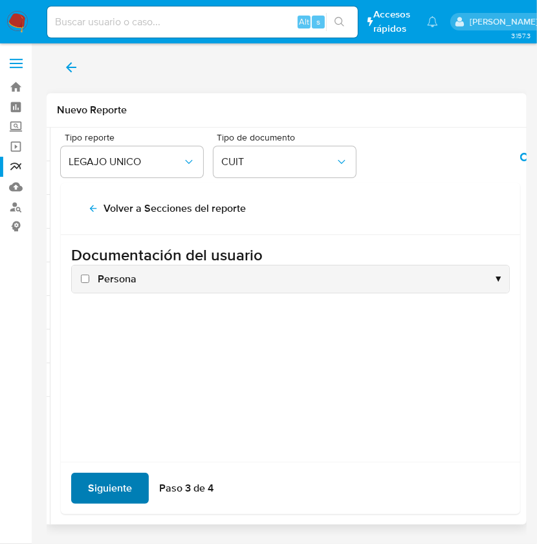
scroll to position [0, 0]
click at [119, 274] on span "Persona" at bounding box center [117, 279] width 39 height 14
click at [89, 274] on input "Persona" at bounding box center [85, 278] width 8 height 8
checkbox input "true"
click at [105, 479] on span "Siguiente" at bounding box center [110, 488] width 44 height 28
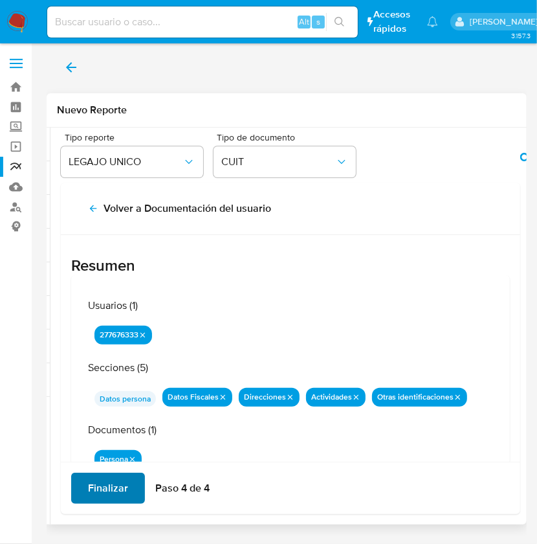
click at [105, 479] on span "Finalizar" at bounding box center [108, 488] width 40 height 28
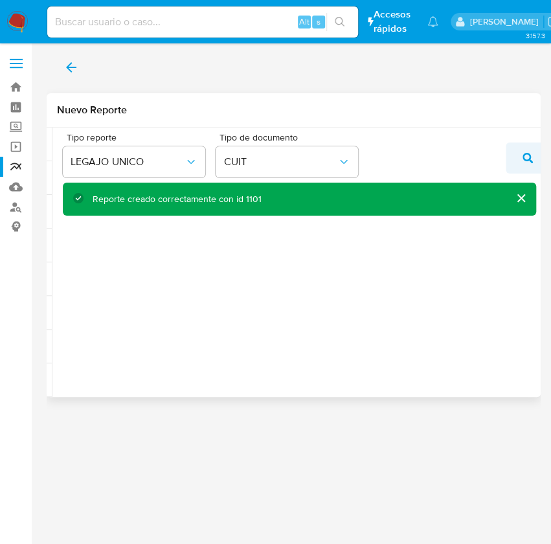
click at [516, 157] on button "action-search" at bounding box center [527, 157] width 44 height 31
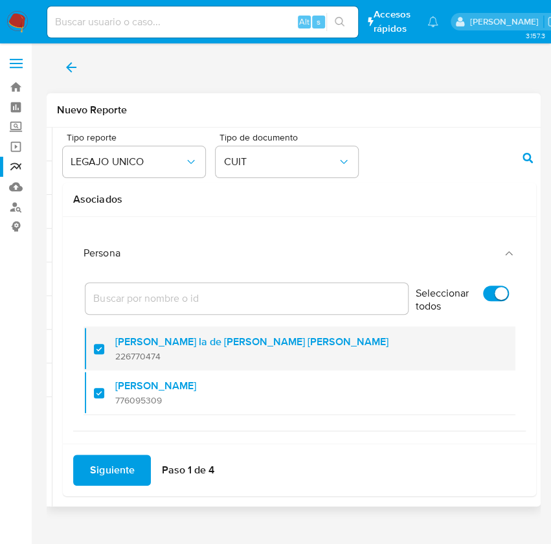
click at [97, 349] on div at bounding box center [104, 348] width 21 height 30
checkbox input "false"
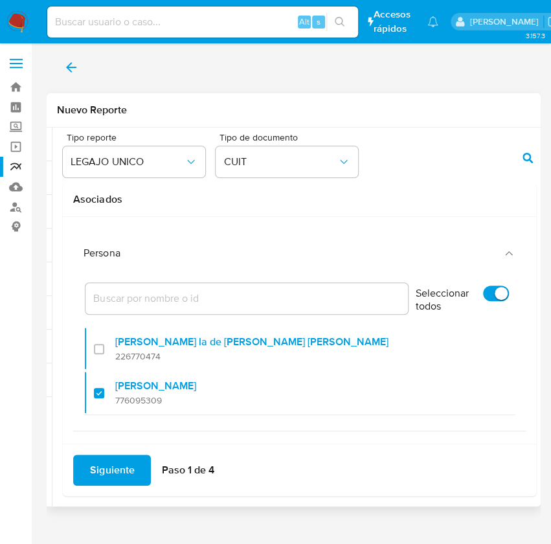
click at [119, 472] on span "Siguiente" at bounding box center [112, 470] width 44 height 28
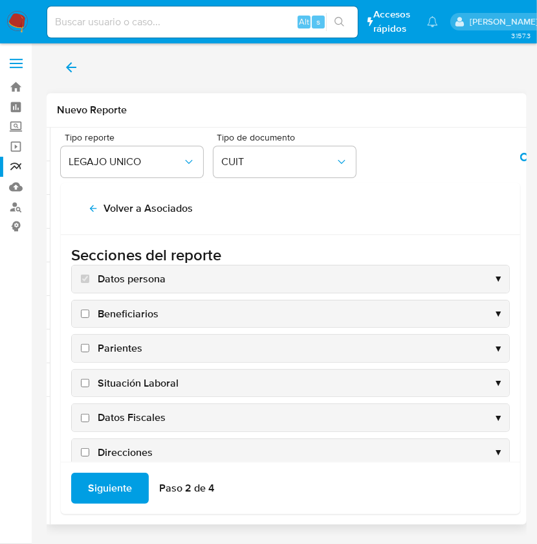
click at [144, 415] on span "Datos Fiscales" at bounding box center [132, 417] width 68 height 14
click at [89, 415] on input "Datos Fiscales" at bounding box center [85, 418] width 8 height 8
checkbox input "true"
click at [143, 445] on span "Direcciones" at bounding box center [125, 452] width 55 height 14
click at [89, 448] on input "Direcciones" at bounding box center [85, 452] width 8 height 8
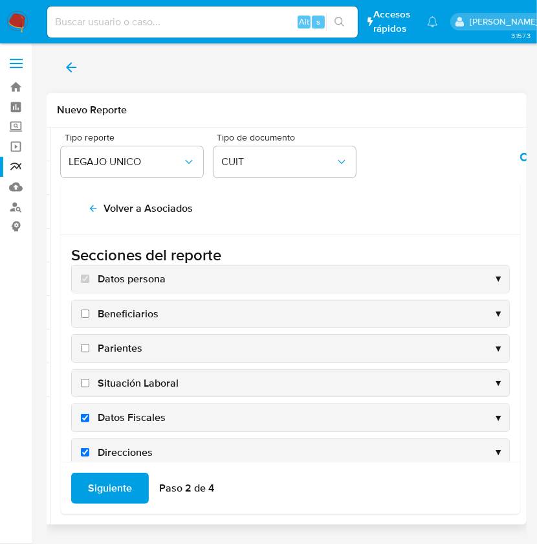
checkbox input "true"
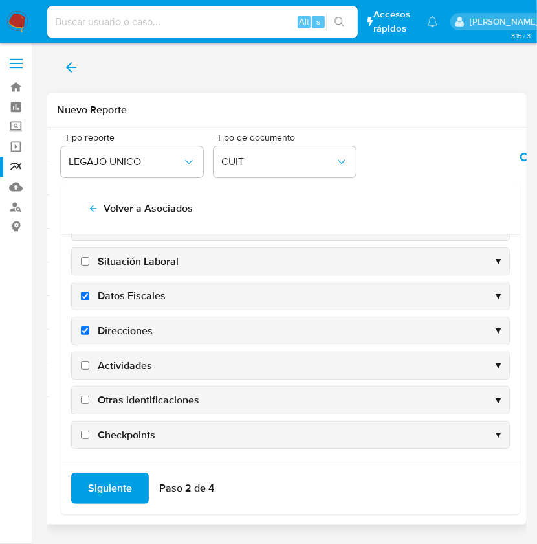
scroll to position [123, 0]
click at [98, 364] on span "Actividades" at bounding box center [125, 364] width 54 height 14
click at [89, 364] on input "Actividades" at bounding box center [85, 364] width 8 height 8
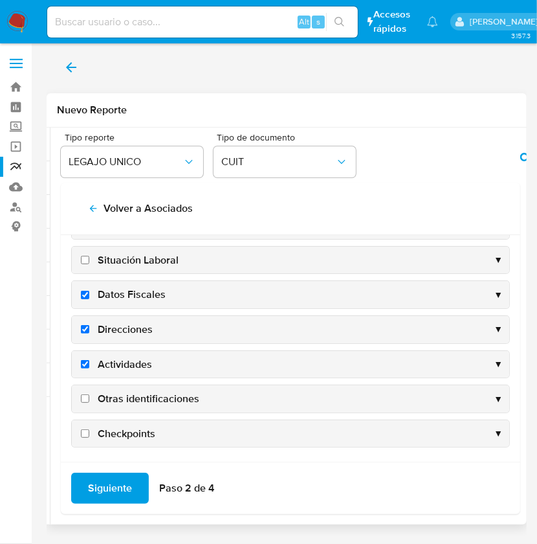
checkbox input "true"
click at [115, 393] on span "Otras identificaciones" at bounding box center [149, 399] width 102 height 14
click at [89, 394] on input "Otras identificaciones" at bounding box center [85, 398] width 8 height 8
checkbox input "true"
click at [104, 493] on span "Siguiente" at bounding box center [110, 488] width 44 height 28
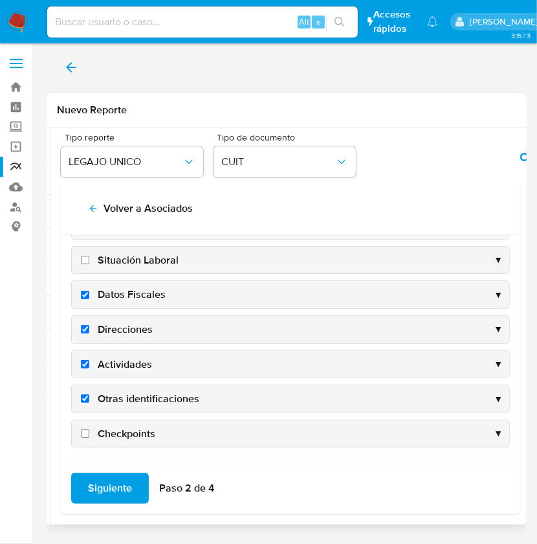
scroll to position [0, 0]
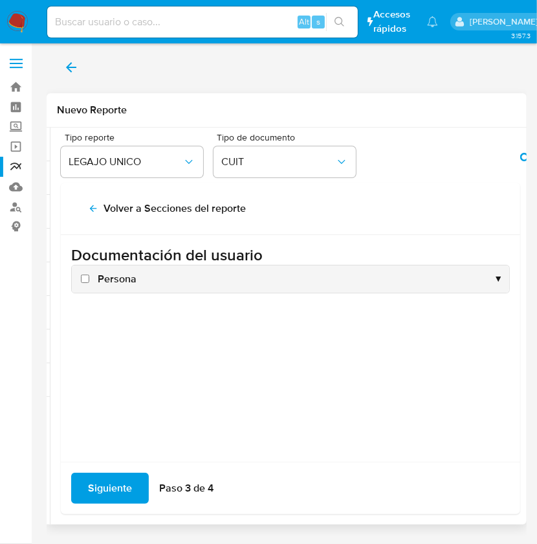
click at [109, 282] on span "Persona" at bounding box center [117, 279] width 39 height 14
click at [89, 282] on input "Persona" at bounding box center [85, 278] width 8 height 8
checkbox input "true"
click at [102, 487] on span "Siguiente" at bounding box center [110, 488] width 44 height 28
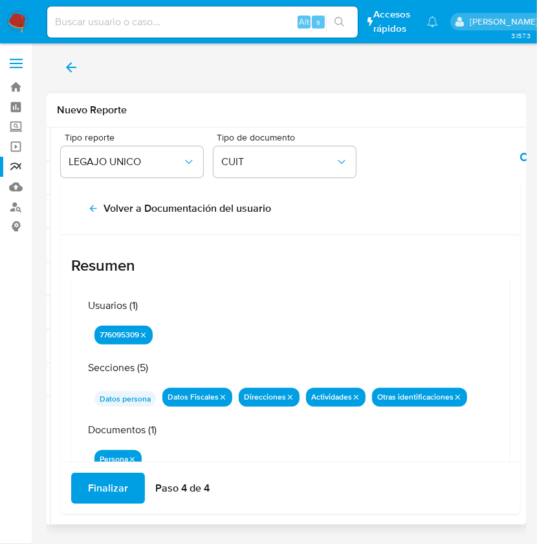
click at [102, 487] on span "Finalizar" at bounding box center [108, 488] width 40 height 28
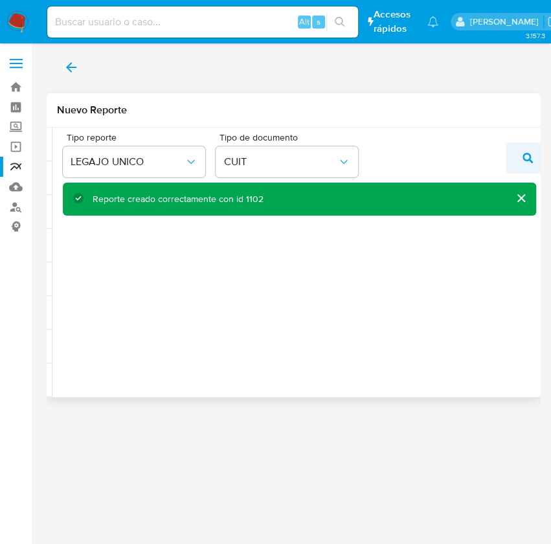
click at [525, 153] on icon "action-search" at bounding box center [527, 158] width 10 height 10
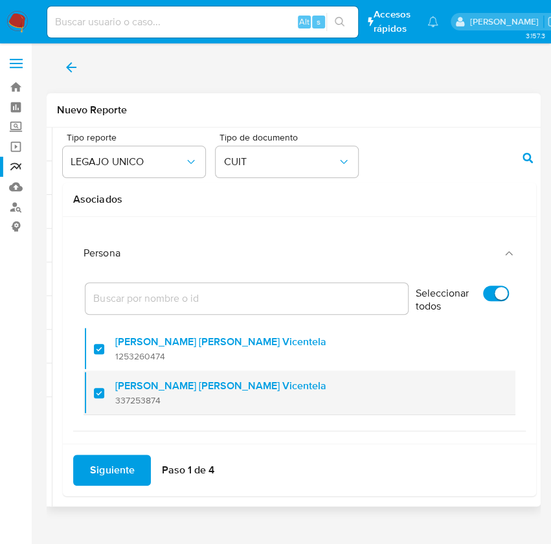
click at [98, 388] on div at bounding box center [104, 392] width 21 height 30
checkbox input "false"
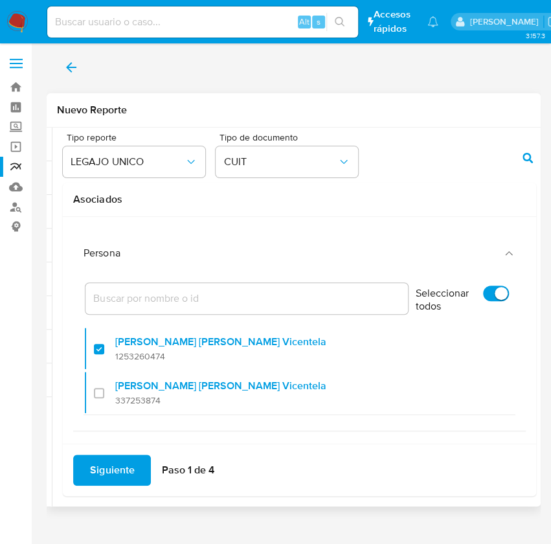
click at [124, 480] on span "Siguiente" at bounding box center [112, 470] width 44 height 28
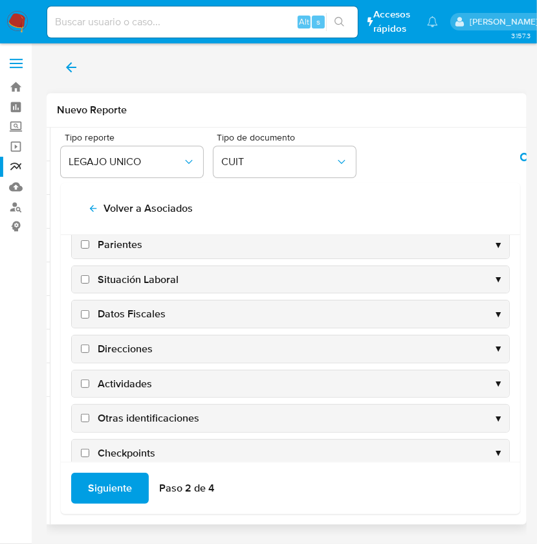
scroll to position [114, 0]
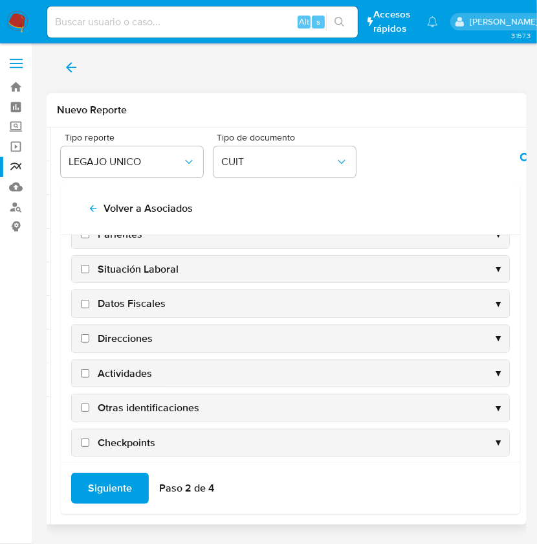
click at [127, 305] on span "Datos Fiscales" at bounding box center [132, 303] width 68 height 14
click at [89, 305] on input "Datos Fiscales" at bounding box center [85, 304] width 8 height 8
checkbox input "true"
click at [129, 336] on span "Direcciones" at bounding box center [125, 338] width 55 height 14
click at [89, 336] on input "Direcciones" at bounding box center [85, 338] width 8 height 8
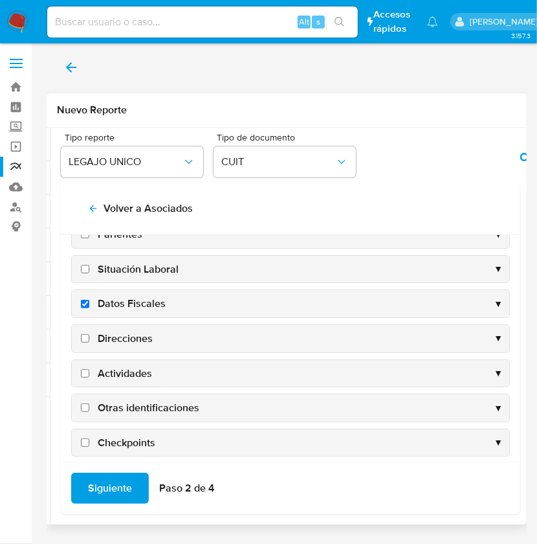
checkbox input "true"
click at [129, 366] on span "Actividades" at bounding box center [125, 373] width 54 height 14
click at [89, 369] on input "Actividades" at bounding box center [85, 373] width 8 height 8
checkbox input "true"
click at [132, 396] on div "Otras identificaciones ▼" at bounding box center [290, 407] width 437 height 27
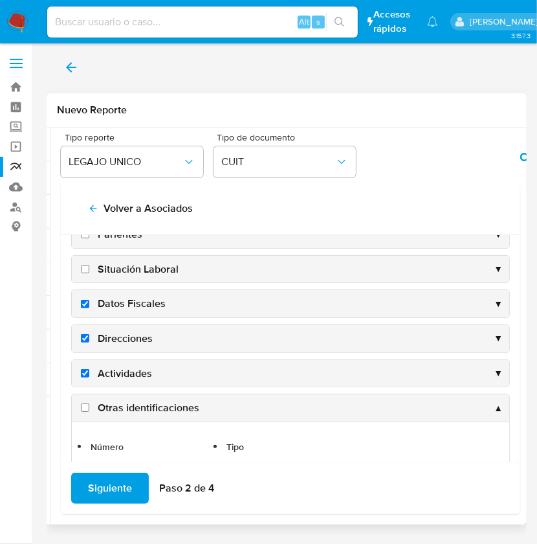
click at [153, 404] on span "Otras identificaciones" at bounding box center [149, 408] width 102 height 14
click at [89, 404] on input "Otras identificaciones" at bounding box center [85, 407] width 8 height 8
checkbox input "true"
click at [113, 483] on span "Siguiente" at bounding box center [110, 488] width 44 height 28
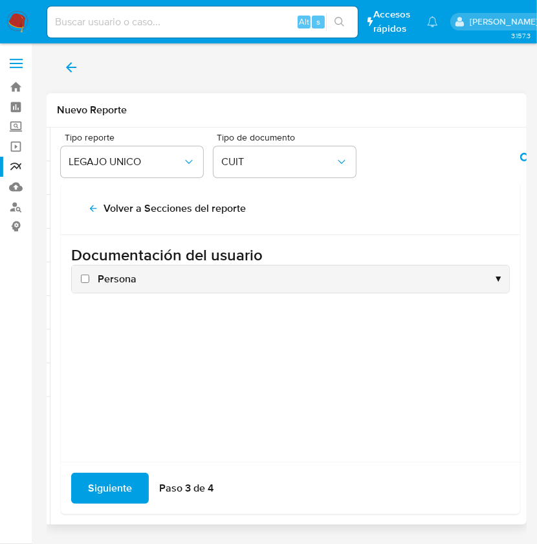
scroll to position [0, 0]
click at [109, 283] on span "Persona" at bounding box center [117, 279] width 39 height 14
click at [89, 283] on input "Persona" at bounding box center [85, 278] width 8 height 8
checkbox input "true"
click at [120, 490] on span "Siguiente" at bounding box center [110, 488] width 44 height 28
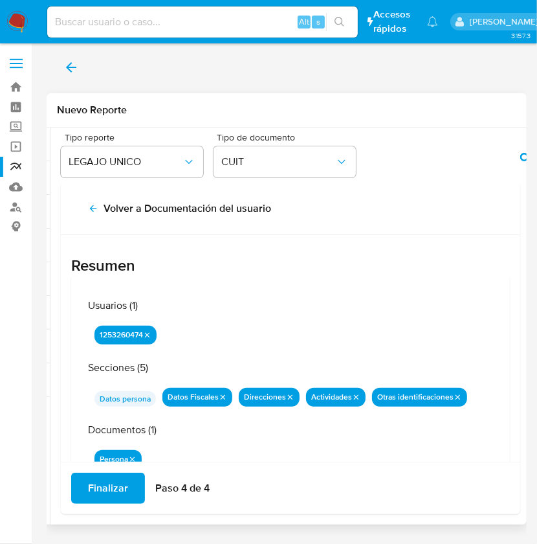
click at [120, 490] on span "Finalizar" at bounding box center [108, 488] width 40 height 28
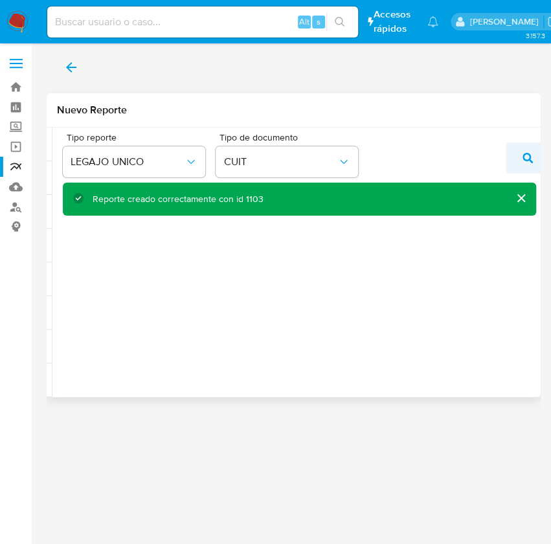
click at [534, 159] on button "action-search" at bounding box center [527, 157] width 44 height 31
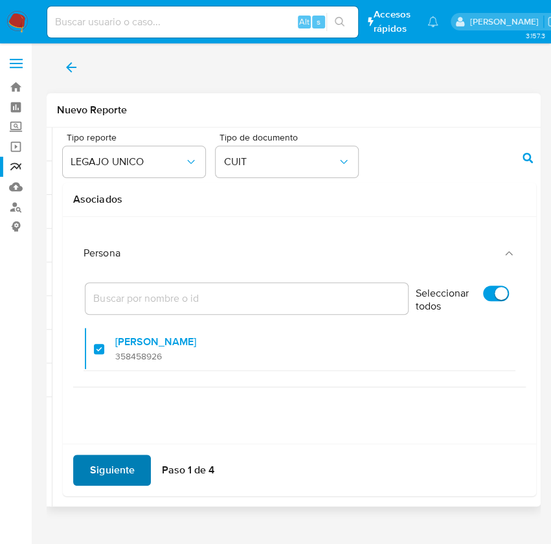
click at [104, 472] on span "Siguiente" at bounding box center [112, 470] width 44 height 28
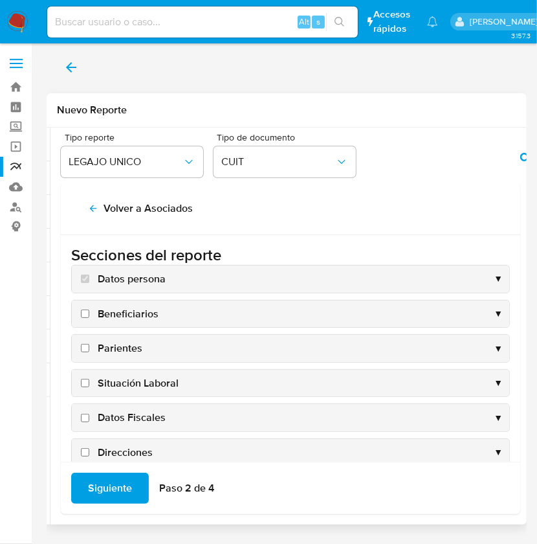
scroll to position [124, 0]
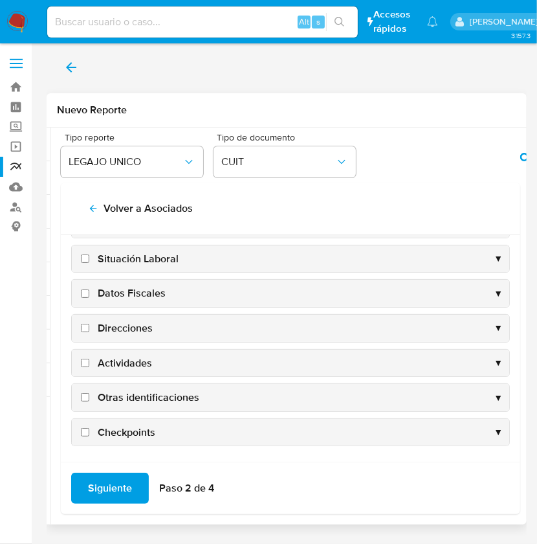
click at [138, 293] on span "Datos Fiscales" at bounding box center [132, 293] width 68 height 14
click at [89, 293] on input "Datos Fiscales" at bounding box center [85, 293] width 8 height 8
checkbox input "true"
click at [135, 324] on span "Direcciones" at bounding box center [125, 328] width 55 height 14
click at [89, 324] on input "Direcciones" at bounding box center [85, 328] width 8 height 8
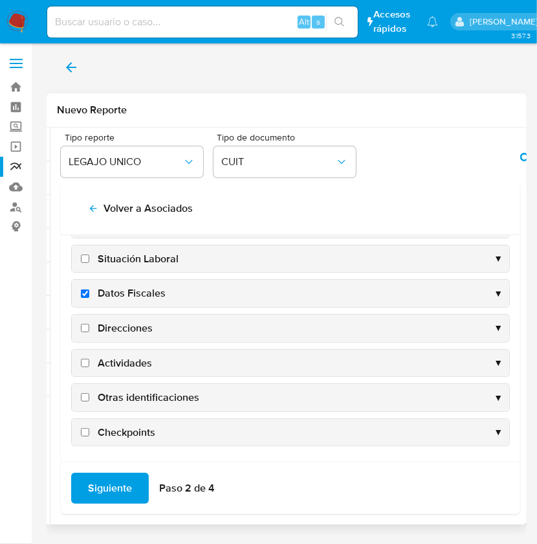
checkbox input "true"
click at [131, 356] on span "Actividades" at bounding box center [125, 363] width 54 height 14
click at [89, 359] on input "Actividades" at bounding box center [85, 363] width 8 height 8
checkbox input "true"
click at [134, 399] on span "Otras identificaciones" at bounding box center [149, 397] width 102 height 14
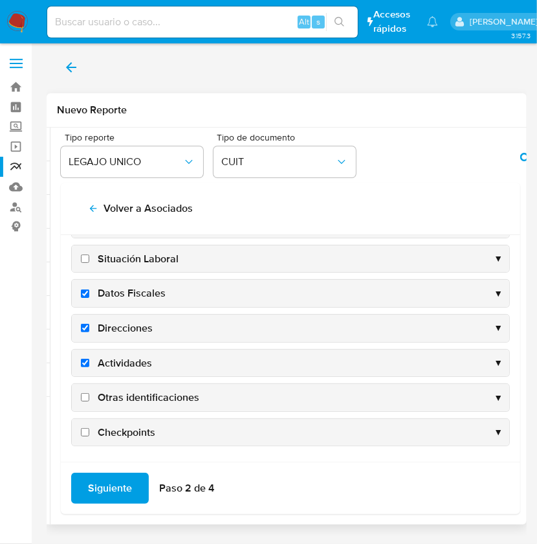
click at [89, 399] on input "Otras identificaciones" at bounding box center [85, 397] width 8 height 8
checkbox input "true"
click at [111, 489] on span "Siguiente" at bounding box center [110, 488] width 44 height 28
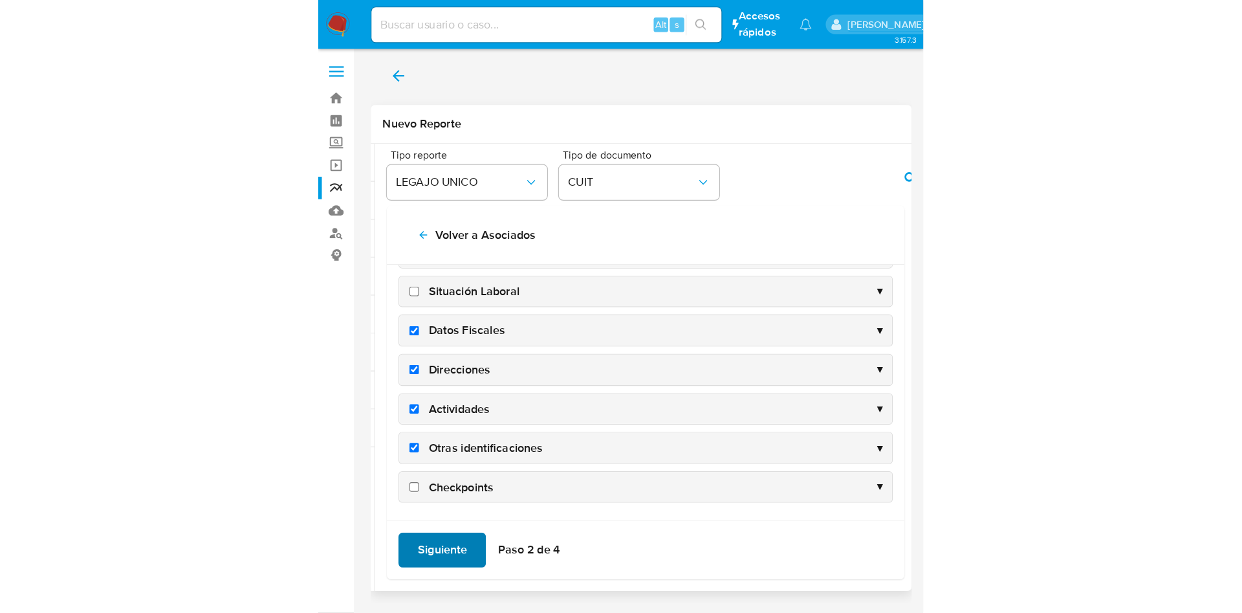
scroll to position [0, 0]
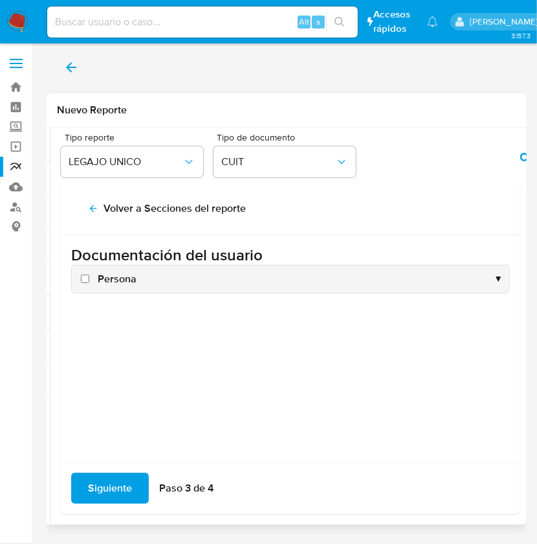
click at [119, 281] on span "Persona" at bounding box center [117, 279] width 39 height 14
click at [89, 281] on input "Persona" at bounding box center [85, 278] width 8 height 8
checkbox input "true"
click at [102, 478] on span "Siguiente" at bounding box center [110, 488] width 44 height 28
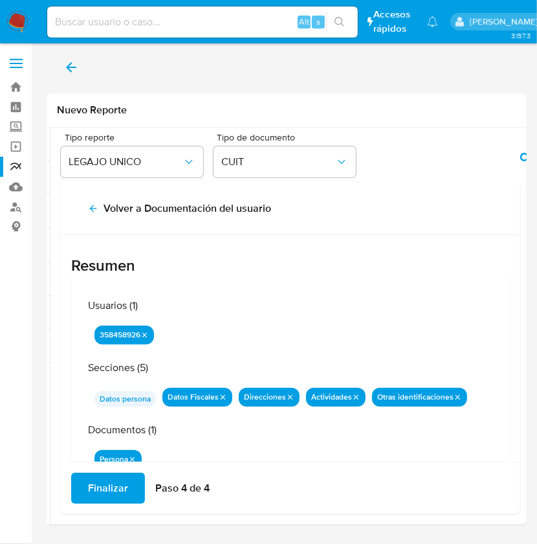
click at [102, 479] on span "Finalizar" at bounding box center [108, 488] width 40 height 28
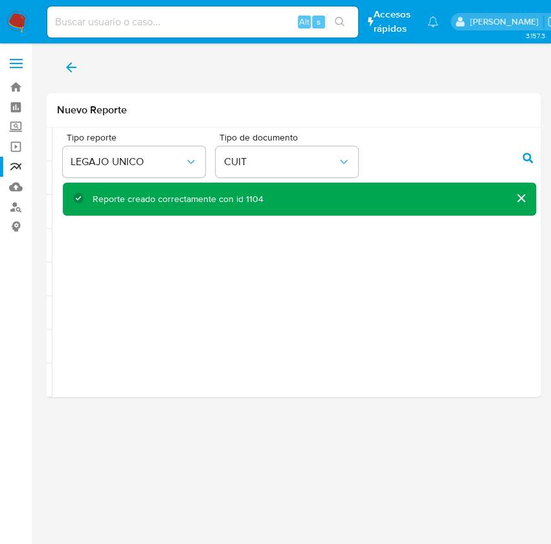
click at [69, 64] on icon "back" at bounding box center [71, 67] width 10 height 10
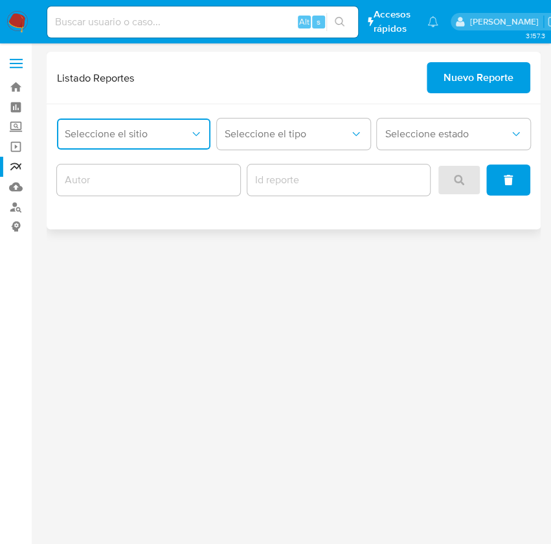
drag, startPoint x: 168, startPoint y: 133, endPoint x: 161, endPoint y: 140, distance: 9.6
click at [161, 140] on span "Seleccione el sitio" at bounding box center [127, 133] width 125 height 13
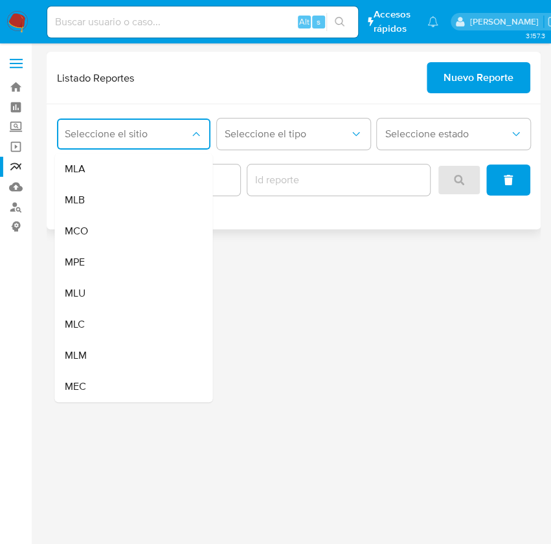
click at [161, 140] on span "Seleccione el sitio" at bounding box center [127, 133] width 125 height 13
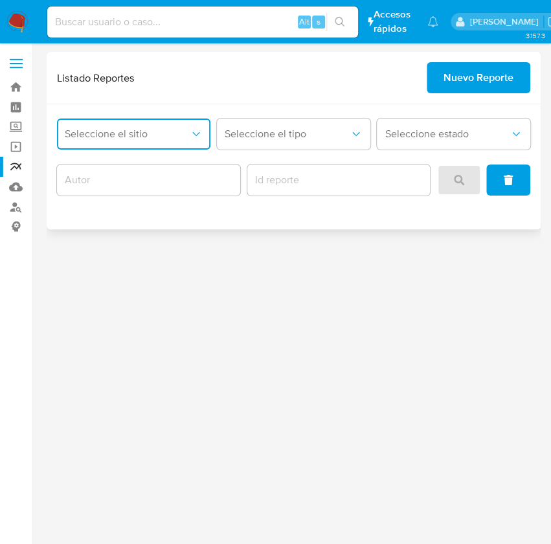
drag, startPoint x: 159, startPoint y: 142, endPoint x: 192, endPoint y: 131, distance: 34.8
click at [192, 131] on button "Seleccione el sitio" at bounding box center [133, 133] width 153 height 31
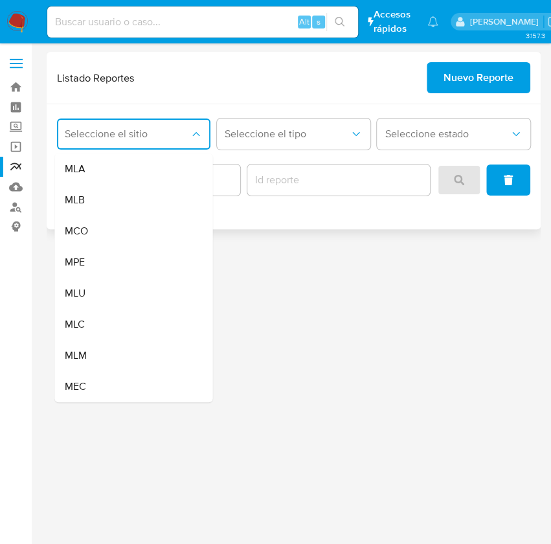
click at [192, 131] on icon "site_id" at bounding box center [196, 133] width 13 height 13
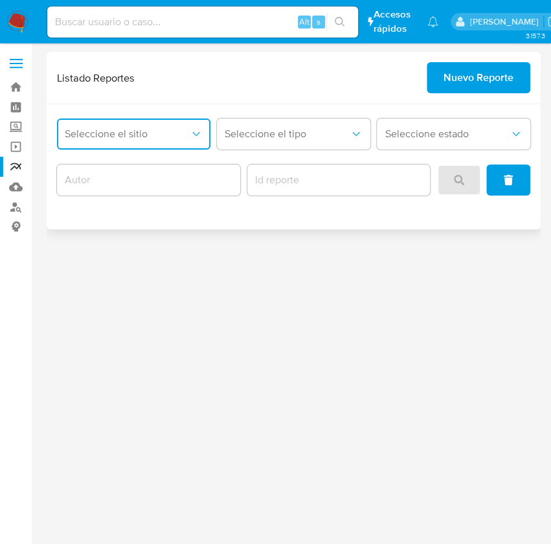
click at [192, 138] on icon "site_id" at bounding box center [196, 133] width 13 height 13
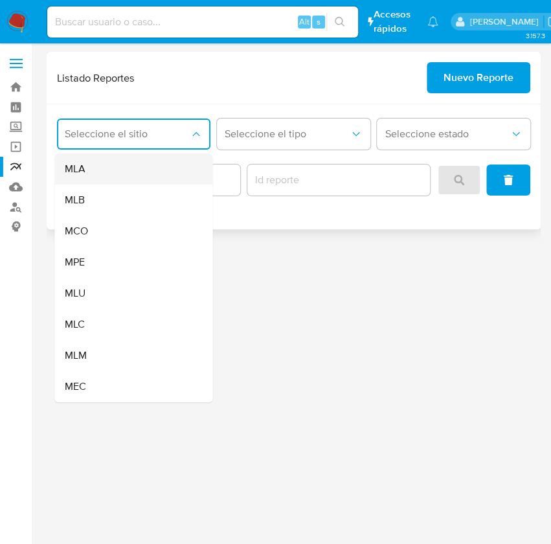
click at [119, 166] on div "MLA" at bounding box center [129, 168] width 129 height 31
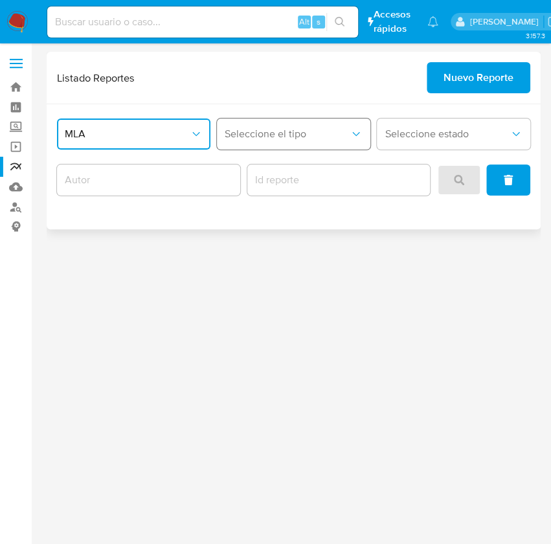
click at [285, 142] on button "Seleccione el tipo" at bounding box center [293, 133] width 153 height 31
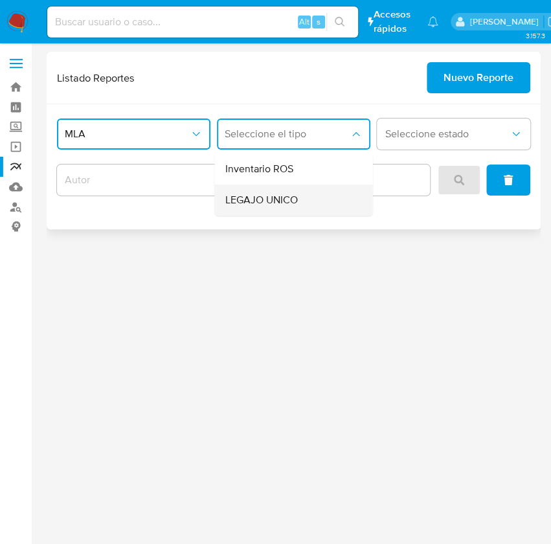
click at [272, 198] on span "LEGAJO UNICO" at bounding box center [261, 199] width 72 height 13
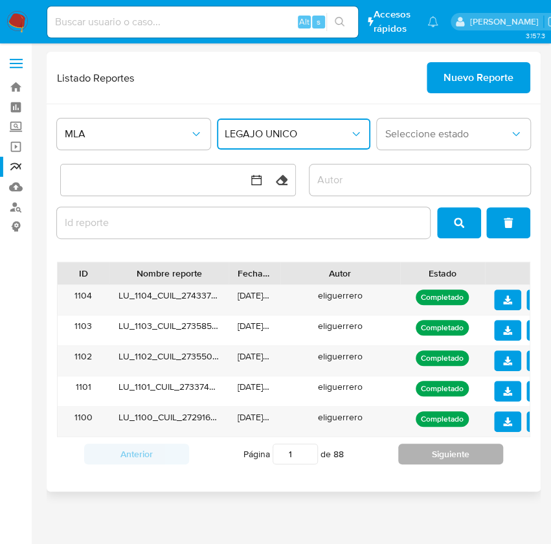
click at [428, 452] on button "Siguiente" at bounding box center [450, 453] width 105 height 21
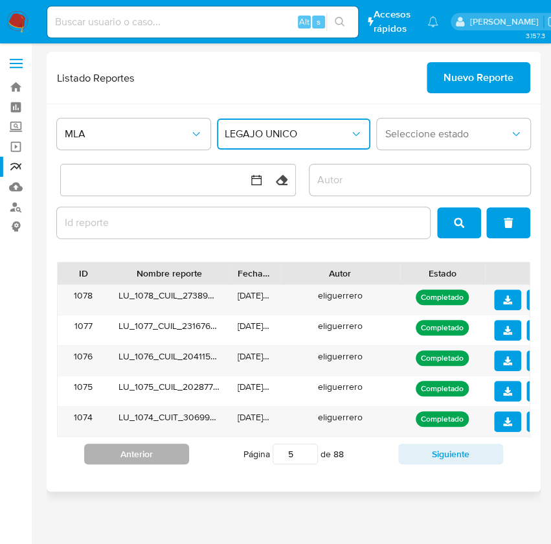
click at [138, 455] on button "Anterior" at bounding box center [136, 453] width 105 height 21
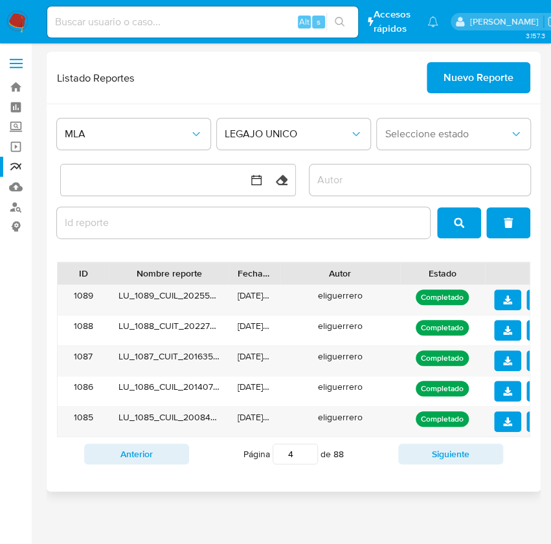
click at [244, 77] on div "Listado Reportes Nuevo Reporte" at bounding box center [293, 77] width 473 height 31
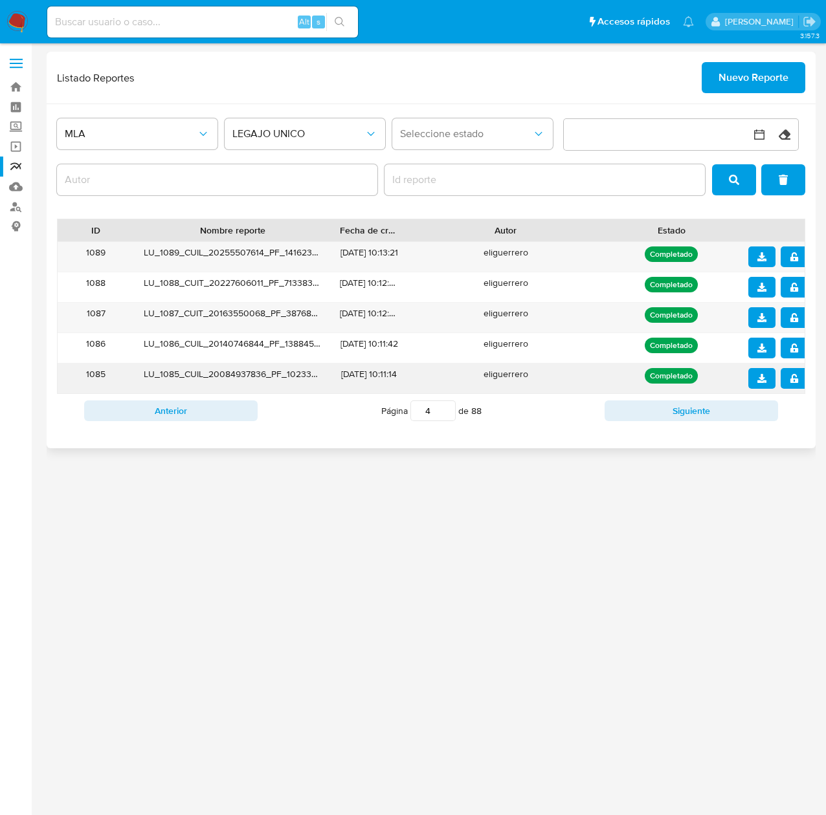
click at [799, 379] on button "notify_security" at bounding box center [793, 378] width 27 height 21
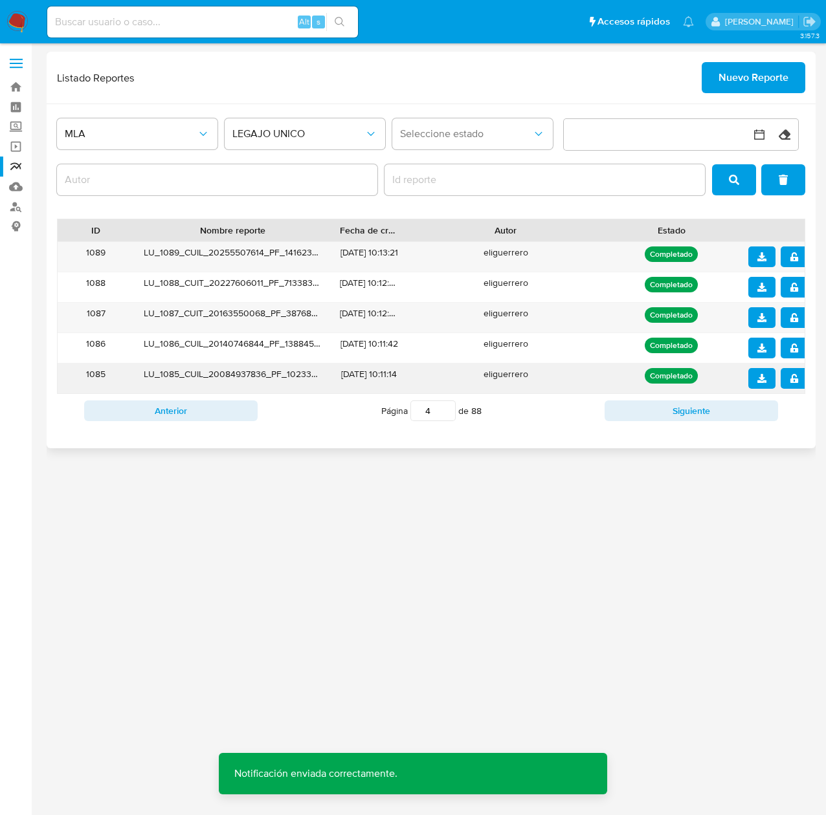
click at [762, 381] on icon "download" at bounding box center [761, 378] width 9 height 9
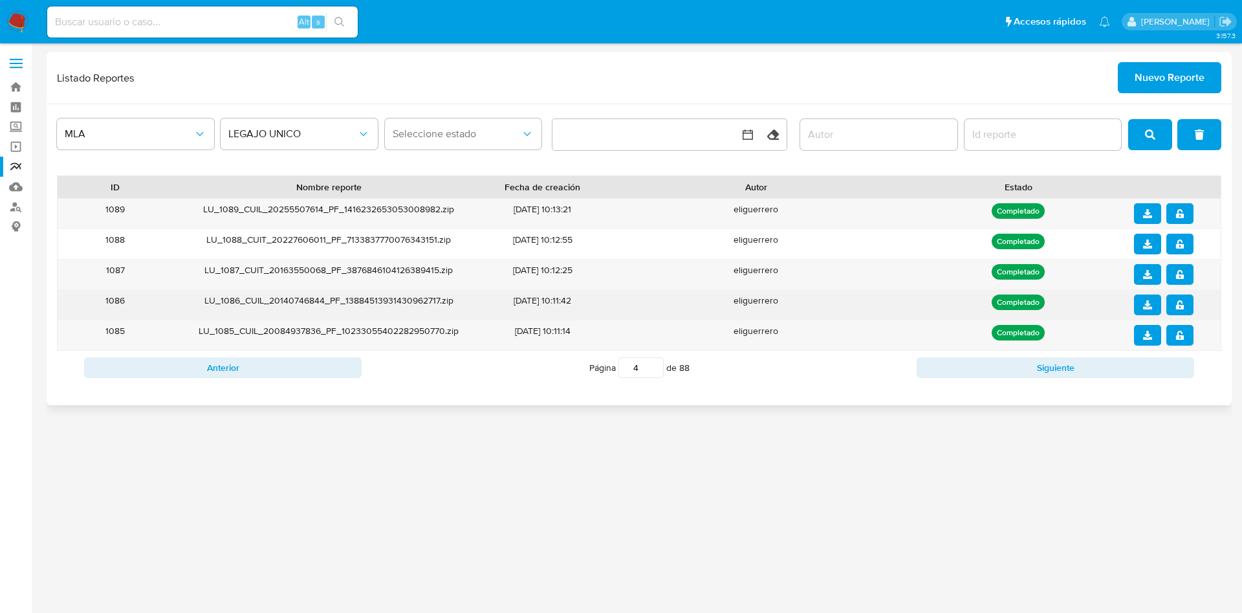
click at [1104, 302] on icon "notify_security" at bounding box center [1180, 304] width 8 height 9
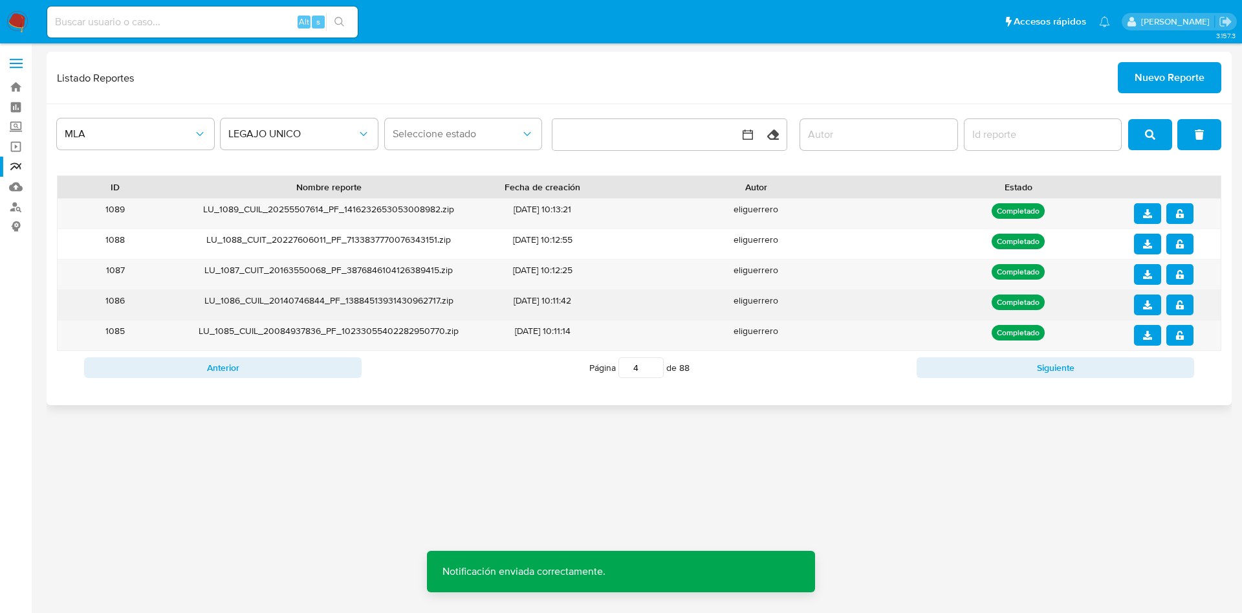
click at [1104, 303] on icon "download" at bounding box center [1147, 304] width 9 height 9
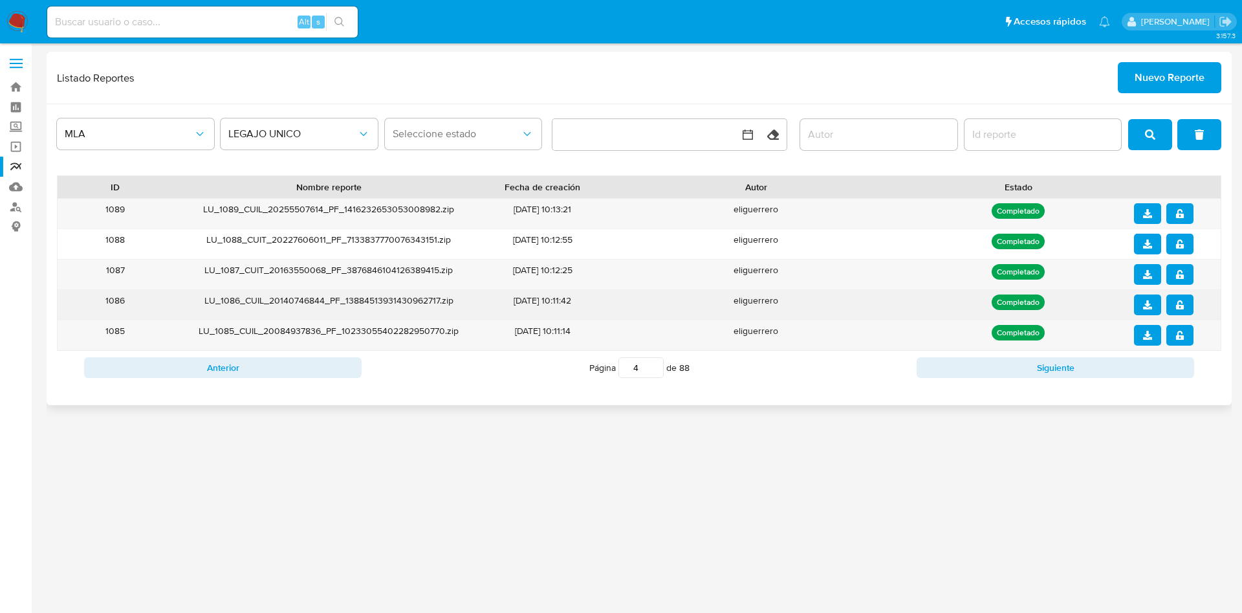
click at [1104, 306] on button "notify_security" at bounding box center [1180, 304] width 27 height 21
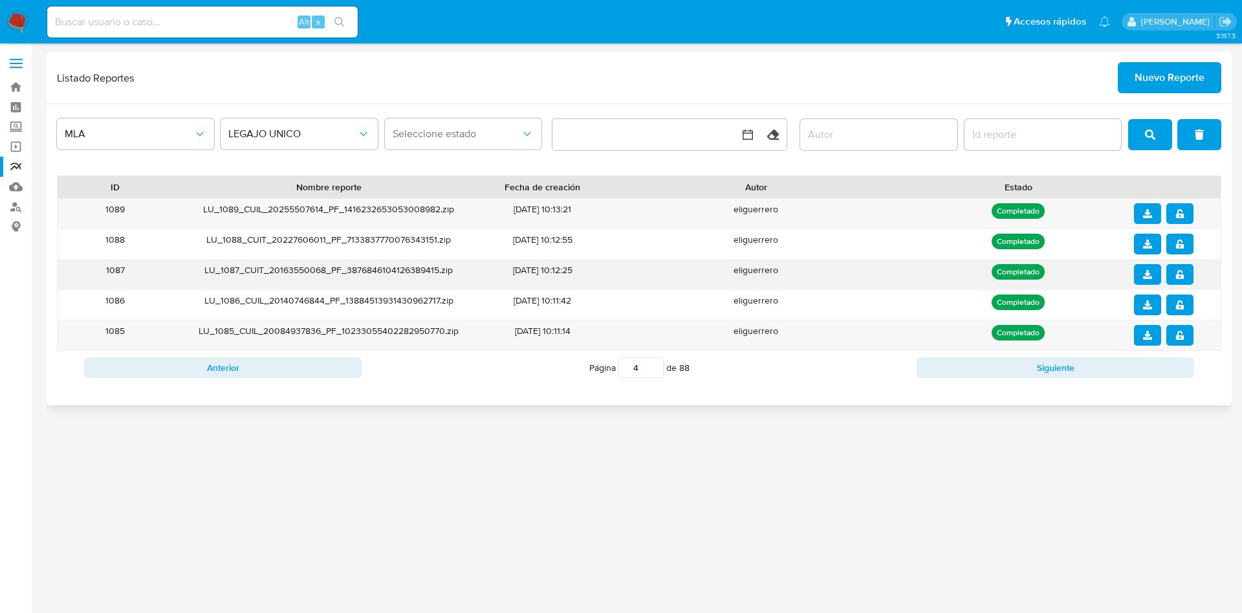
click at [1104, 275] on button "notify_security" at bounding box center [1180, 274] width 27 height 21
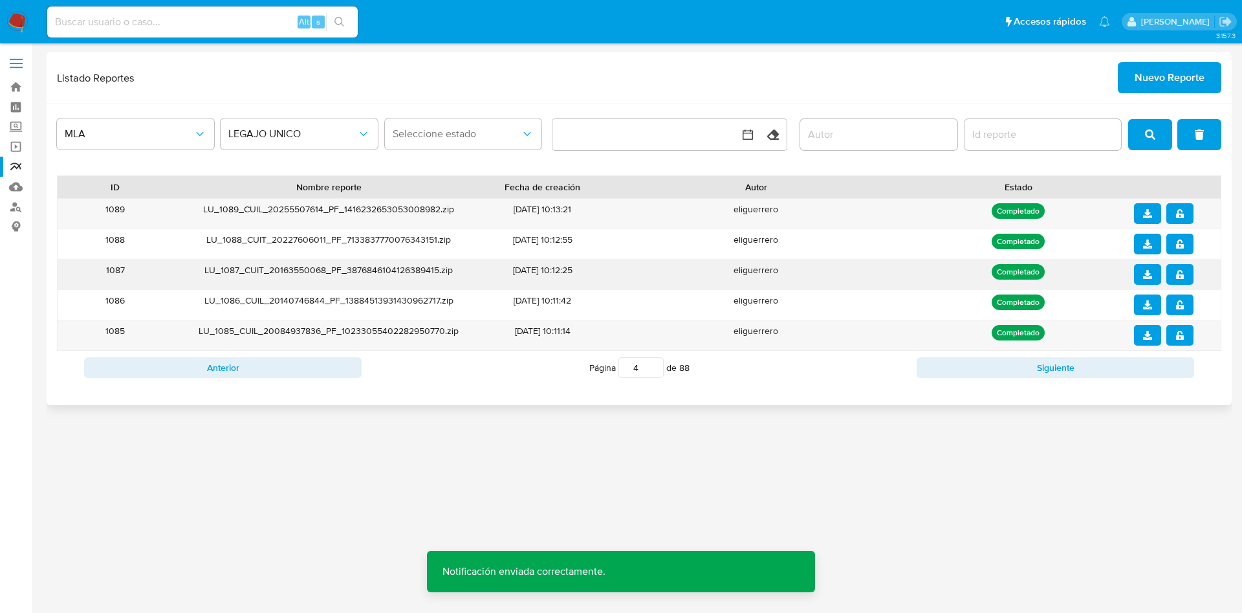
click at [1104, 275] on icon "download" at bounding box center [1147, 274] width 9 height 9
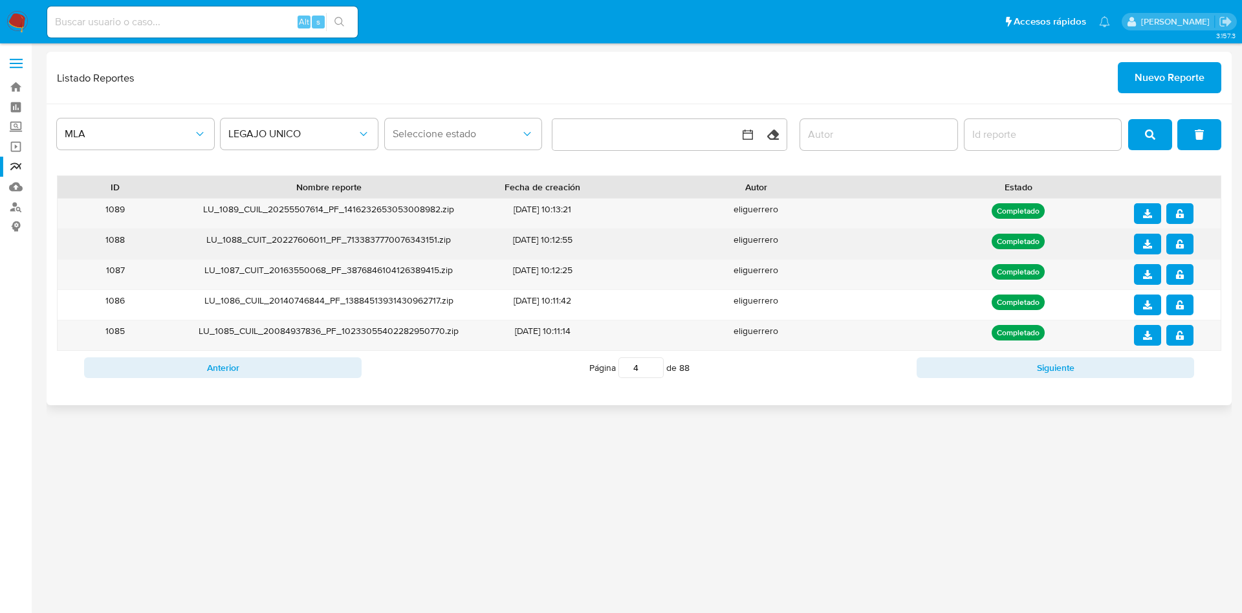
click at [1104, 243] on icon "notify_security" at bounding box center [1180, 243] width 9 height 9
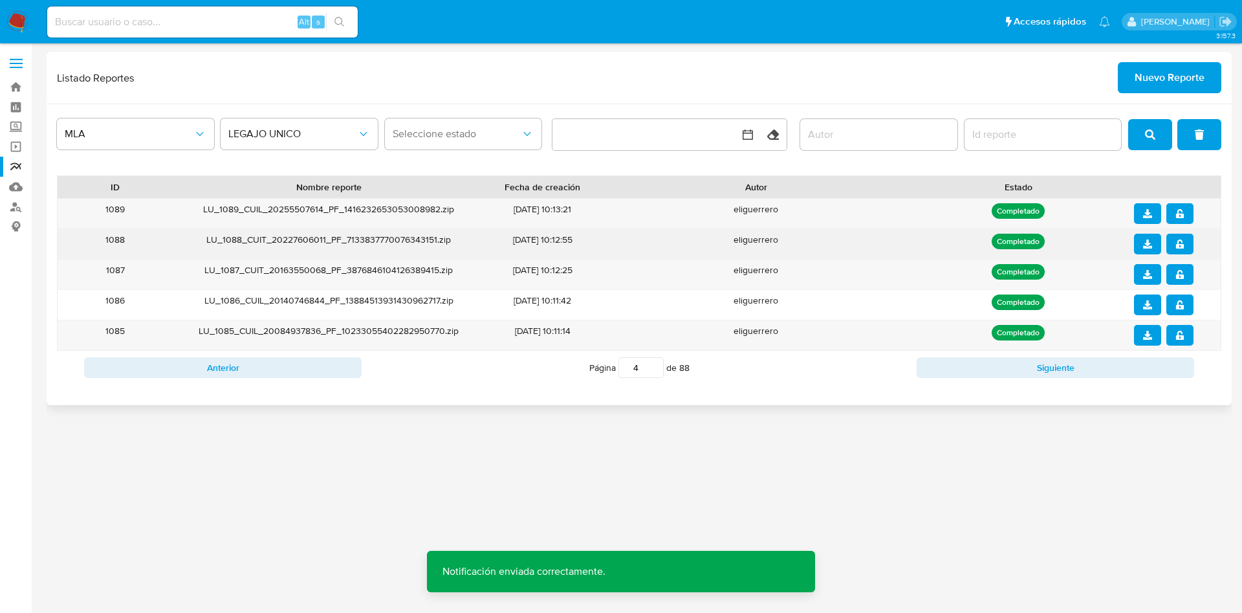
click at [1104, 245] on icon "download" at bounding box center [1147, 243] width 9 height 9
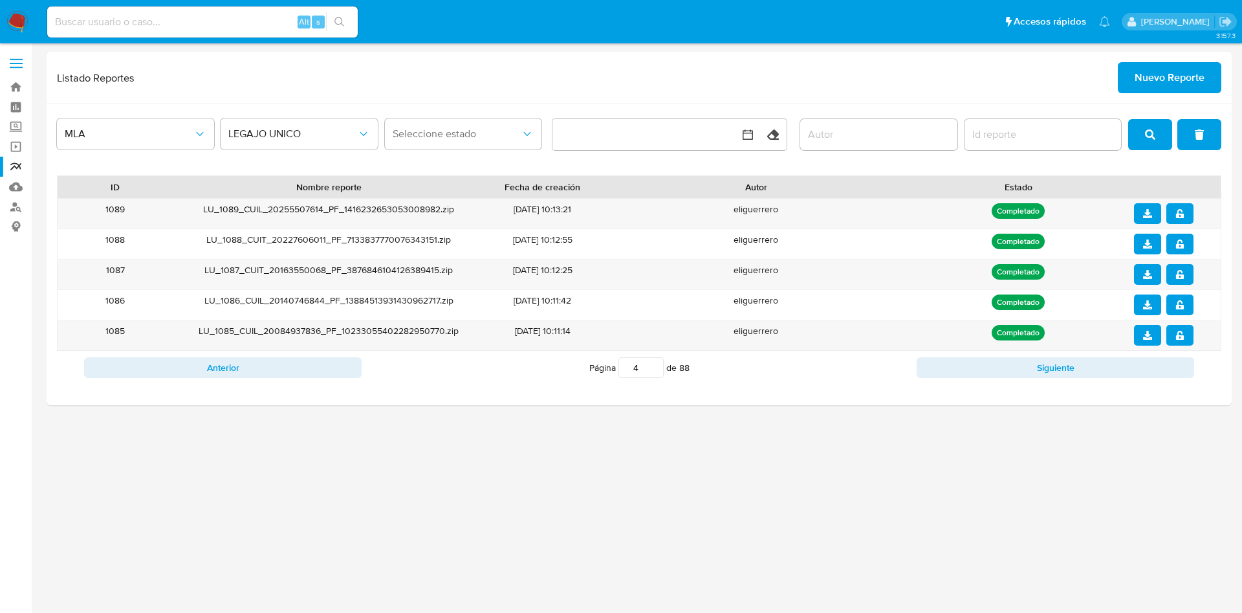
click at [444, 424] on div "3.157.3" at bounding box center [640, 328] width 1186 height 553
click at [1104, 213] on icon "notify_security" at bounding box center [1180, 213] width 9 height 9
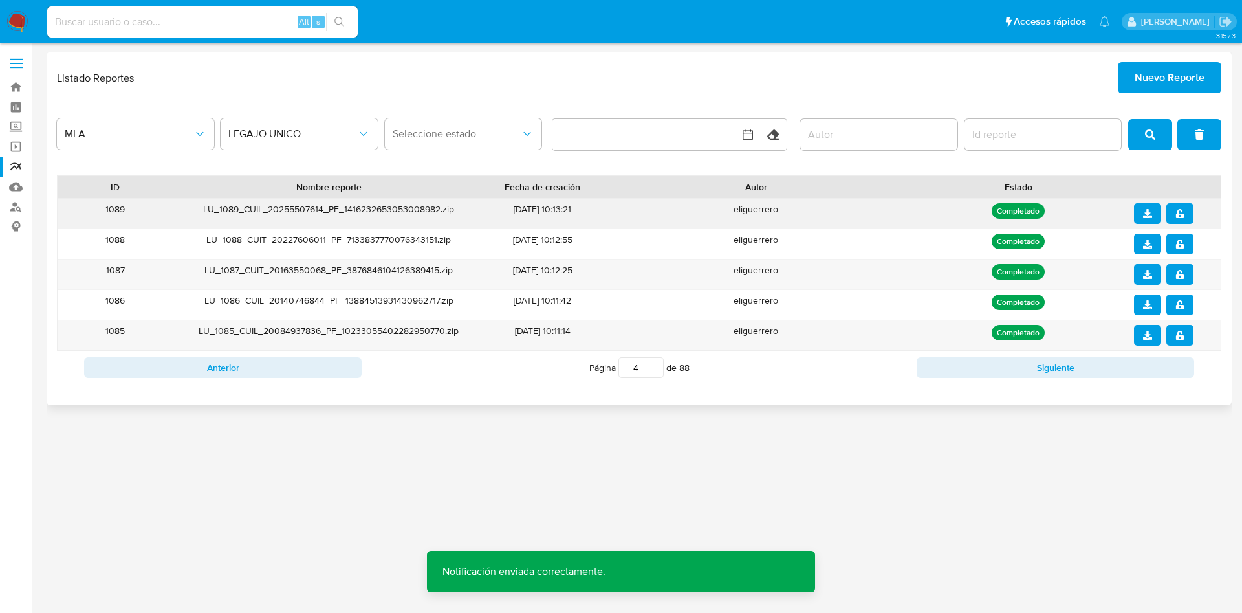
click at [1104, 217] on icon "download" at bounding box center [1147, 213] width 9 height 9
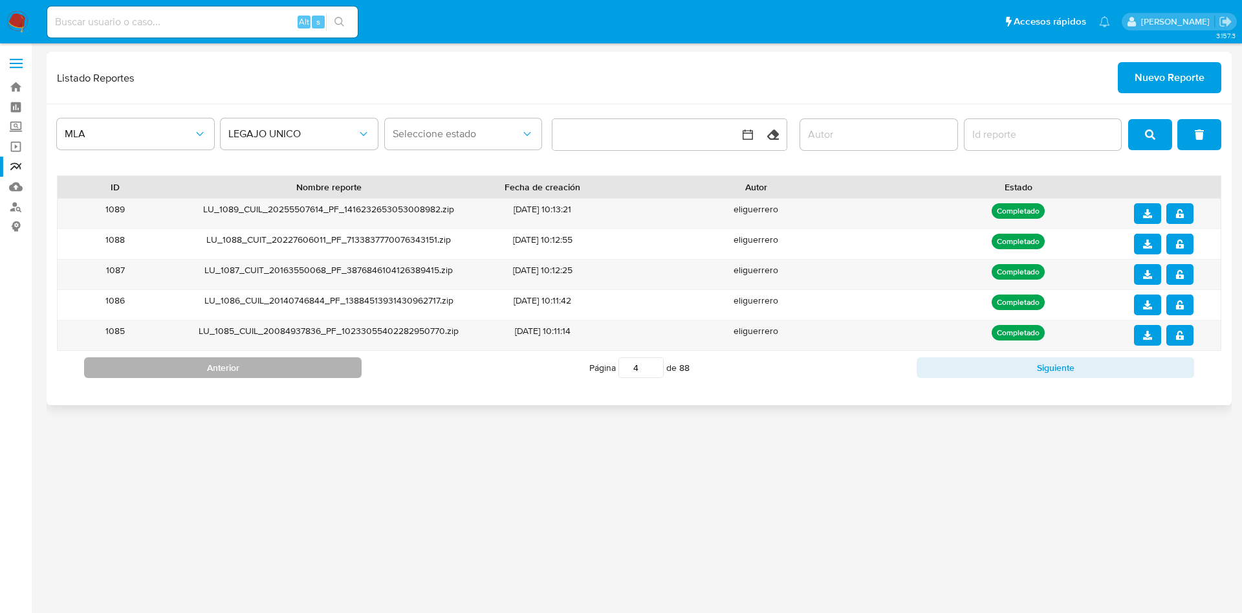
click at [280, 374] on button "Anterior" at bounding box center [223, 367] width 278 height 21
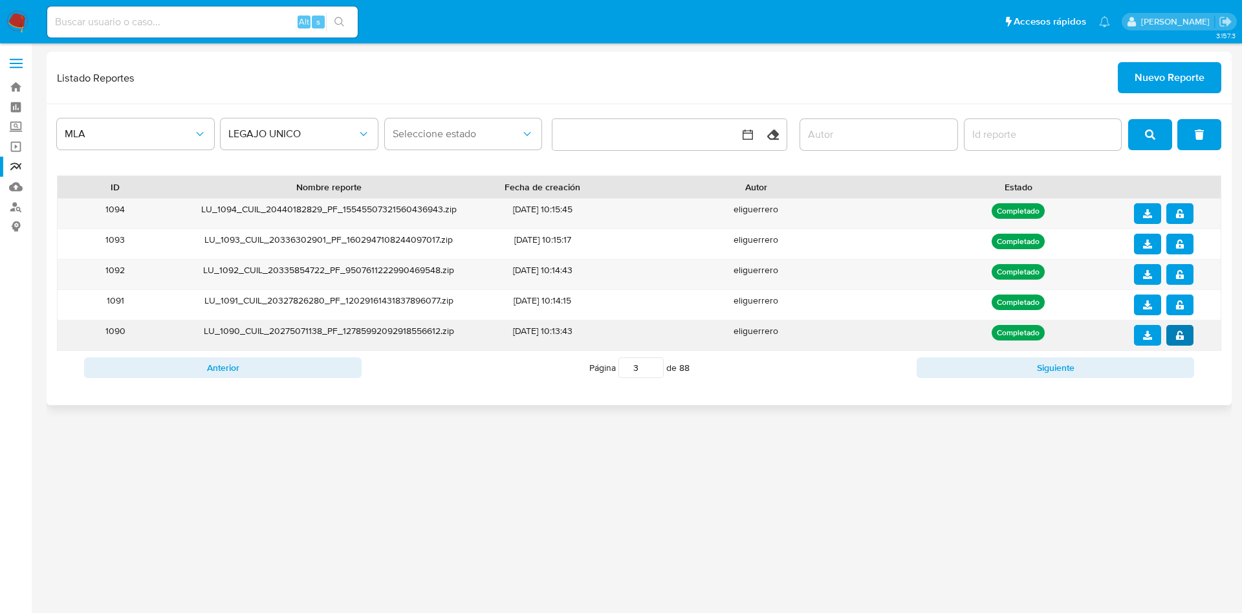
click at [1104, 334] on icon "notify_security" at bounding box center [1180, 335] width 9 height 9
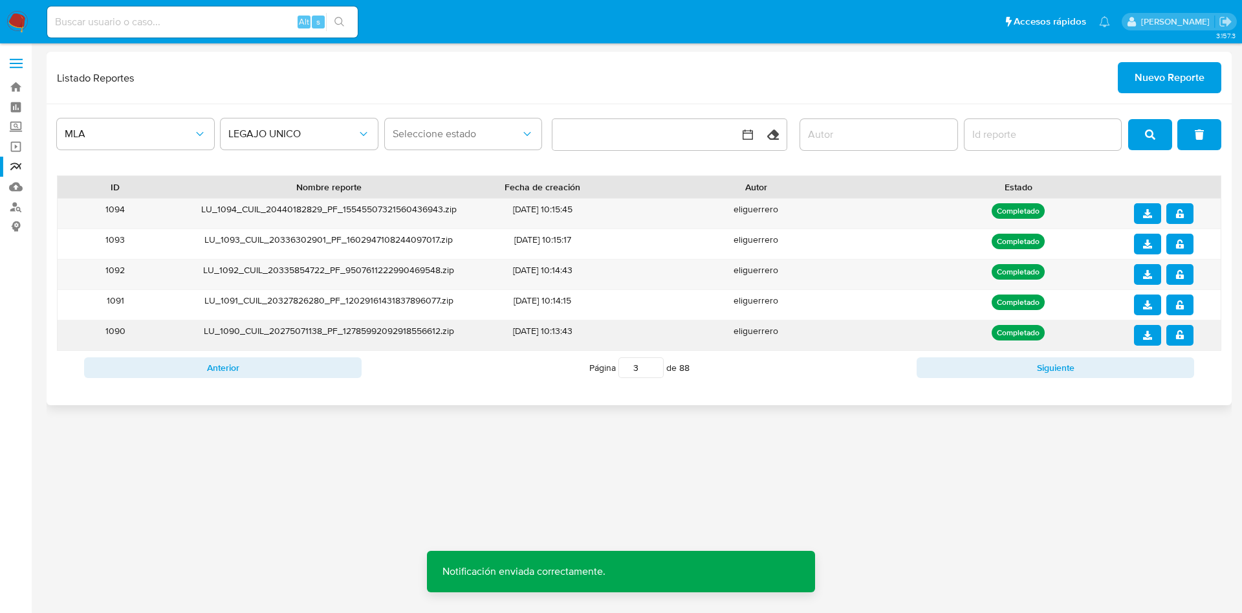
click at [1104, 334] on button "download" at bounding box center [1147, 335] width 27 height 21
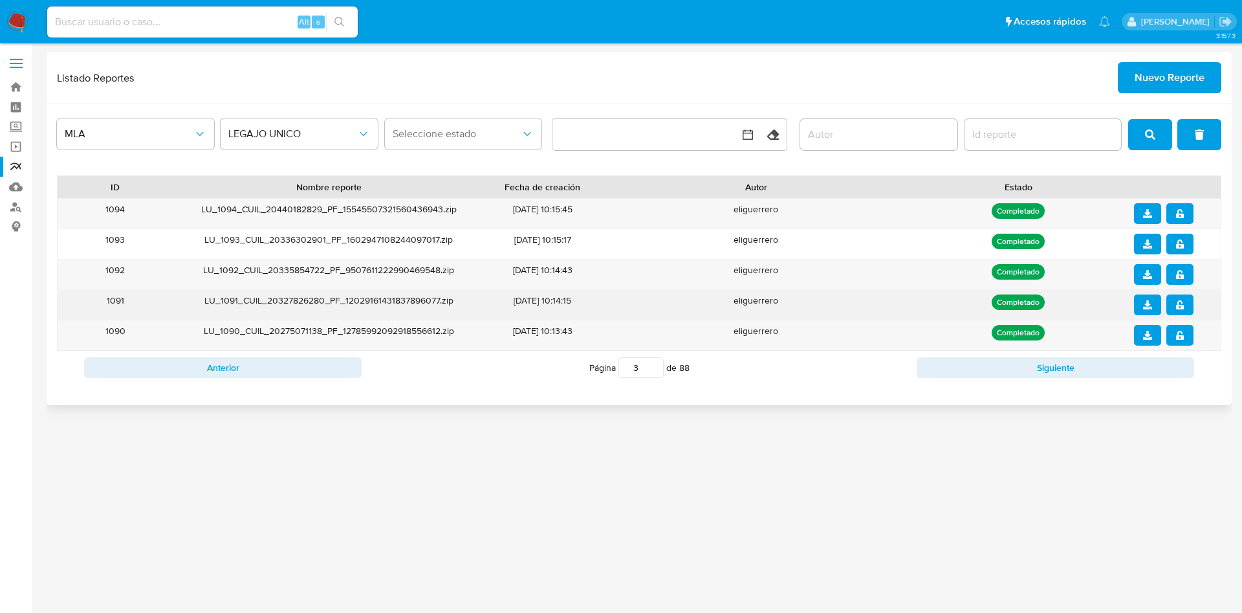
click at [1104, 308] on icon "notify_security" at bounding box center [1180, 304] width 8 height 9
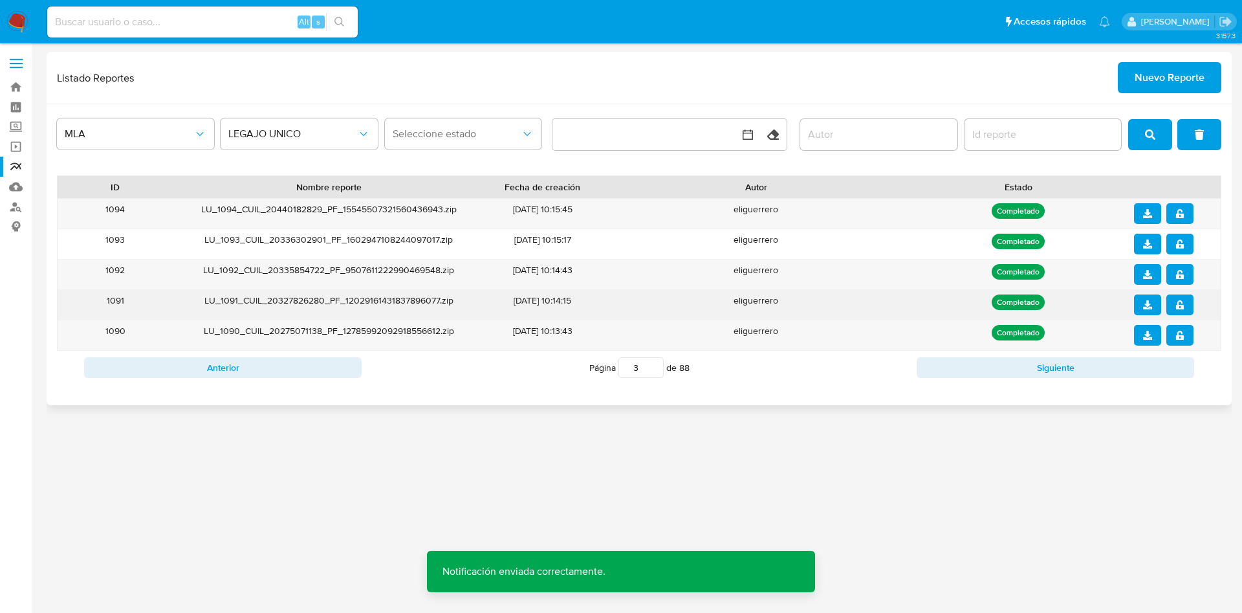
click at [1104, 305] on icon "download" at bounding box center [1147, 304] width 9 height 9
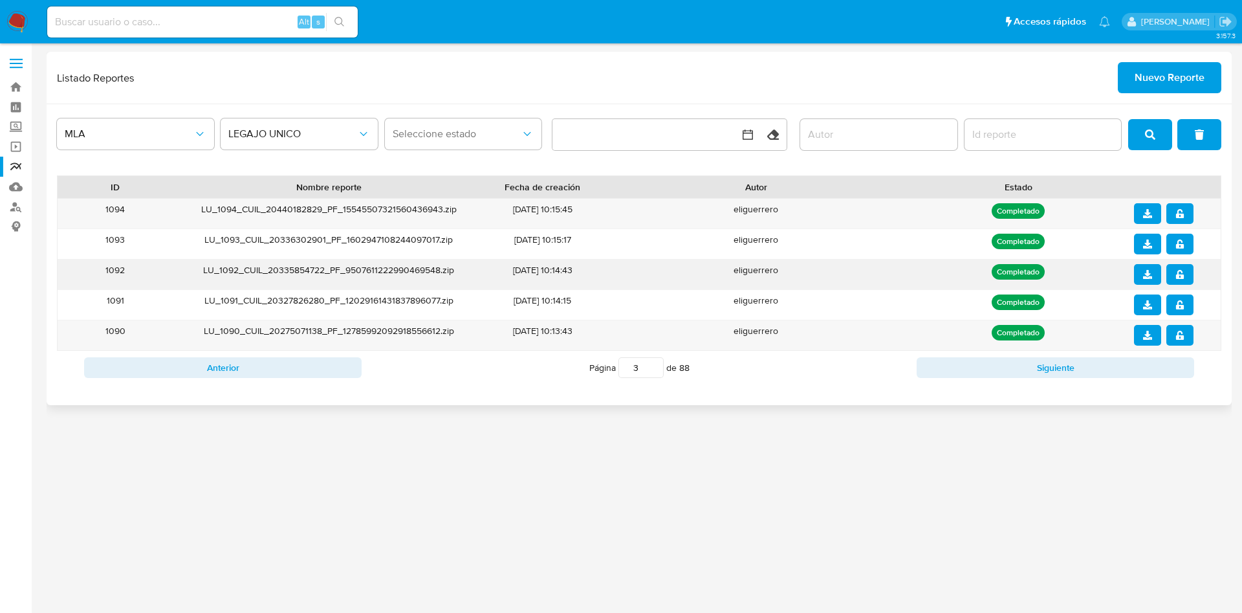
click at [1104, 279] on button "notify_security" at bounding box center [1180, 274] width 27 height 21
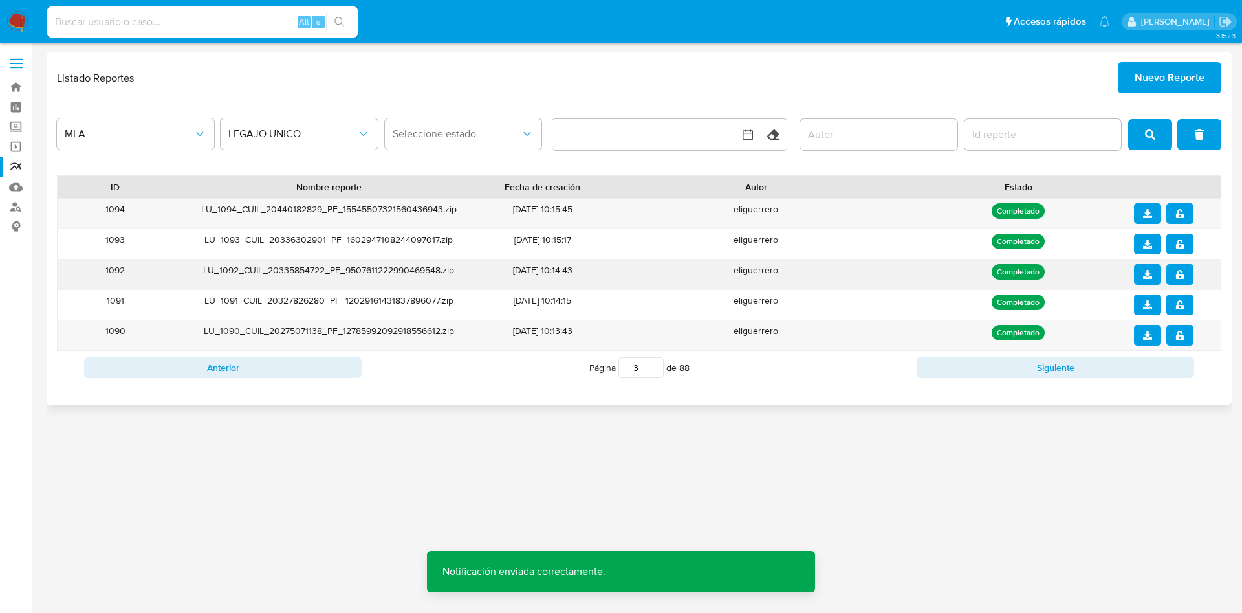
click at [1104, 280] on button "download" at bounding box center [1147, 274] width 27 height 21
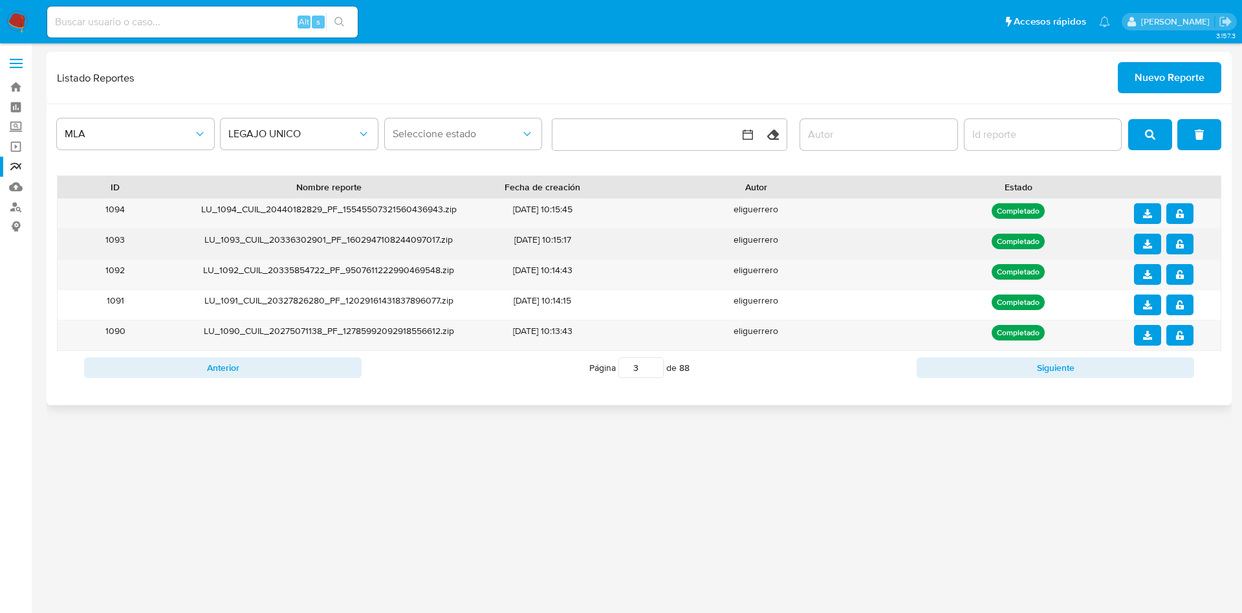
click at [1104, 247] on button "notify_security" at bounding box center [1180, 244] width 27 height 21
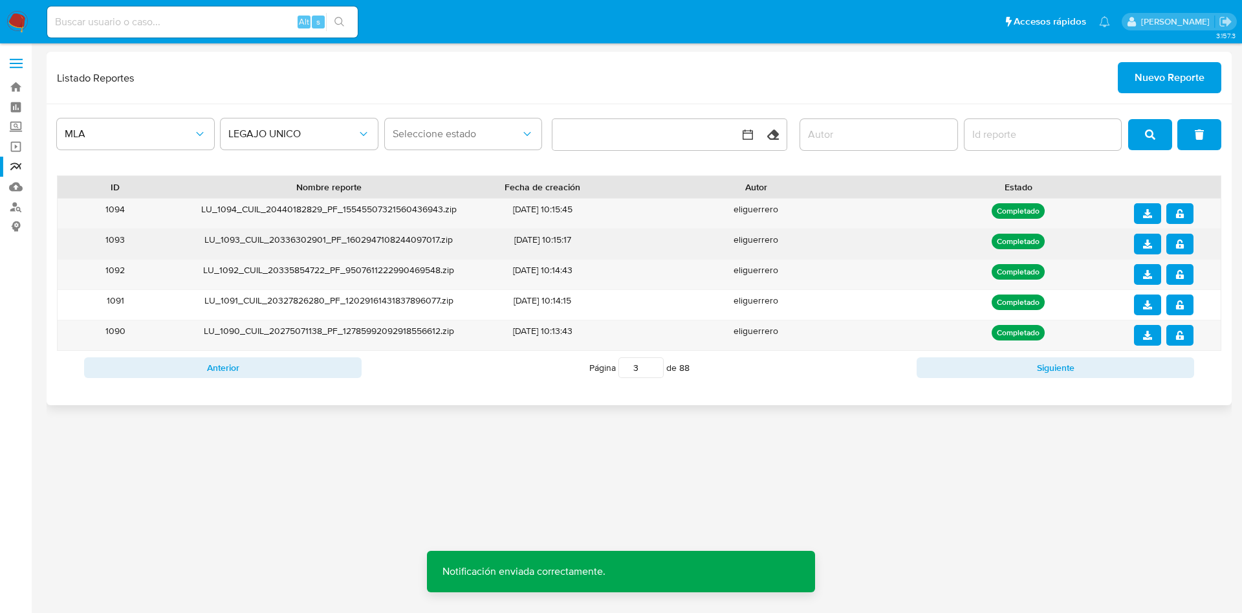
click at [1104, 245] on button "download" at bounding box center [1147, 244] width 27 height 21
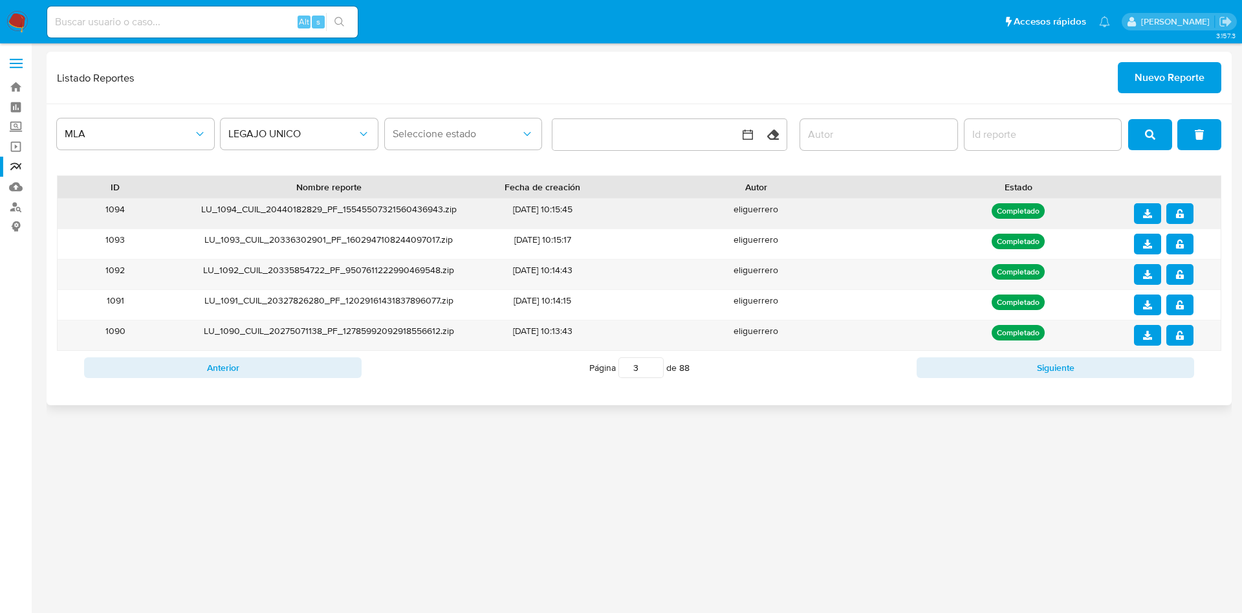
click at [1104, 222] on button "notify_security" at bounding box center [1180, 213] width 27 height 21
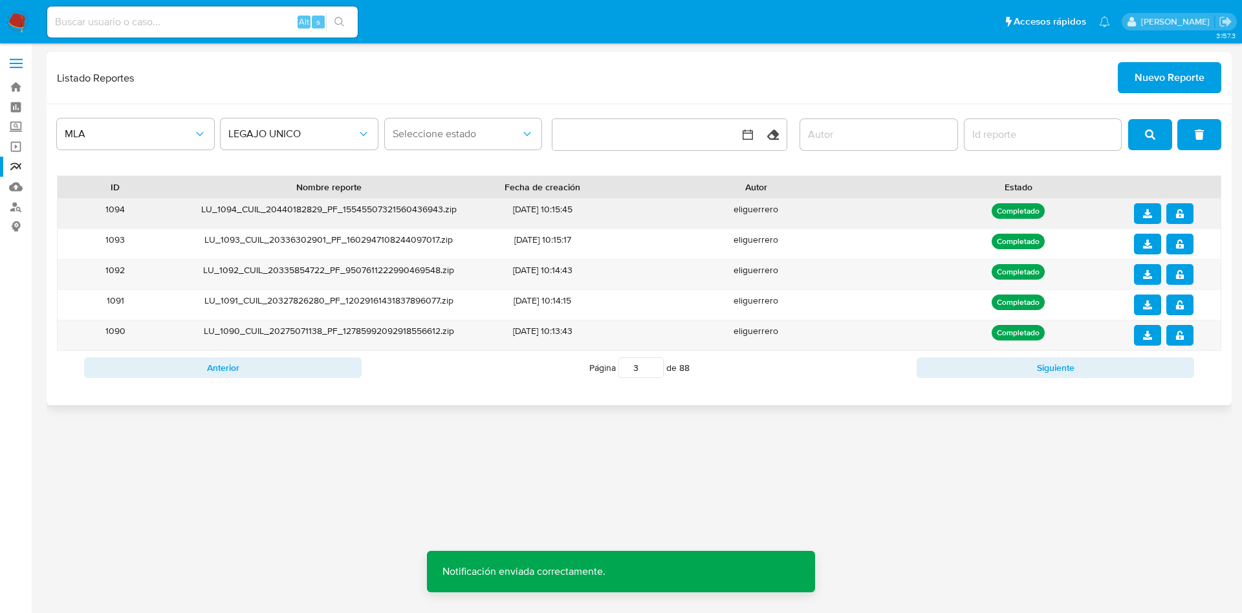
click at [1104, 212] on icon "download" at bounding box center [1147, 213] width 9 height 9
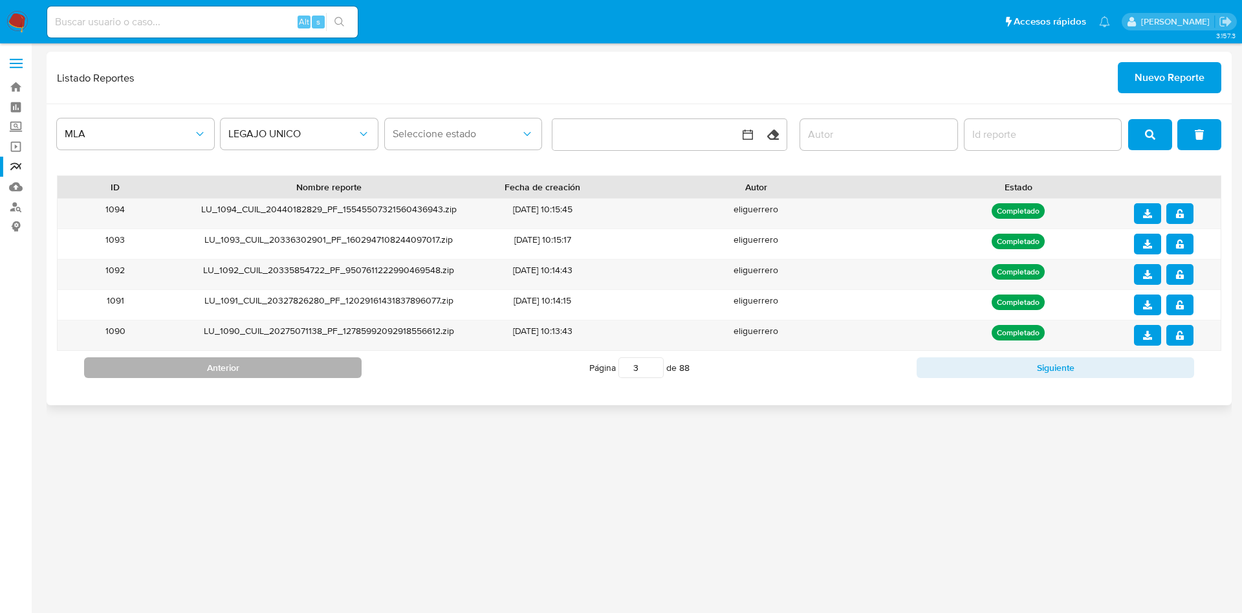
click at [322, 366] on button "Anterior" at bounding box center [223, 367] width 278 height 21
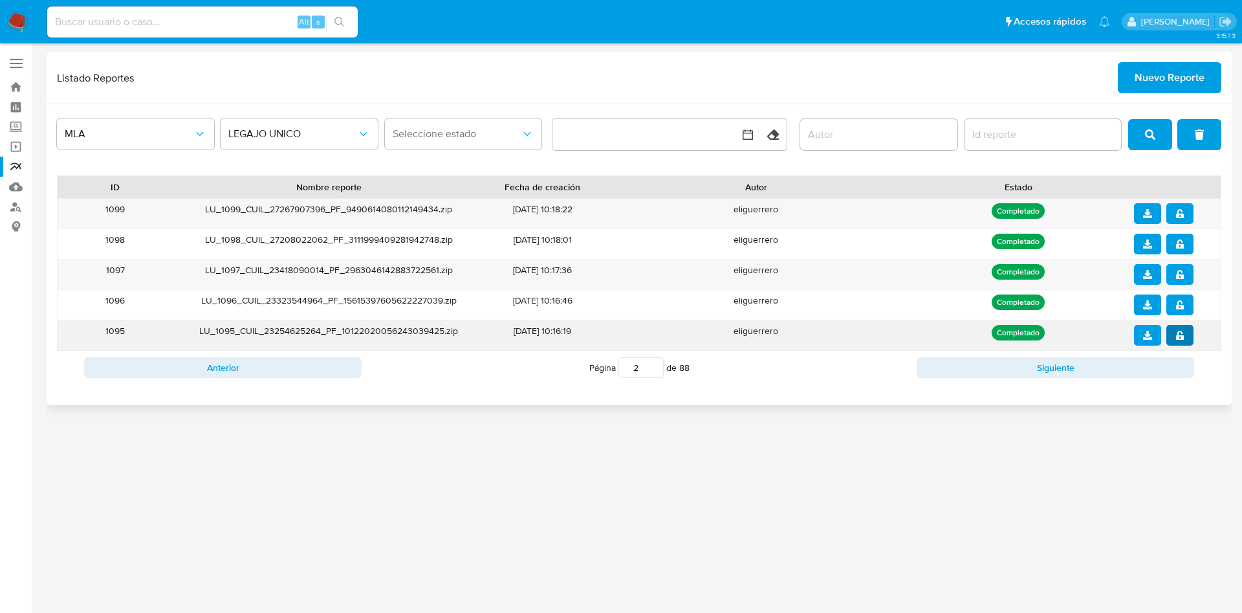
click at [1104, 333] on icon "notify_security" at bounding box center [1180, 335] width 9 height 9
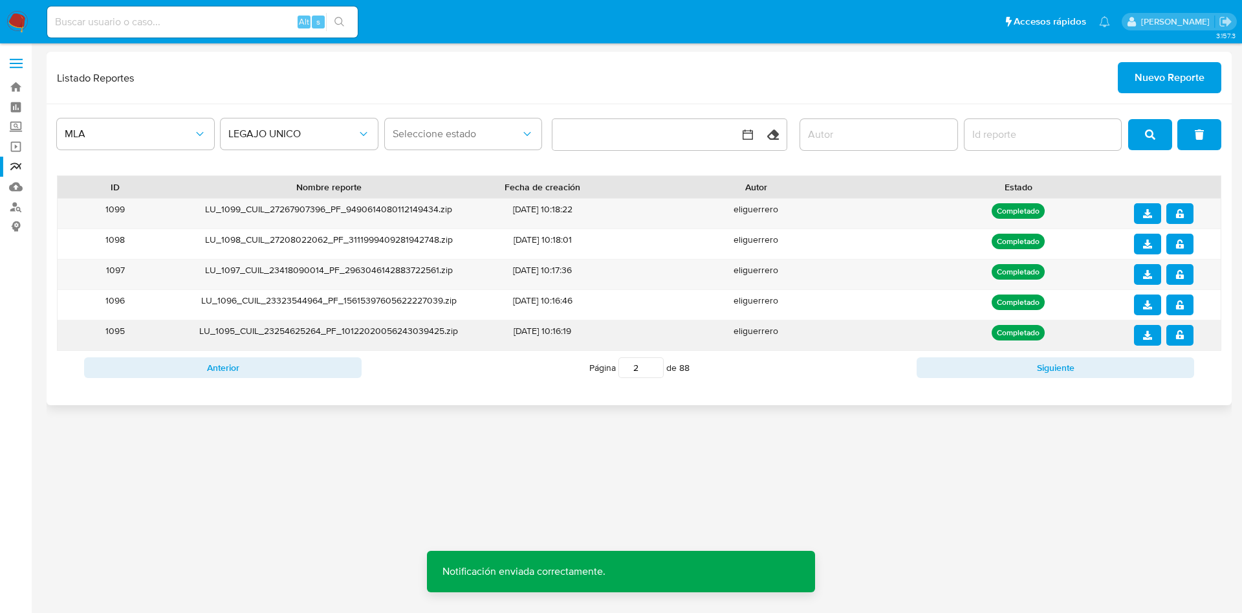
click at [1104, 337] on button "download" at bounding box center [1147, 335] width 27 height 21
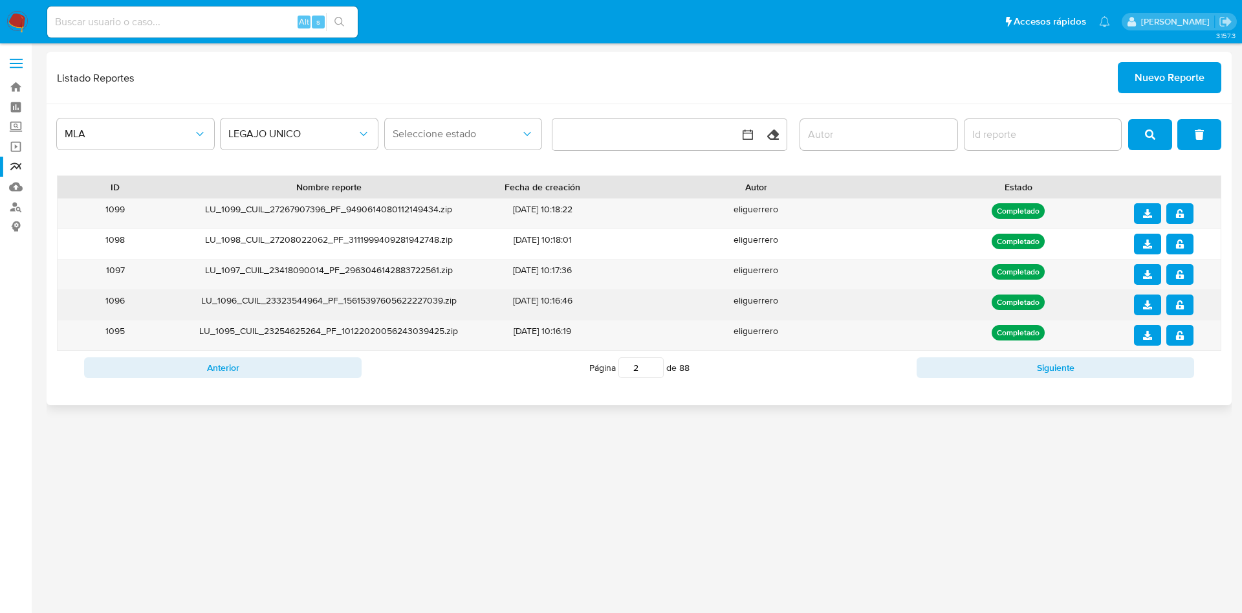
click at [1104, 304] on icon "notify_security" at bounding box center [1180, 304] width 9 height 9
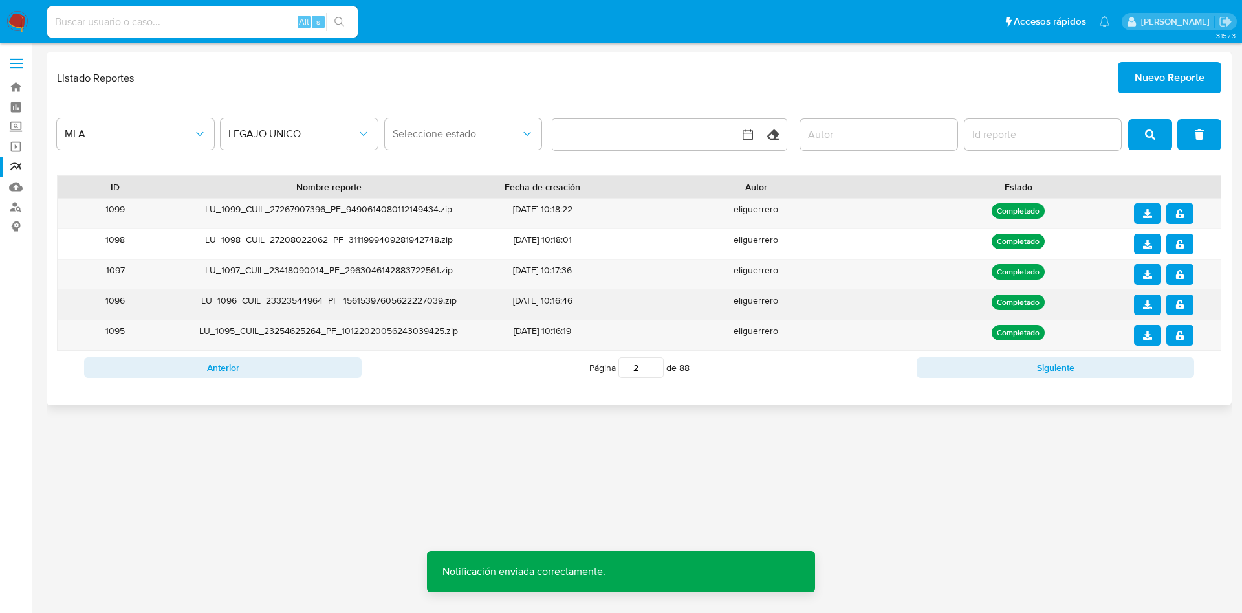
click at [1104, 304] on icon "download" at bounding box center [1147, 304] width 9 height 9
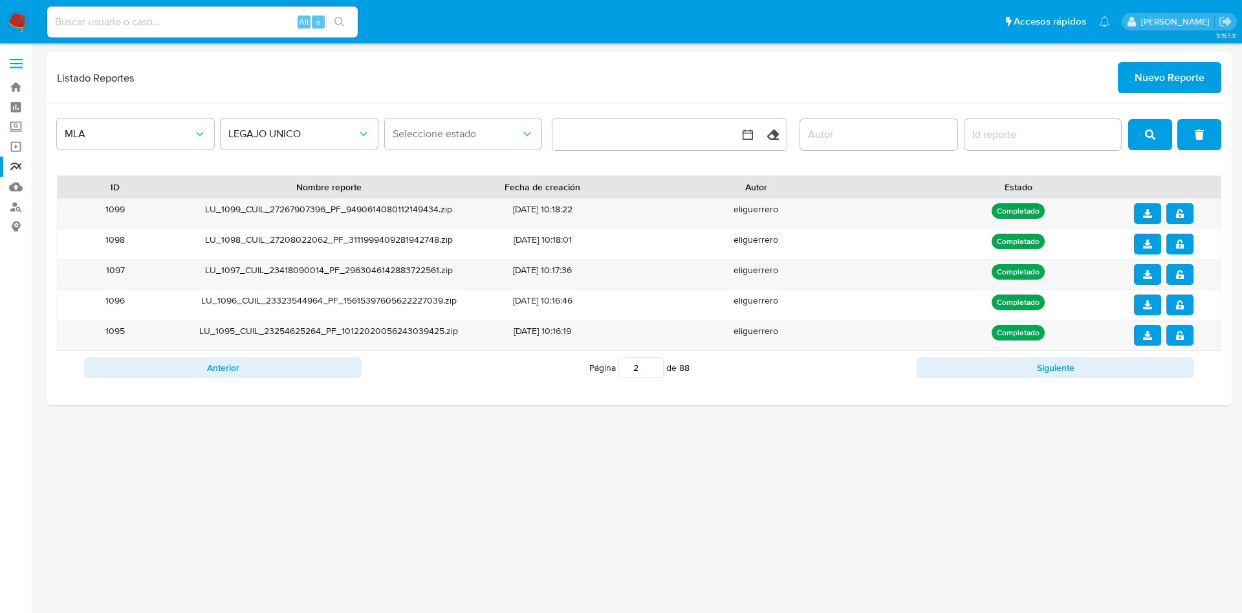
click at [413, 419] on div "3.157.3" at bounding box center [640, 328] width 1186 height 553
click at [1104, 264] on button "notify_security" at bounding box center [1180, 274] width 27 height 21
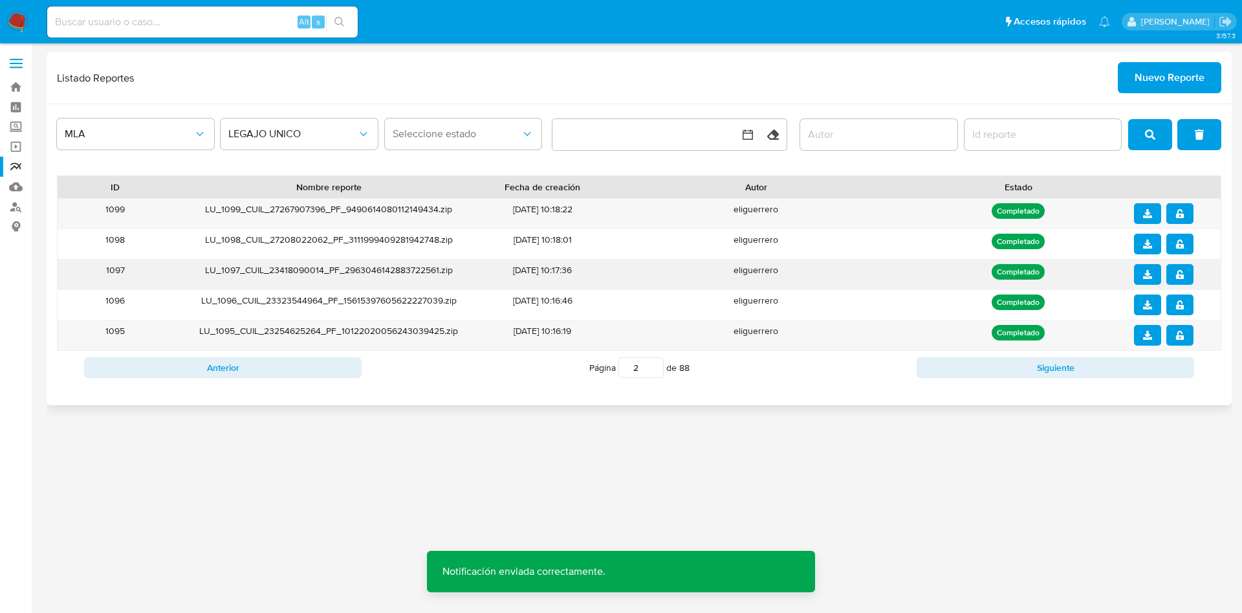
click at [1104, 271] on icon "download" at bounding box center [1147, 274] width 9 height 9
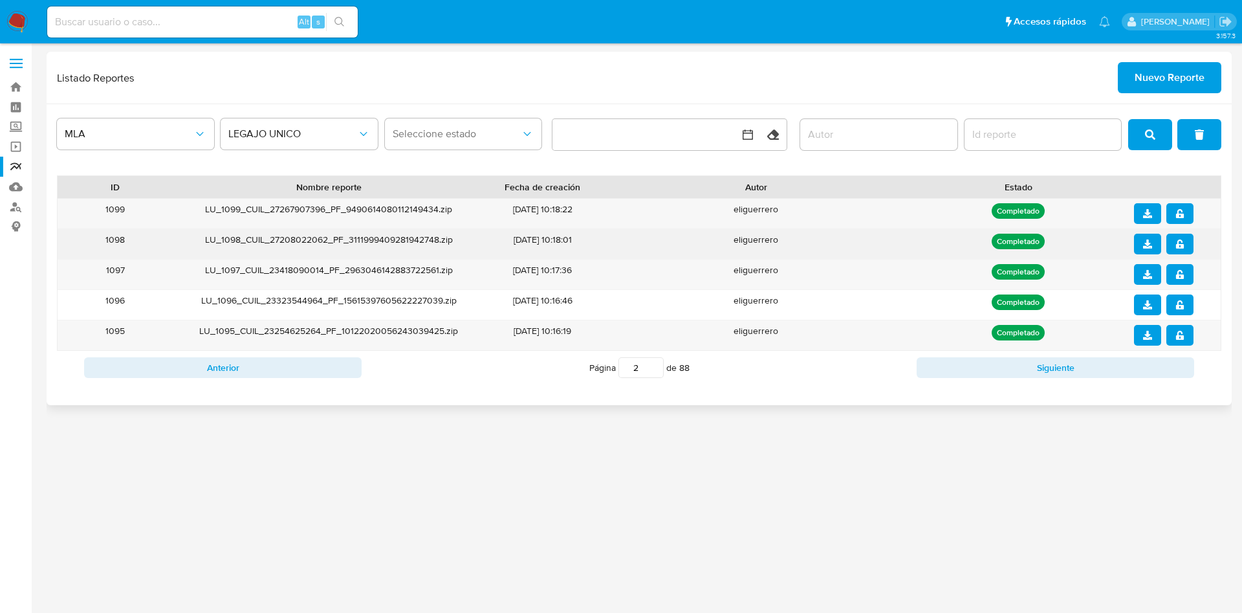
click at [1104, 246] on icon "notify_security" at bounding box center [1180, 243] width 8 height 9
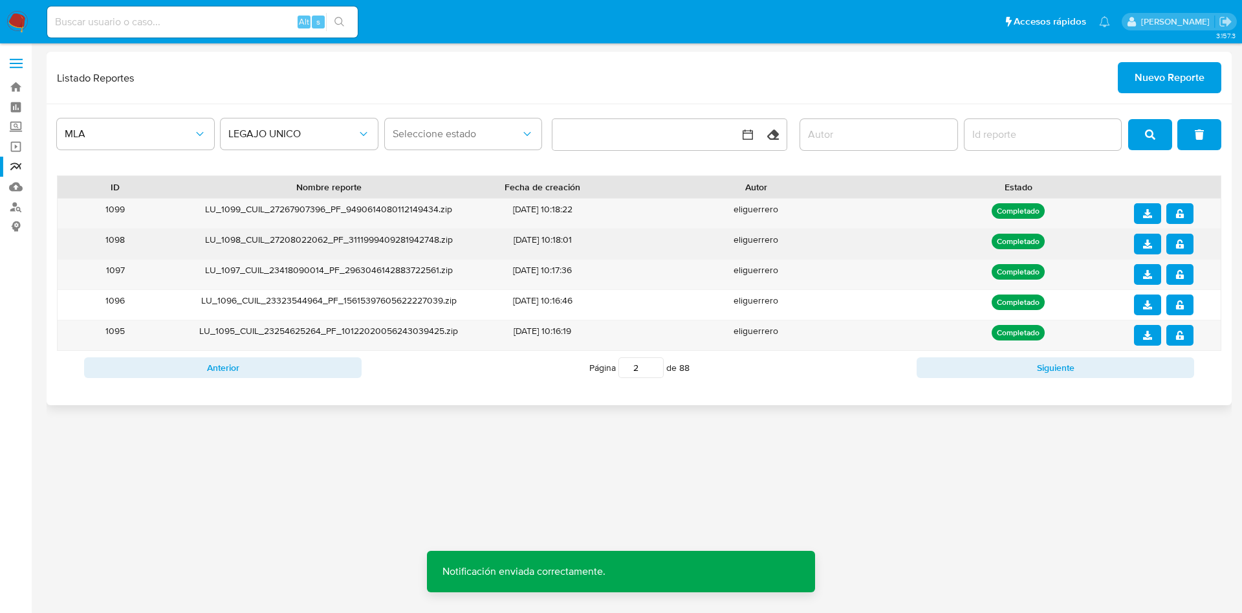
click at [1104, 239] on icon "download" at bounding box center [1147, 243] width 9 height 9
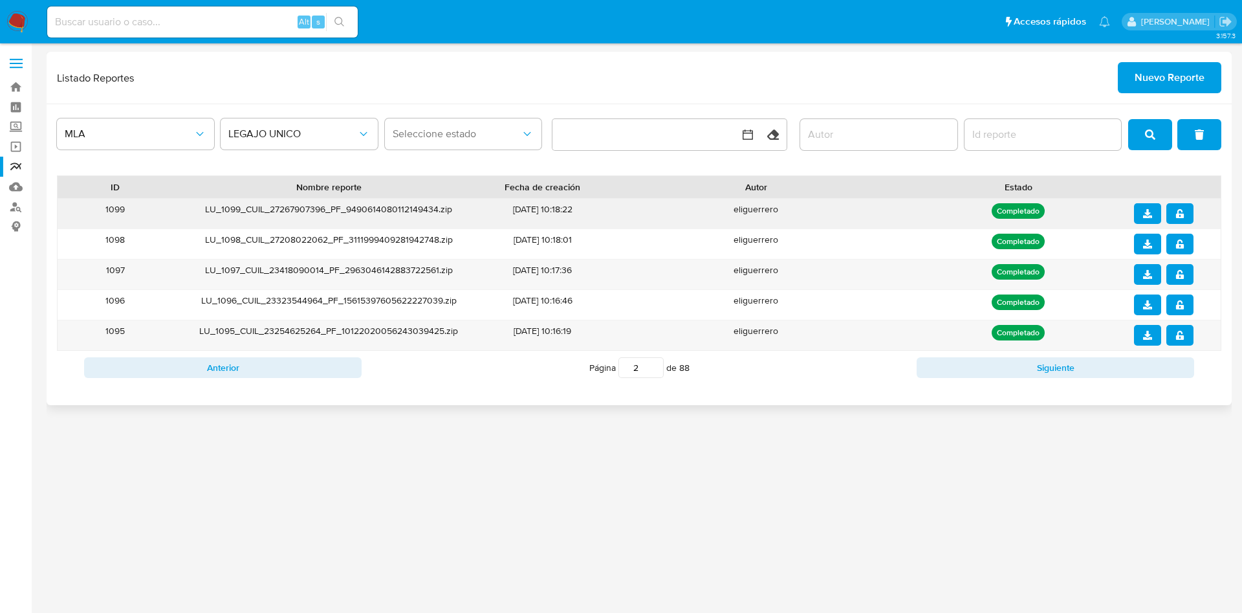
click at [1104, 211] on button "notify_security" at bounding box center [1180, 213] width 27 height 21
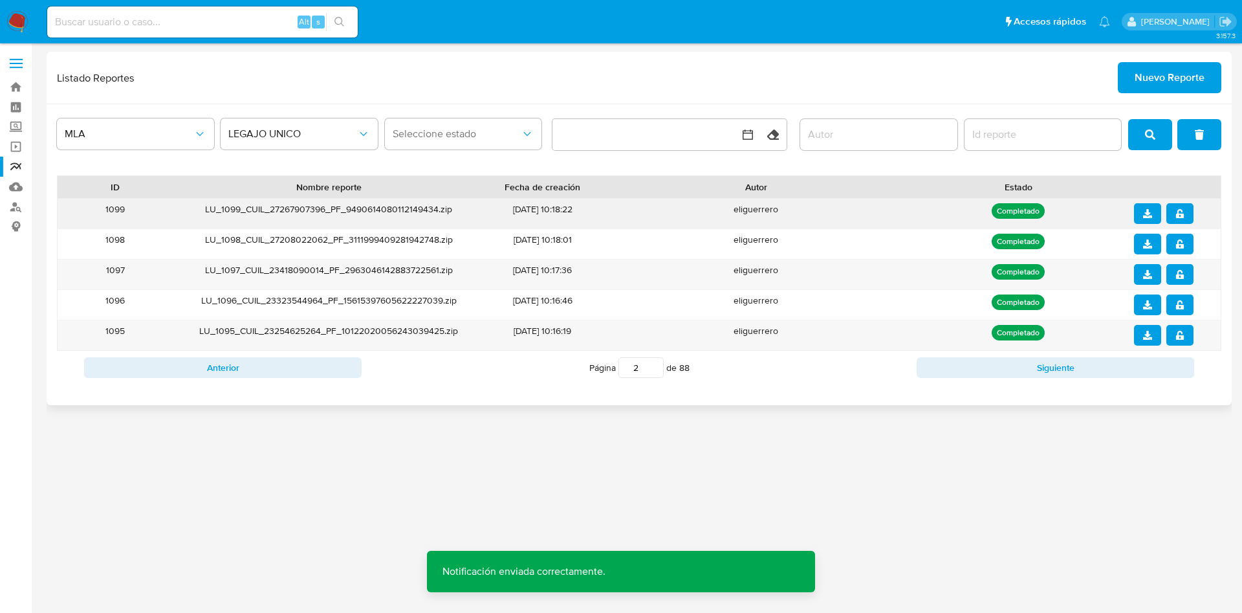
click at [1104, 212] on icon "download" at bounding box center [1147, 213] width 9 height 9
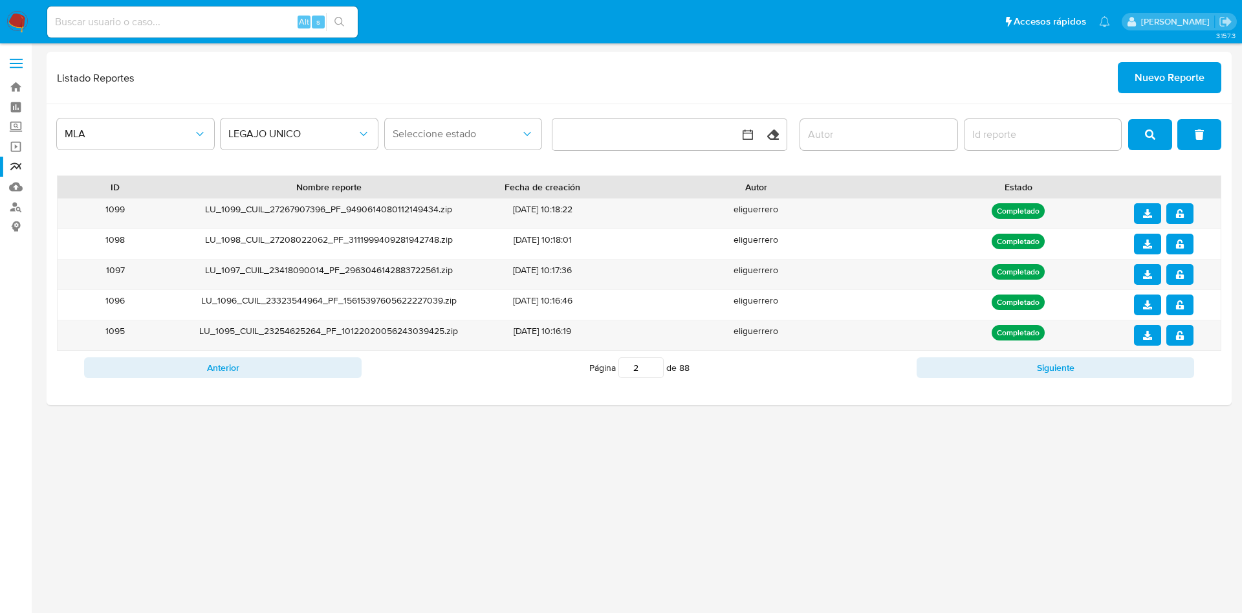
click at [780, 544] on div "3.157.3" at bounding box center [640, 328] width 1186 height 553
click at [263, 371] on button "Anterior" at bounding box center [223, 367] width 278 height 21
type input "1"
click at [1104, 339] on button "notify_security" at bounding box center [1180, 335] width 27 height 21
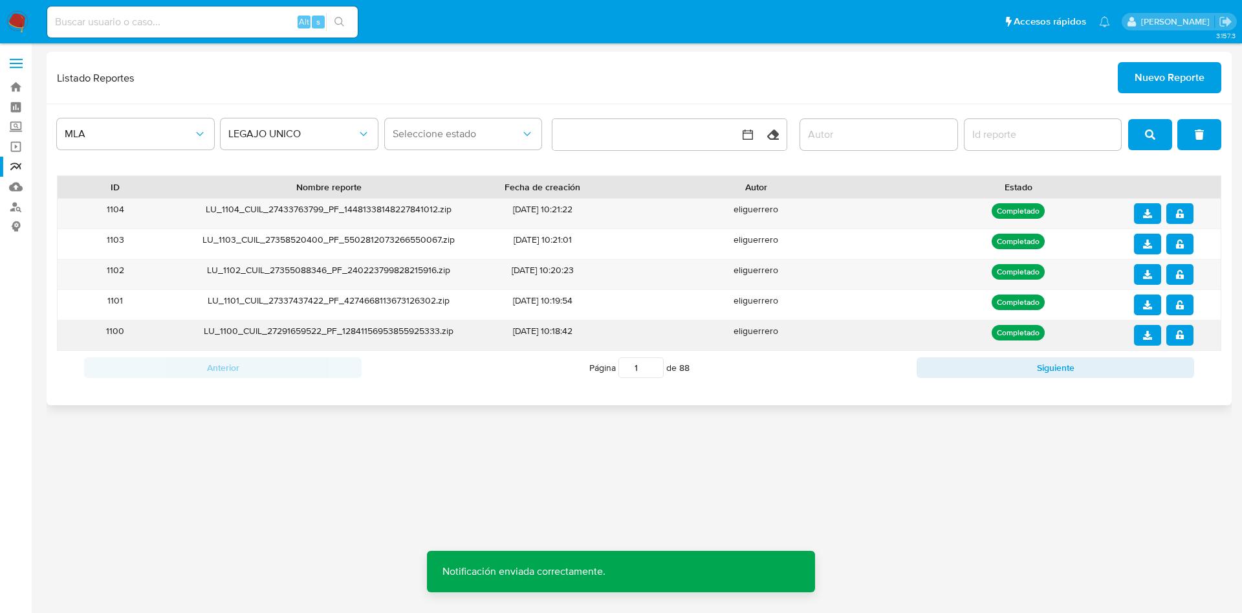
click at [1104, 331] on icon "download" at bounding box center [1147, 335] width 9 height 9
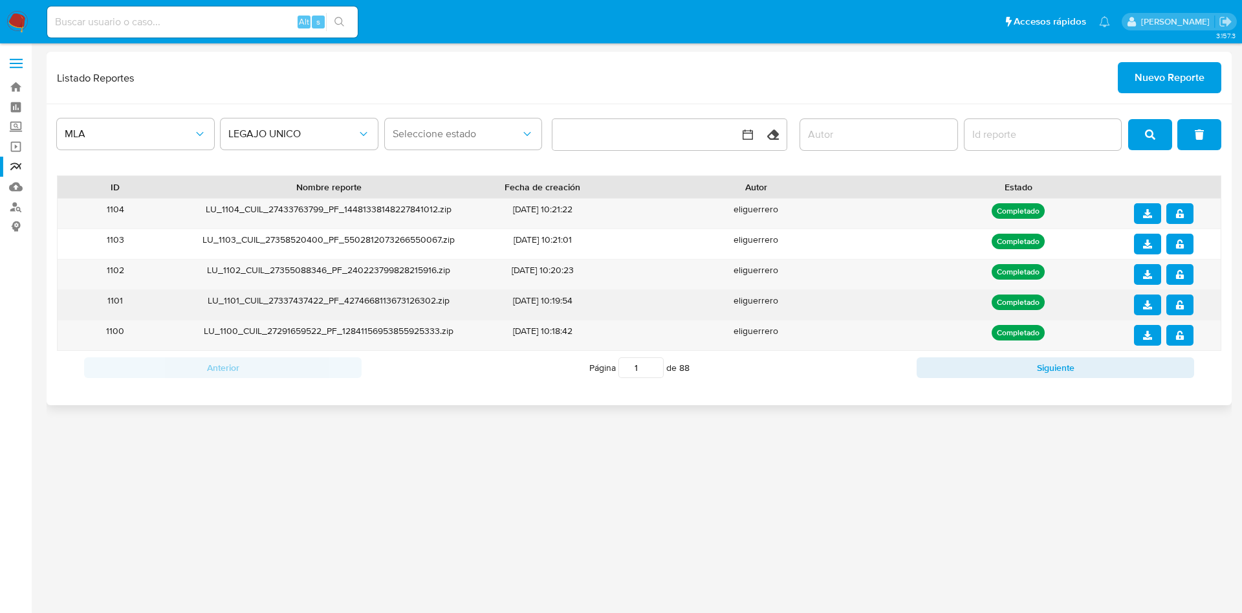
click at [1104, 304] on button "notify_security" at bounding box center [1180, 304] width 27 height 21
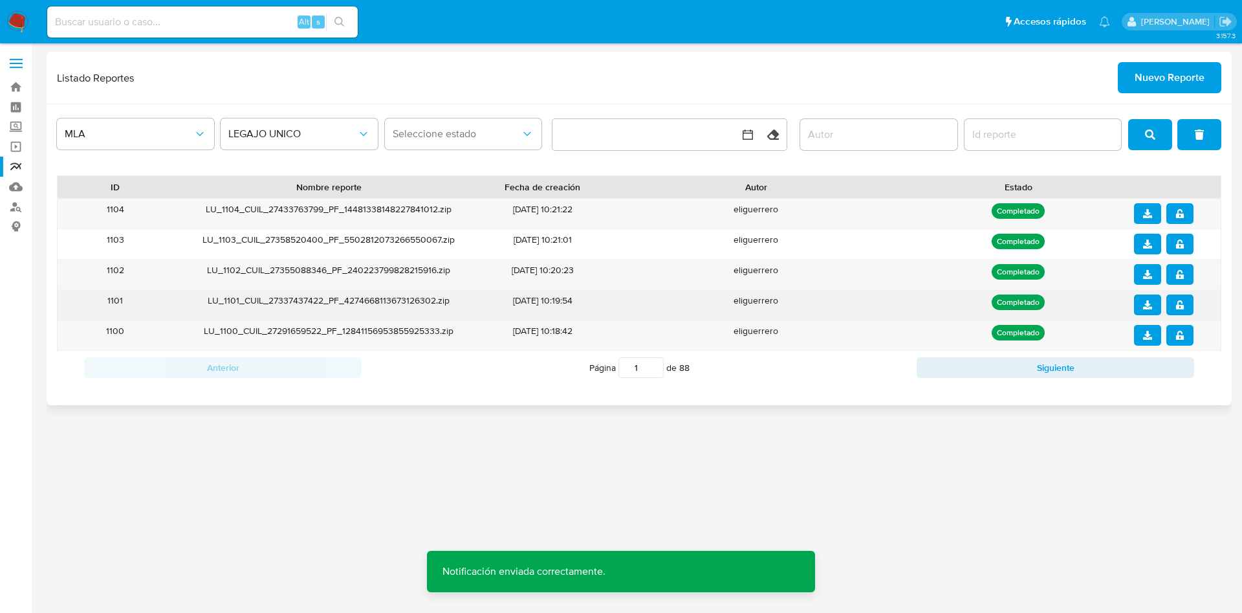
click at [1104, 308] on icon "download" at bounding box center [1147, 304] width 9 height 9
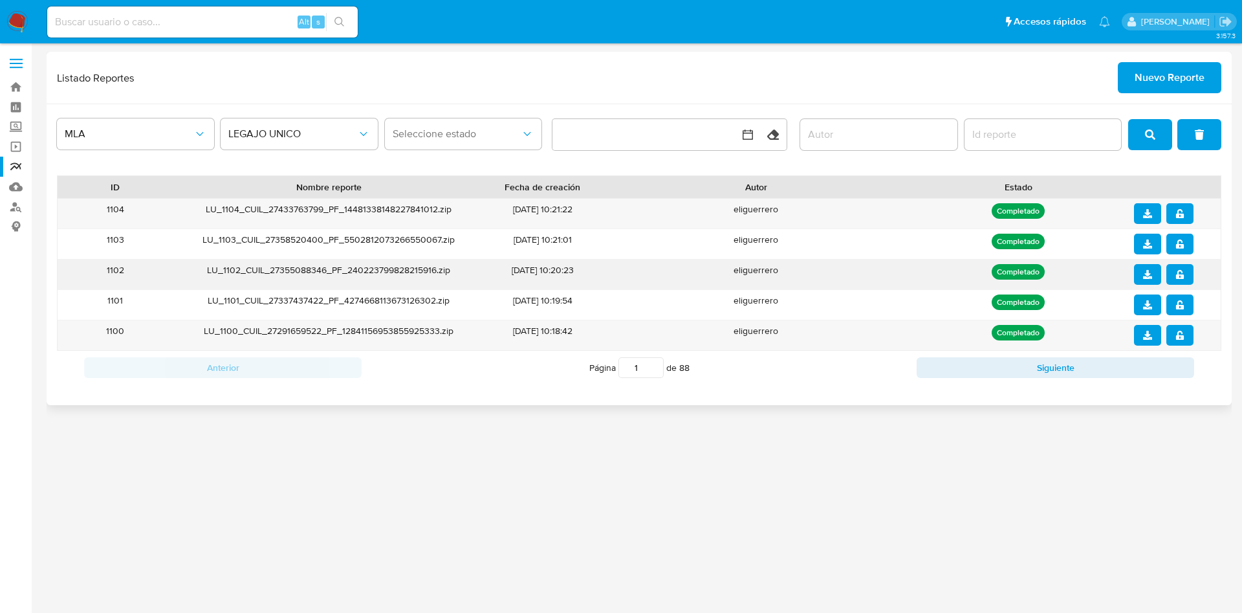
click at [1104, 271] on icon "notify_security" at bounding box center [1180, 274] width 8 height 9
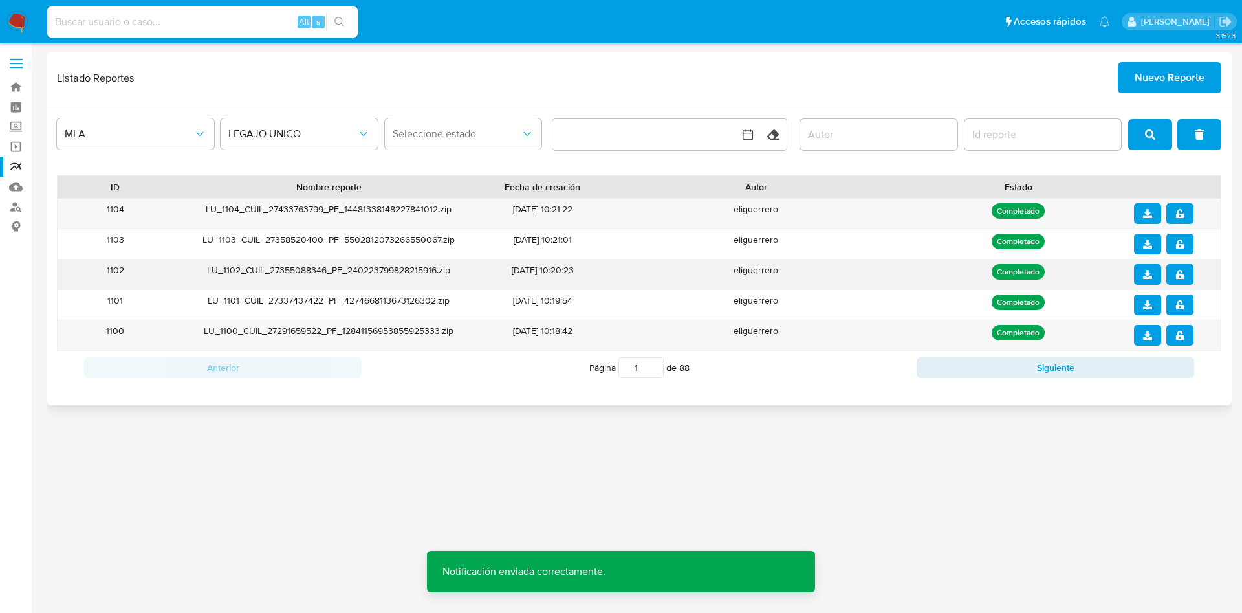
click at [1104, 269] on button "download" at bounding box center [1147, 274] width 27 height 21
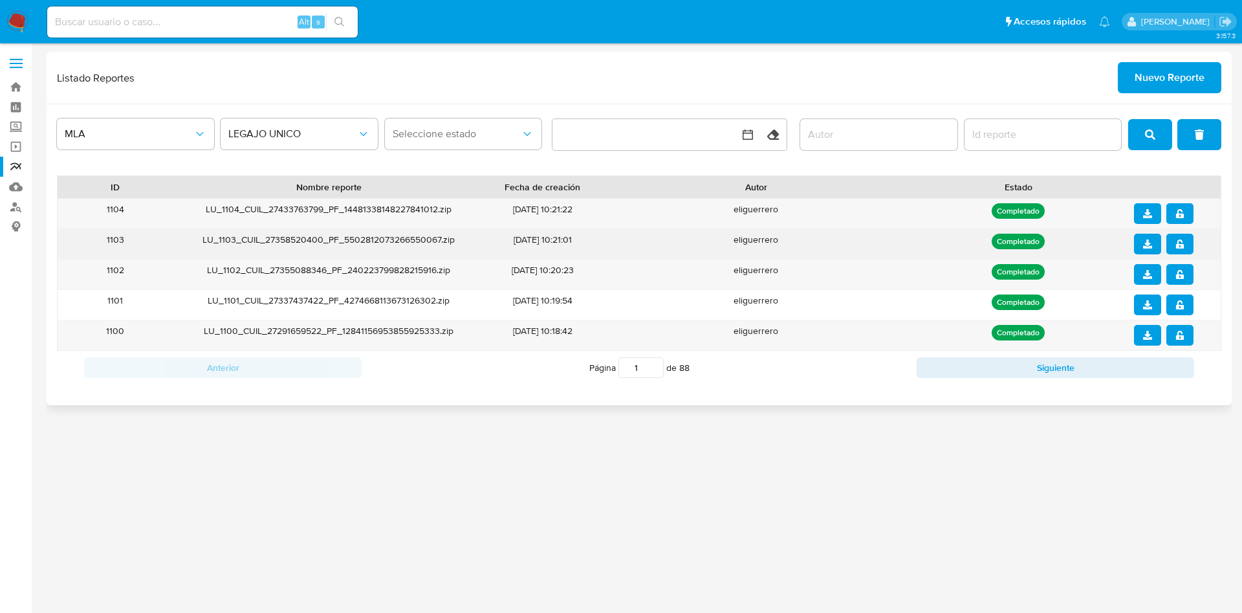
click at [1104, 242] on icon "notify_security" at bounding box center [1180, 243] width 9 height 9
click at [1104, 249] on span "notify_security" at bounding box center [1180, 244] width 9 height 18
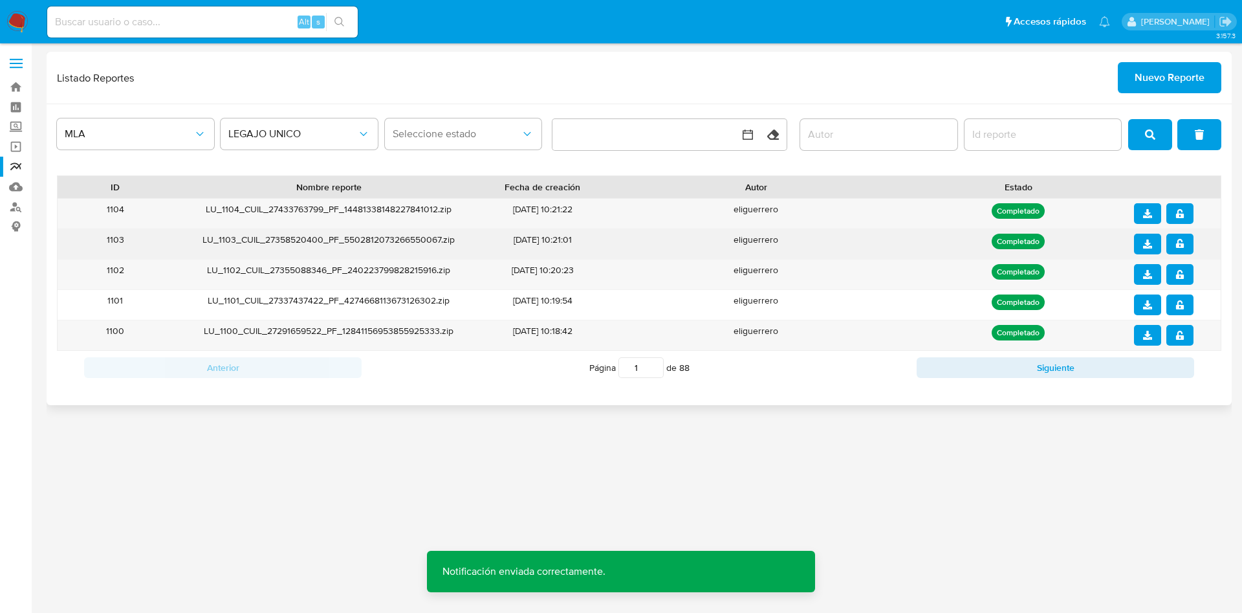
click at [1104, 241] on icon "download" at bounding box center [1147, 243] width 9 height 9
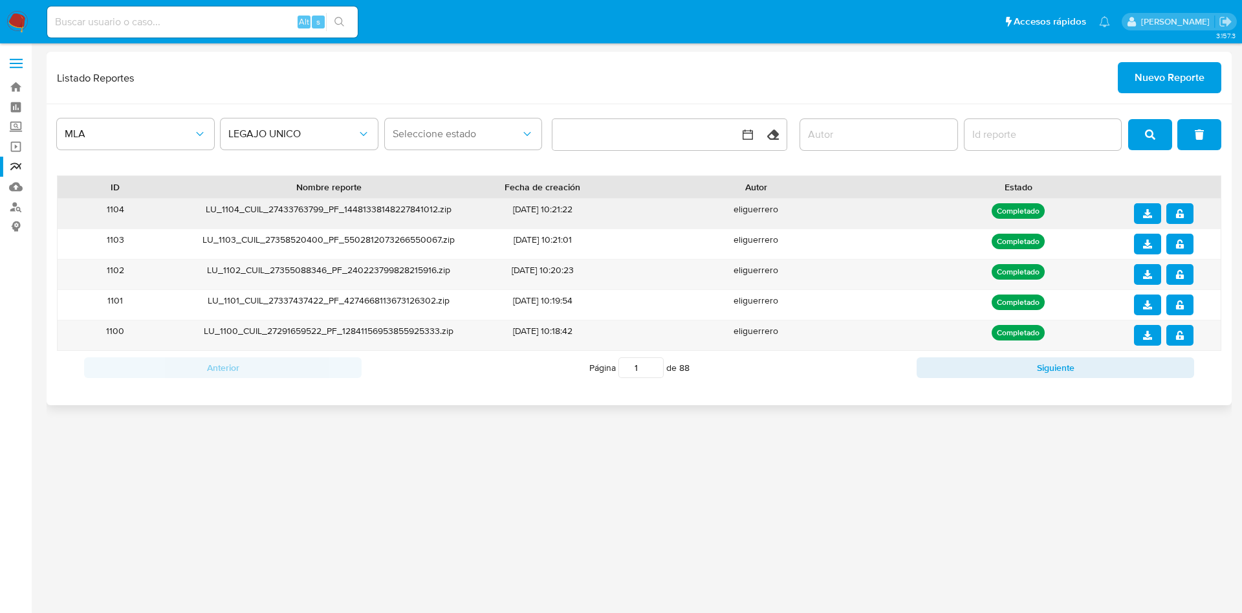
click at [1104, 209] on icon "notify_security" at bounding box center [1180, 213] width 9 height 9
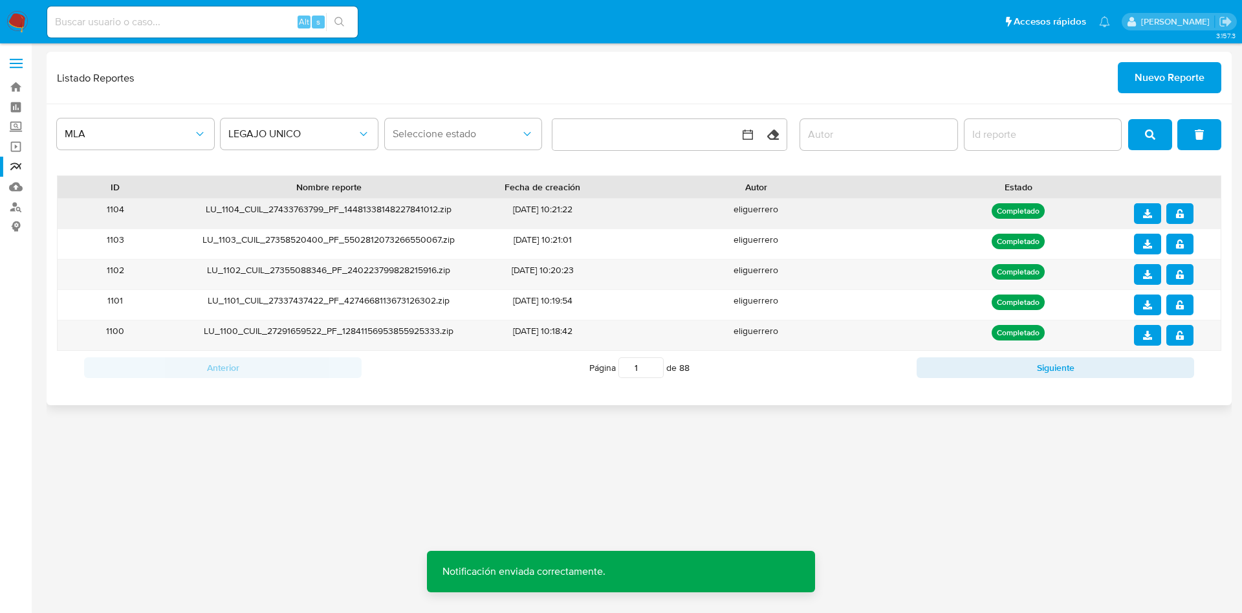
click at [1104, 208] on span "download" at bounding box center [1147, 213] width 9 height 18
